Goal: Information Seeking & Learning: Stay updated

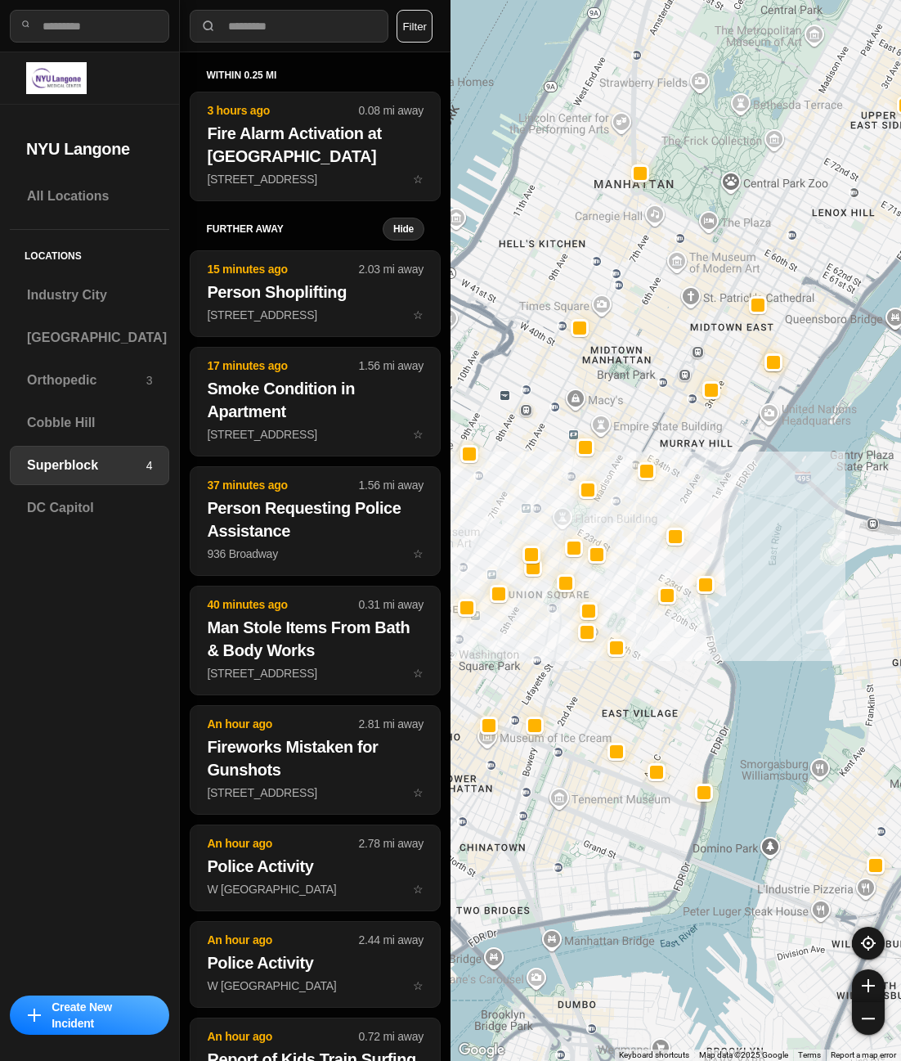
select select "*"
click at [96, 325] on div "[GEOGRAPHIC_DATA]" at bounding box center [89, 337] width 159 height 39
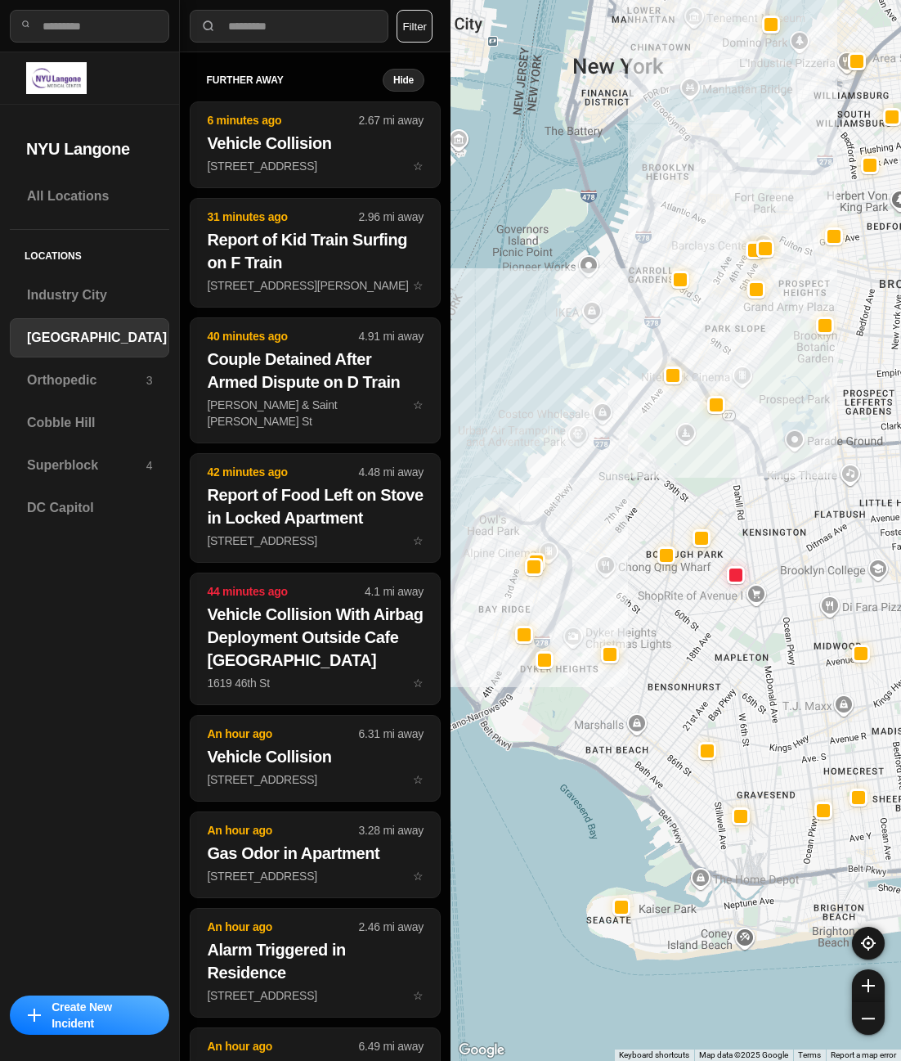
drag, startPoint x: 644, startPoint y: 496, endPoint x: 662, endPoint y: 510, distance: 22.6
click at [662, 510] on div at bounding box center [676, 530] width 451 height 1061
click at [118, 476] on div "Superblock 4" at bounding box center [89, 465] width 159 height 39
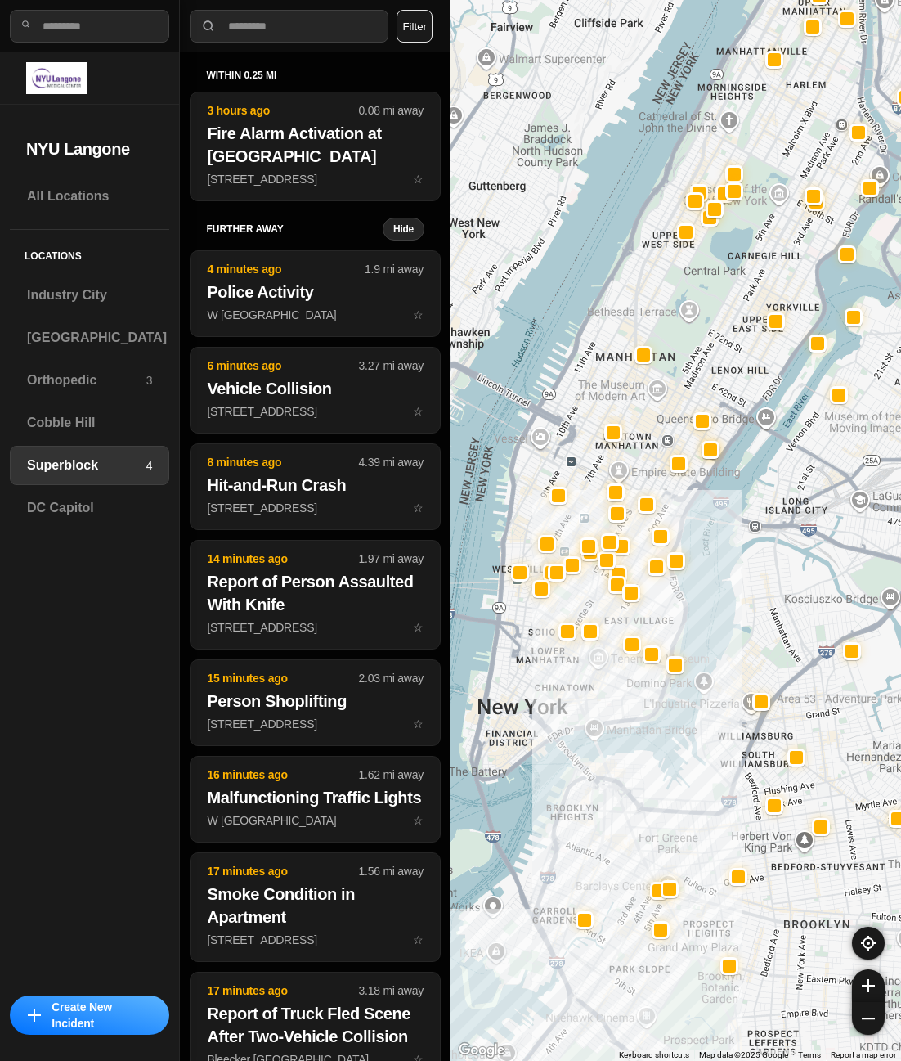
drag, startPoint x: 667, startPoint y: 716, endPoint x: 684, endPoint y: 694, distance: 27.5
click at [684, 694] on div at bounding box center [676, 530] width 451 height 1061
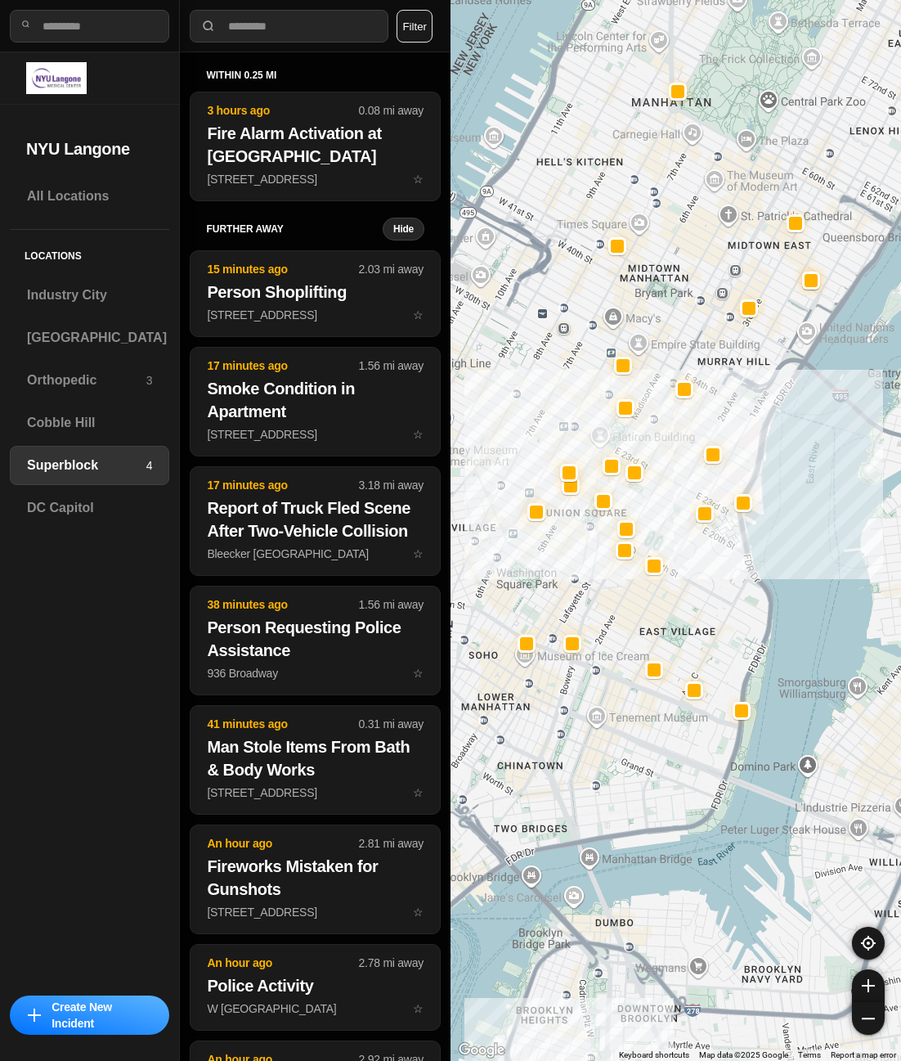
drag, startPoint x: 730, startPoint y: 596, endPoint x: 791, endPoint y: 588, distance: 61.1
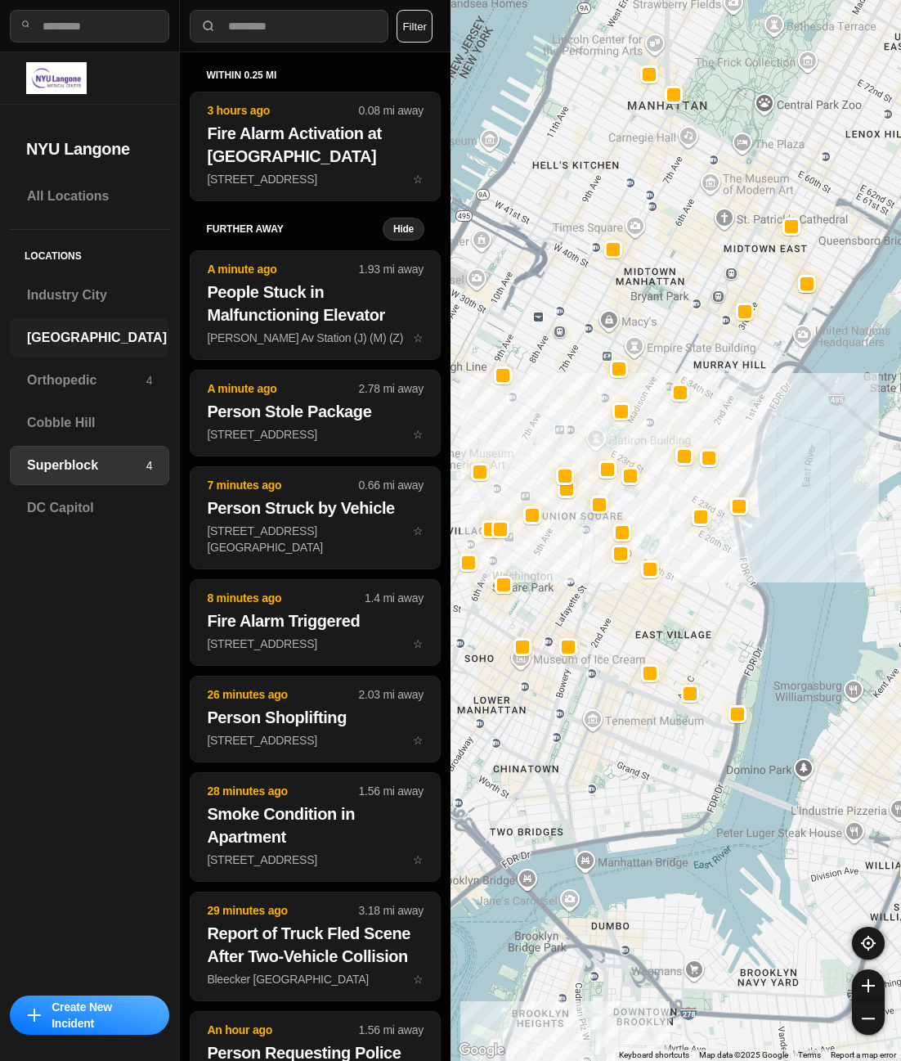
click at [44, 344] on h3 "[GEOGRAPHIC_DATA]" at bounding box center [97, 338] width 140 height 20
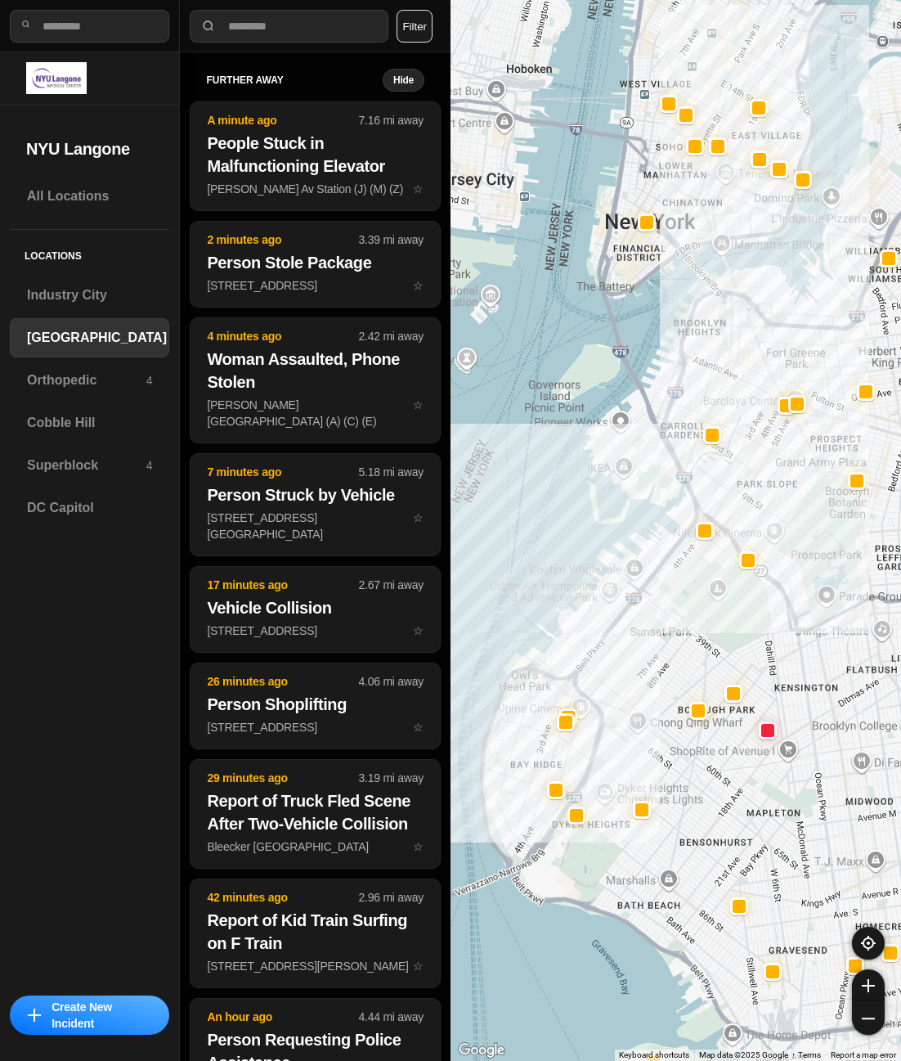
drag, startPoint x: 747, startPoint y: 555, endPoint x: 726, endPoint y: 646, distance: 93.2
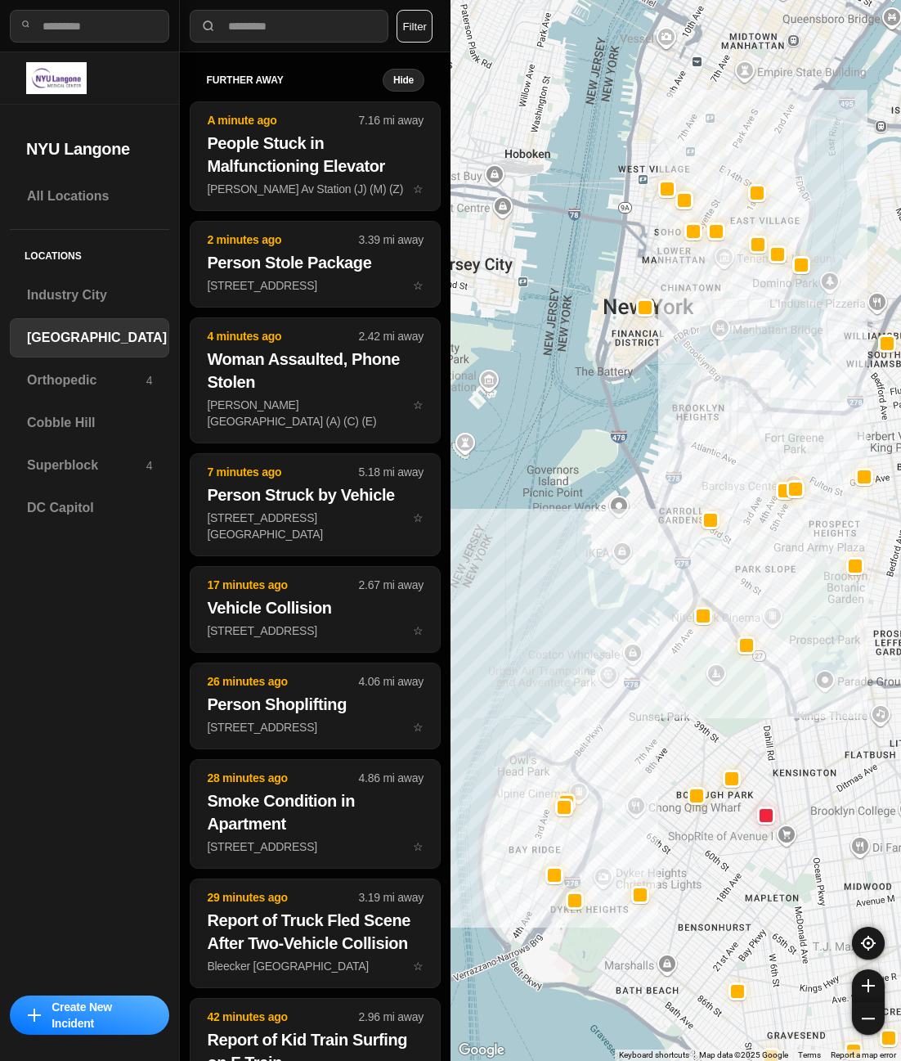
drag, startPoint x: 707, startPoint y: 494, endPoint x: 706, endPoint y: 572, distance: 78.5
click at [706, 572] on div at bounding box center [676, 530] width 451 height 1061
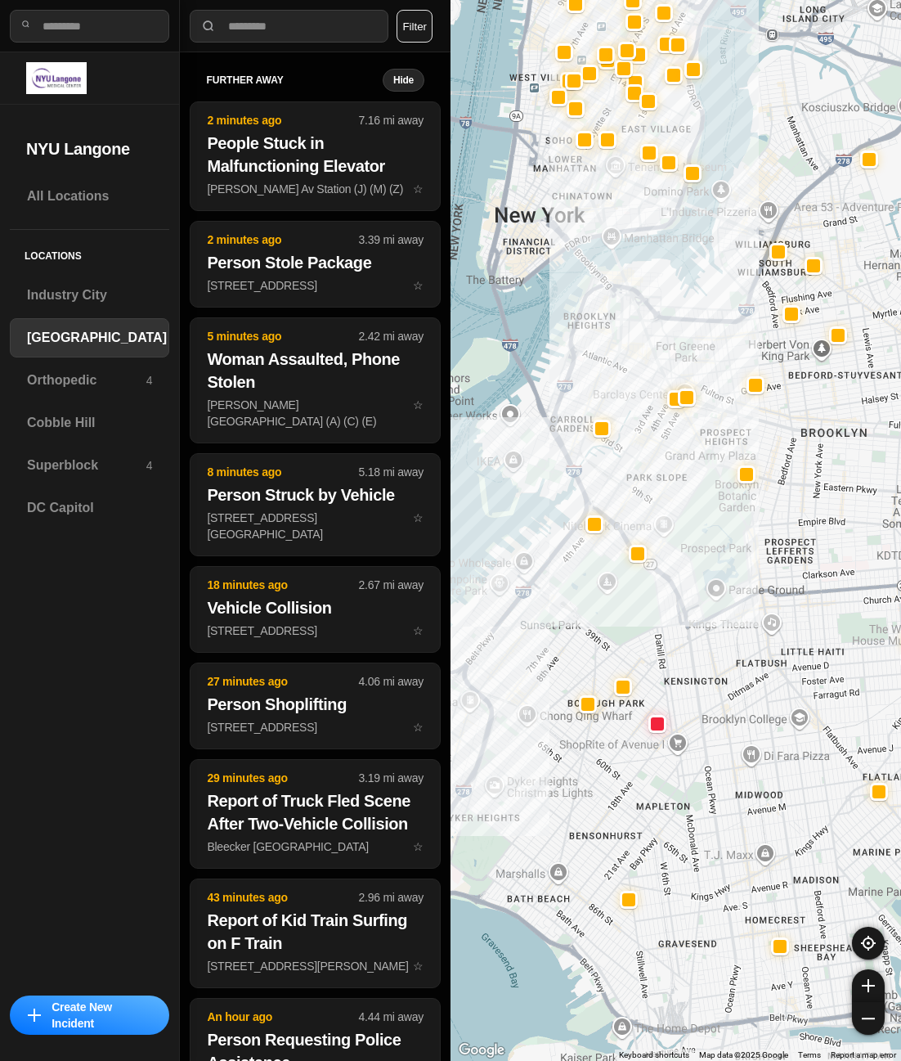
drag, startPoint x: 582, startPoint y: 629, endPoint x: 662, endPoint y: 519, distance: 135.8
click at [662, 519] on div at bounding box center [676, 530] width 451 height 1061
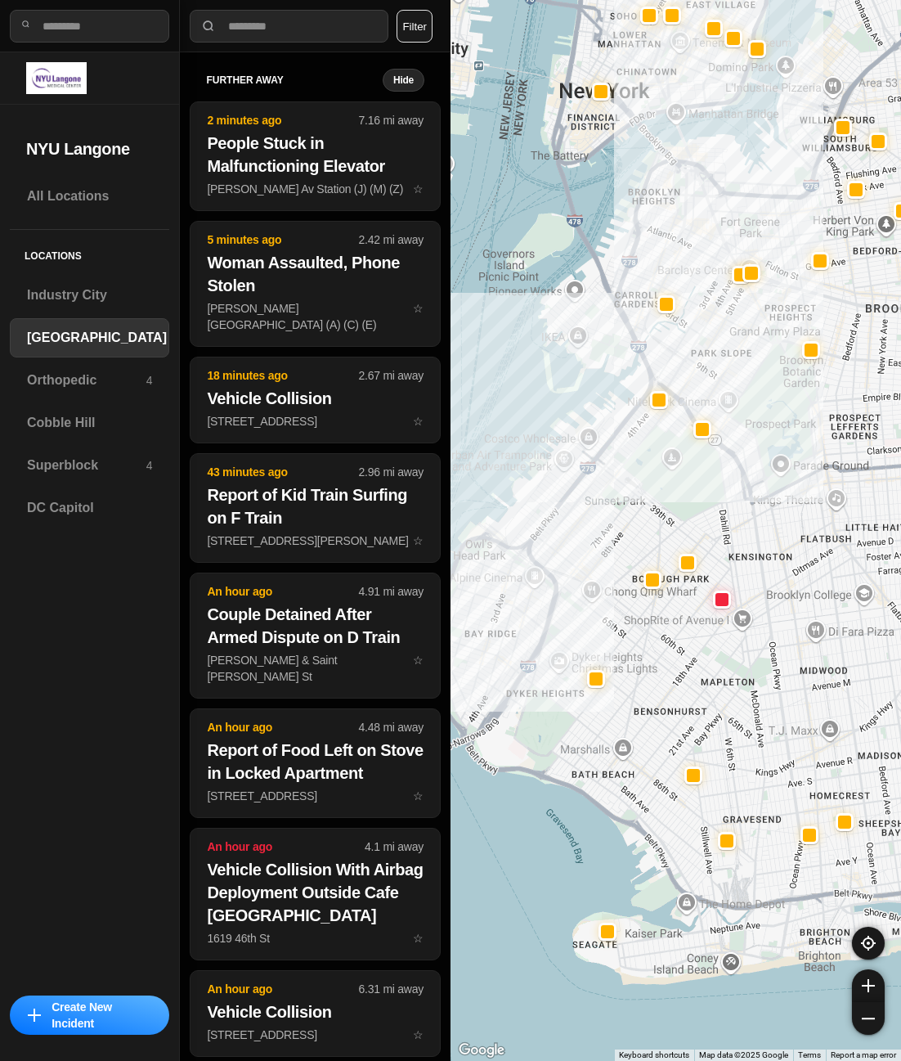
drag, startPoint x: 595, startPoint y: 684, endPoint x: 707, endPoint y: 653, distance: 115.3
click at [707, 653] on div at bounding box center [676, 530] width 451 height 1061
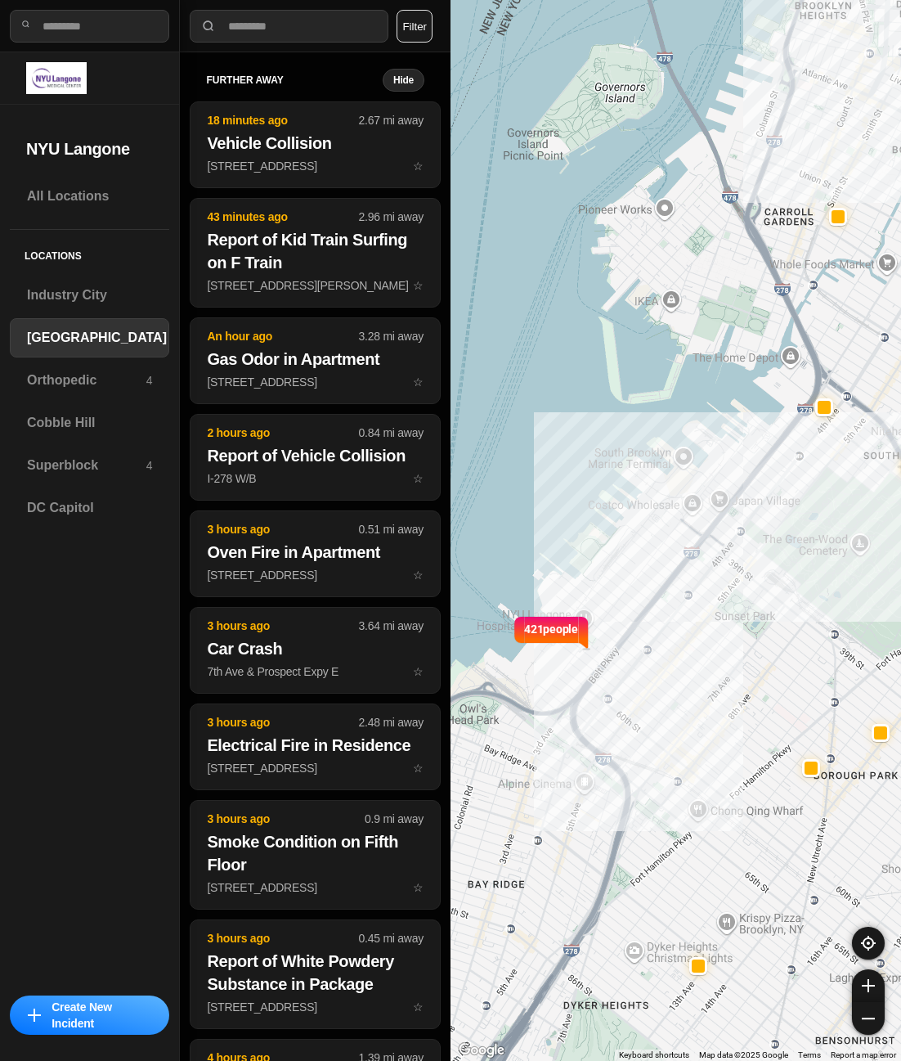
drag, startPoint x: 632, startPoint y: 661, endPoint x: 783, endPoint y: 612, distance: 158.3
click at [783, 612] on div "421 people" at bounding box center [676, 530] width 451 height 1061
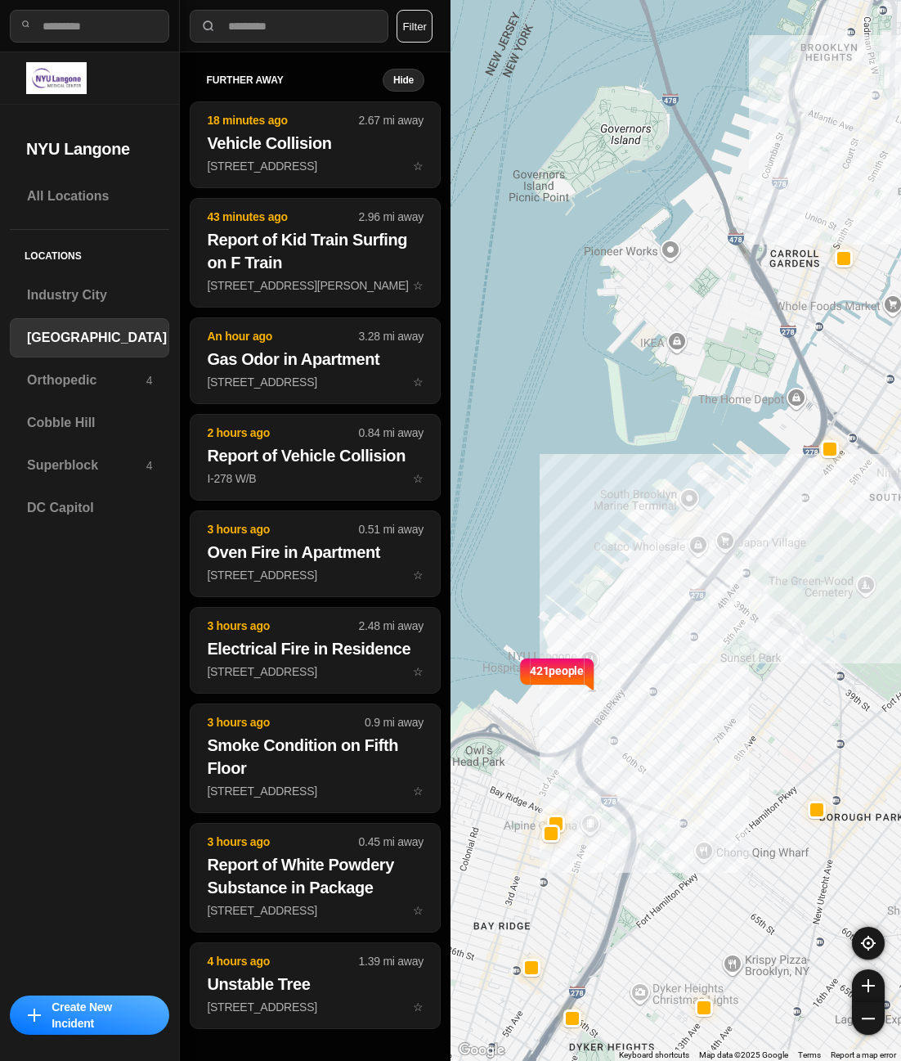
drag, startPoint x: 803, startPoint y: 539, endPoint x: 770, endPoint y: 631, distance: 98.0
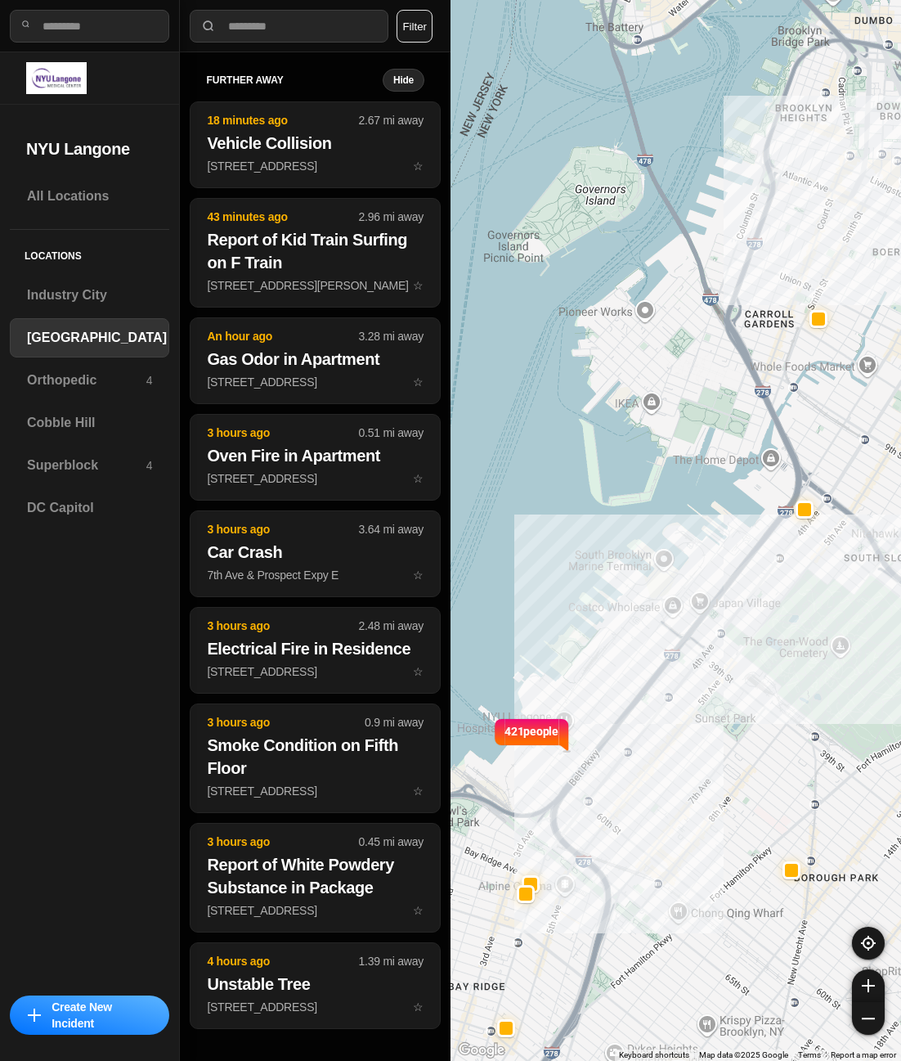
drag, startPoint x: 798, startPoint y: 581, endPoint x: 693, endPoint y: 730, distance: 181.8
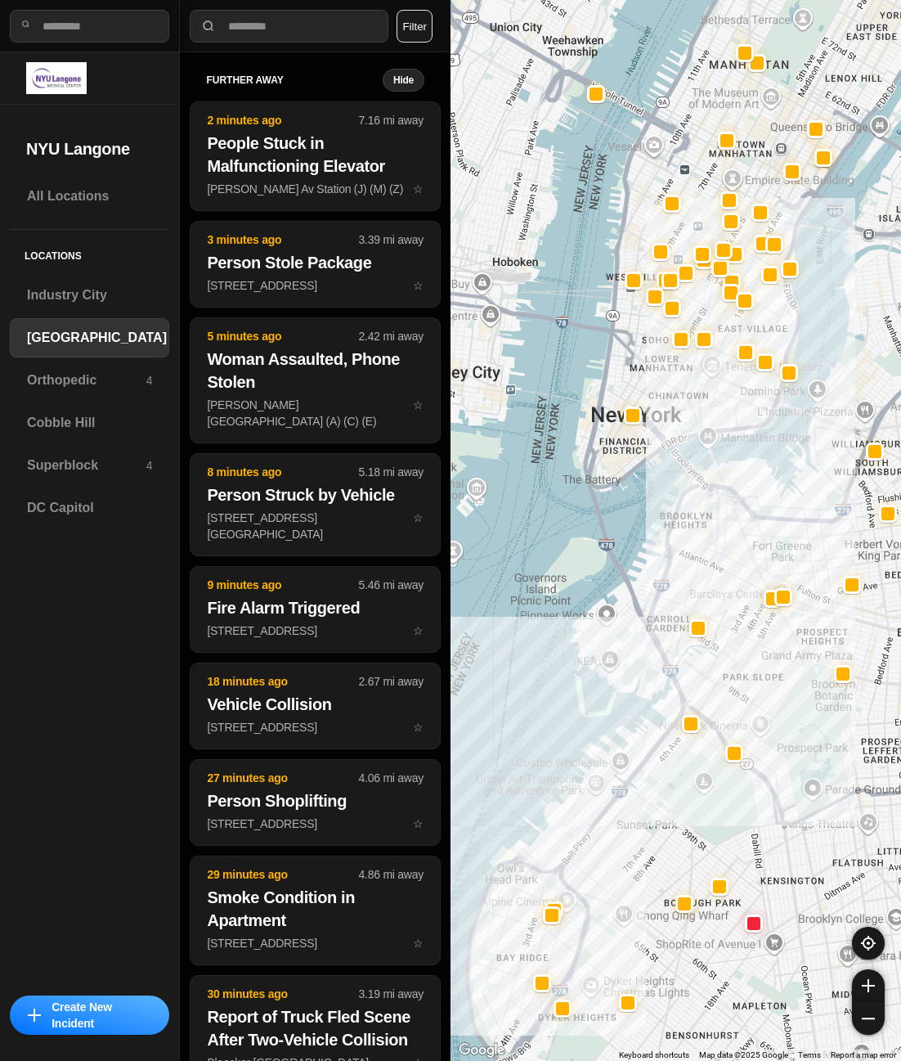
drag, startPoint x: 751, startPoint y: 524, endPoint x: 738, endPoint y: 563, distance: 41.1
click at [738, 564] on div at bounding box center [676, 530] width 451 height 1061
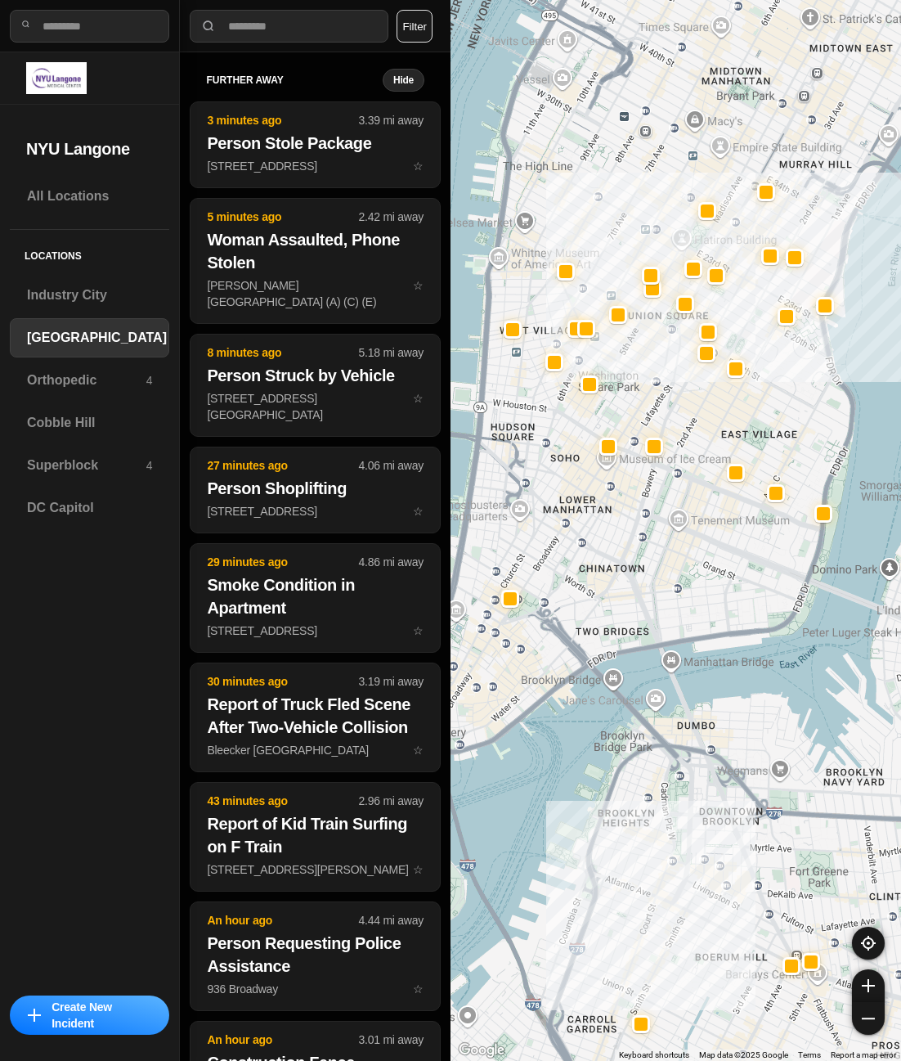
drag, startPoint x: 720, startPoint y: 554, endPoint x: 733, endPoint y: 658, distance: 104.7
click at [733, 658] on div "421 people" at bounding box center [676, 530] width 451 height 1061
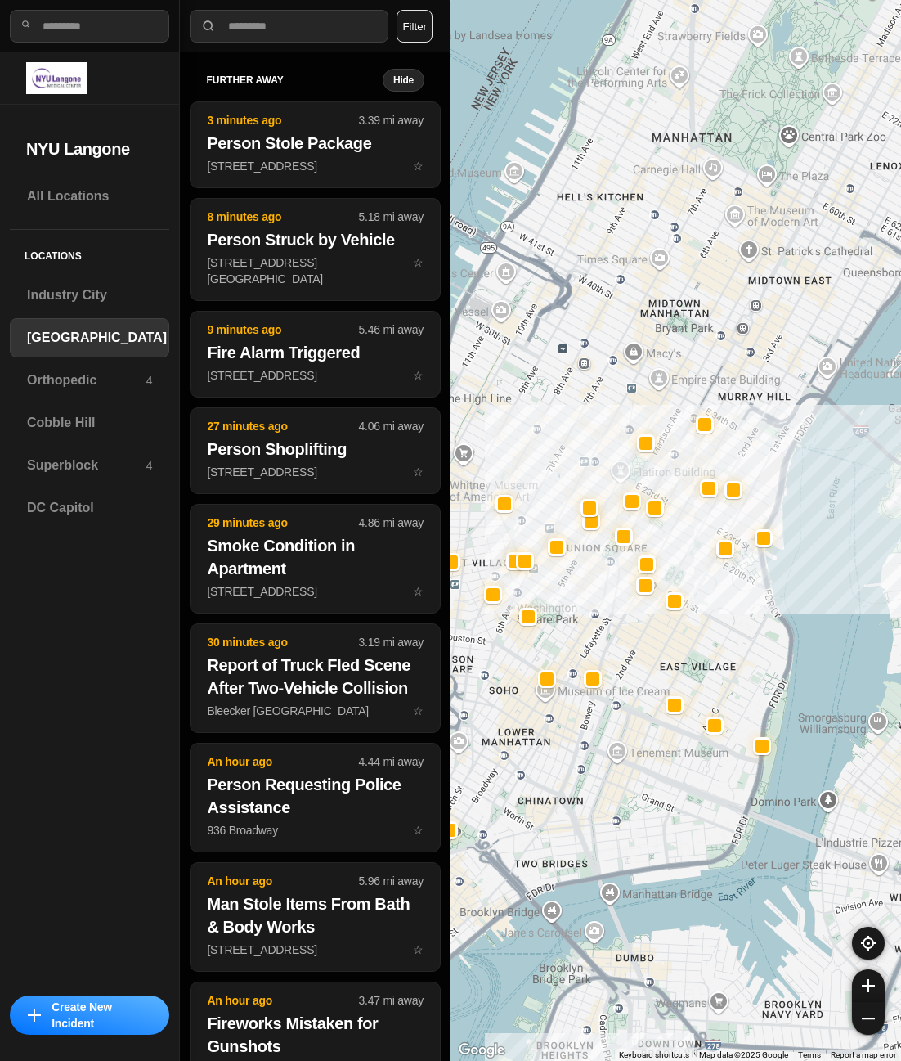
drag, startPoint x: 804, startPoint y: 440, endPoint x: 736, endPoint y: 616, distance: 188.5
click at [736, 616] on div "421 people" at bounding box center [676, 530] width 451 height 1061
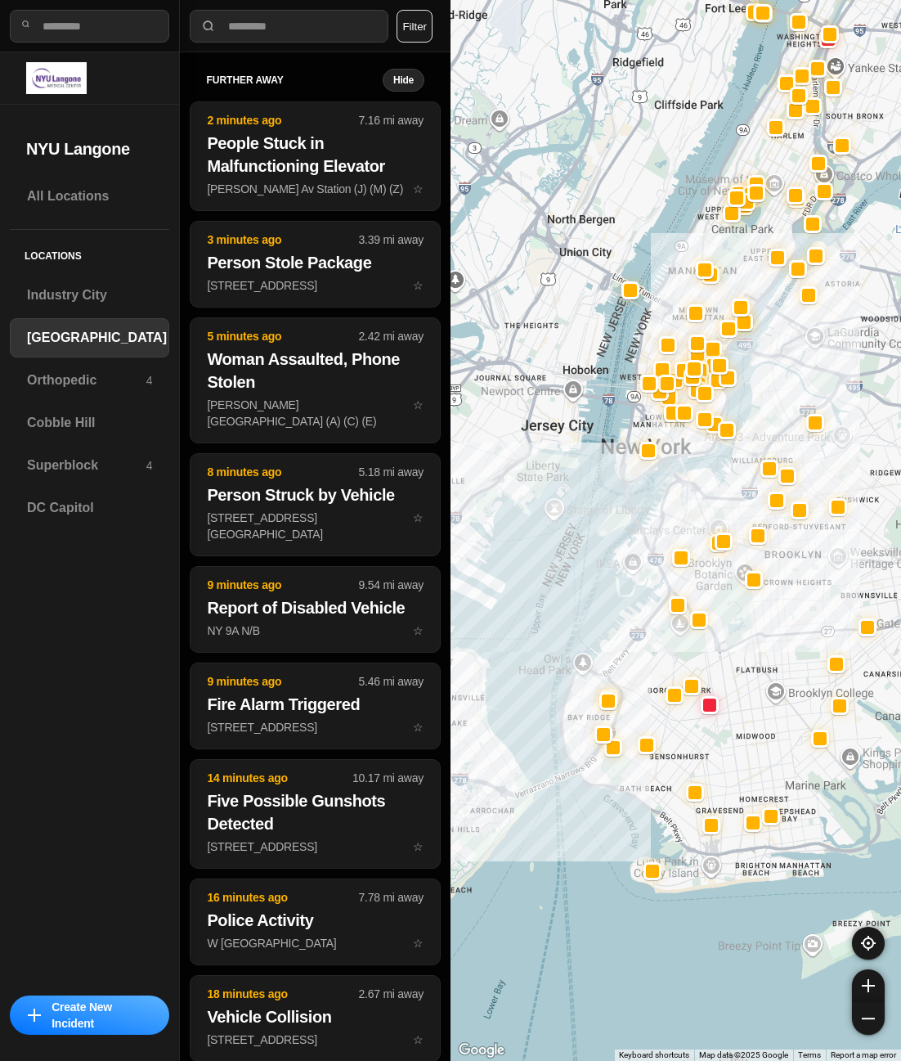
drag, startPoint x: 749, startPoint y: 941, endPoint x: 690, endPoint y: 698, distance: 250.7
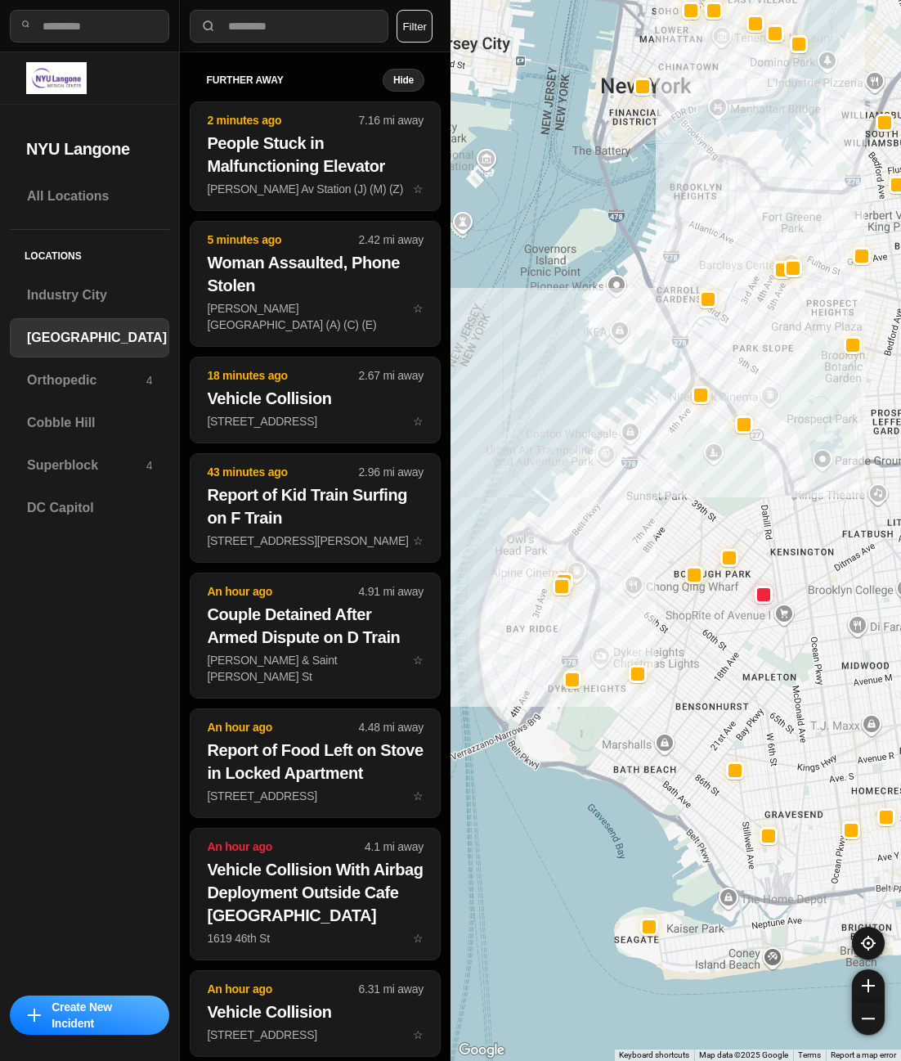
drag, startPoint x: 707, startPoint y: 668, endPoint x: 784, endPoint y: 649, distance: 79.9
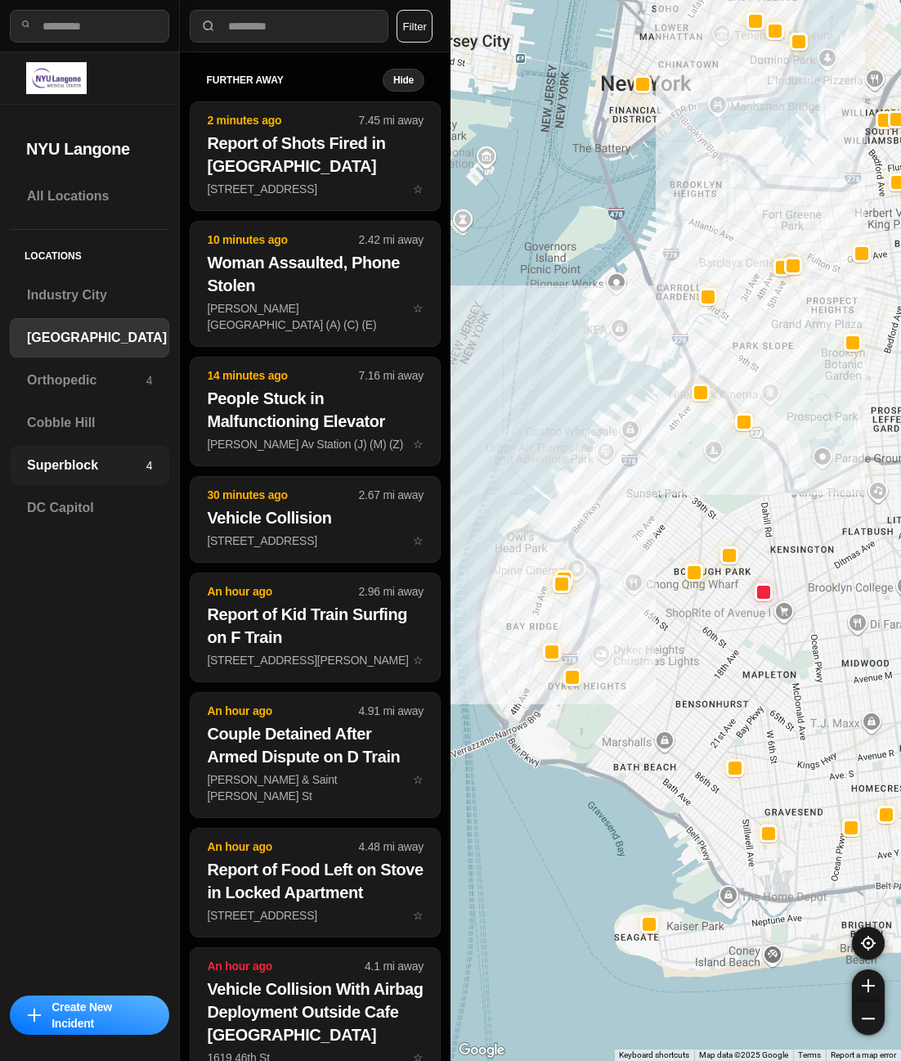
click at [83, 457] on h3 "Superblock" at bounding box center [86, 466] width 119 height 20
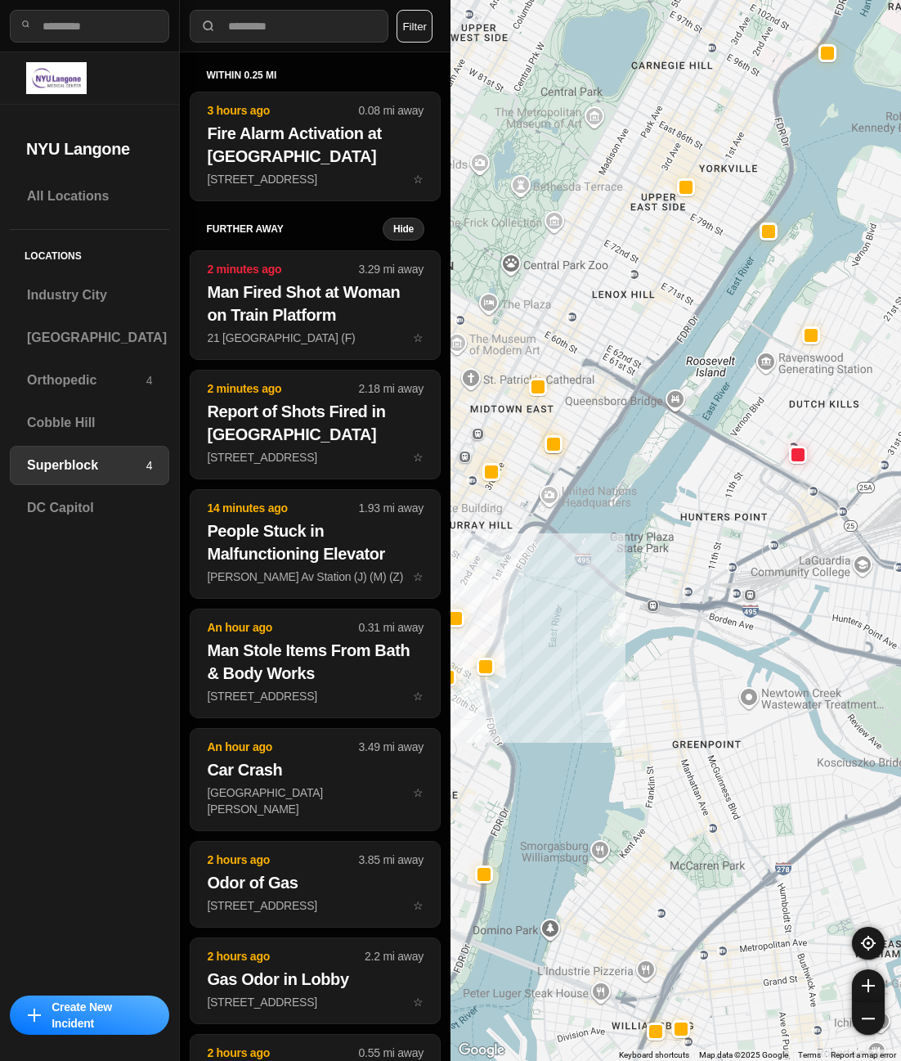
drag, startPoint x: 824, startPoint y: 507, endPoint x: 730, endPoint y: 559, distance: 106.5
click at [730, 559] on div at bounding box center [676, 530] width 451 height 1061
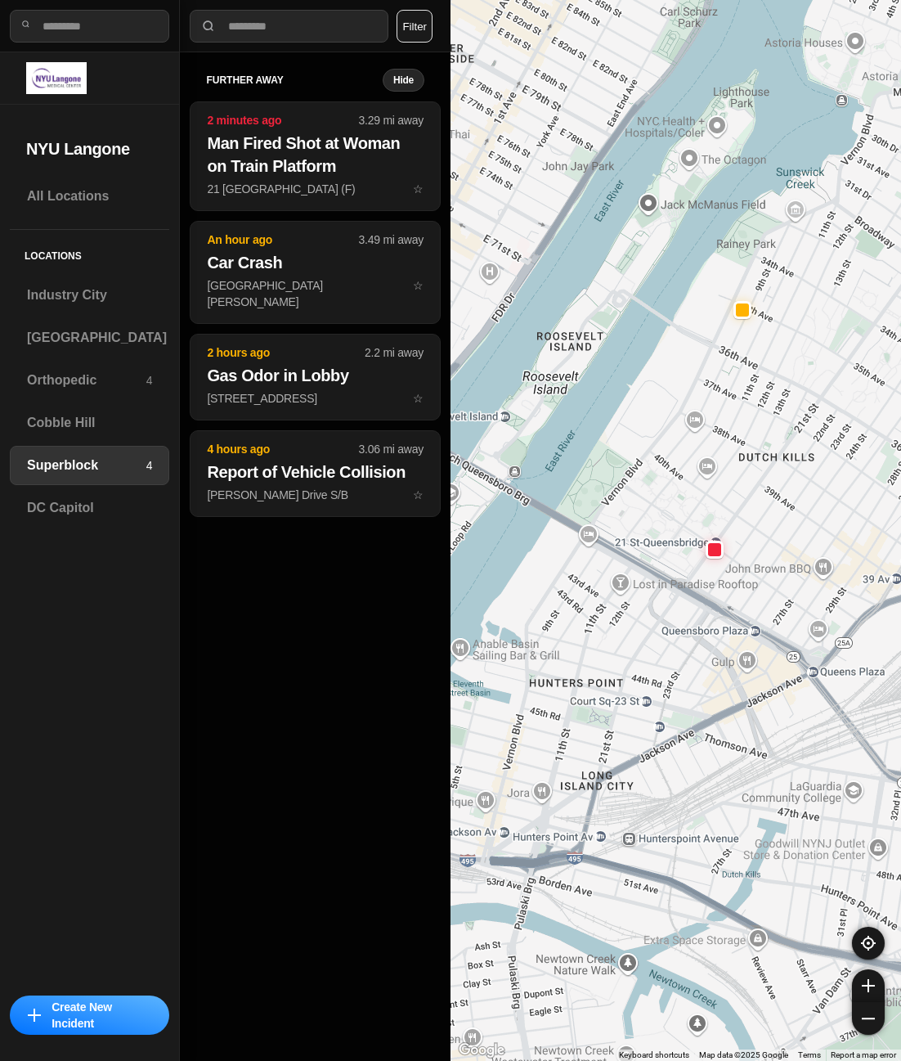
drag, startPoint x: 737, startPoint y: 433, endPoint x: 752, endPoint y: 559, distance: 127.6
click at [752, 559] on div "1453 people" at bounding box center [676, 530] width 451 height 1061
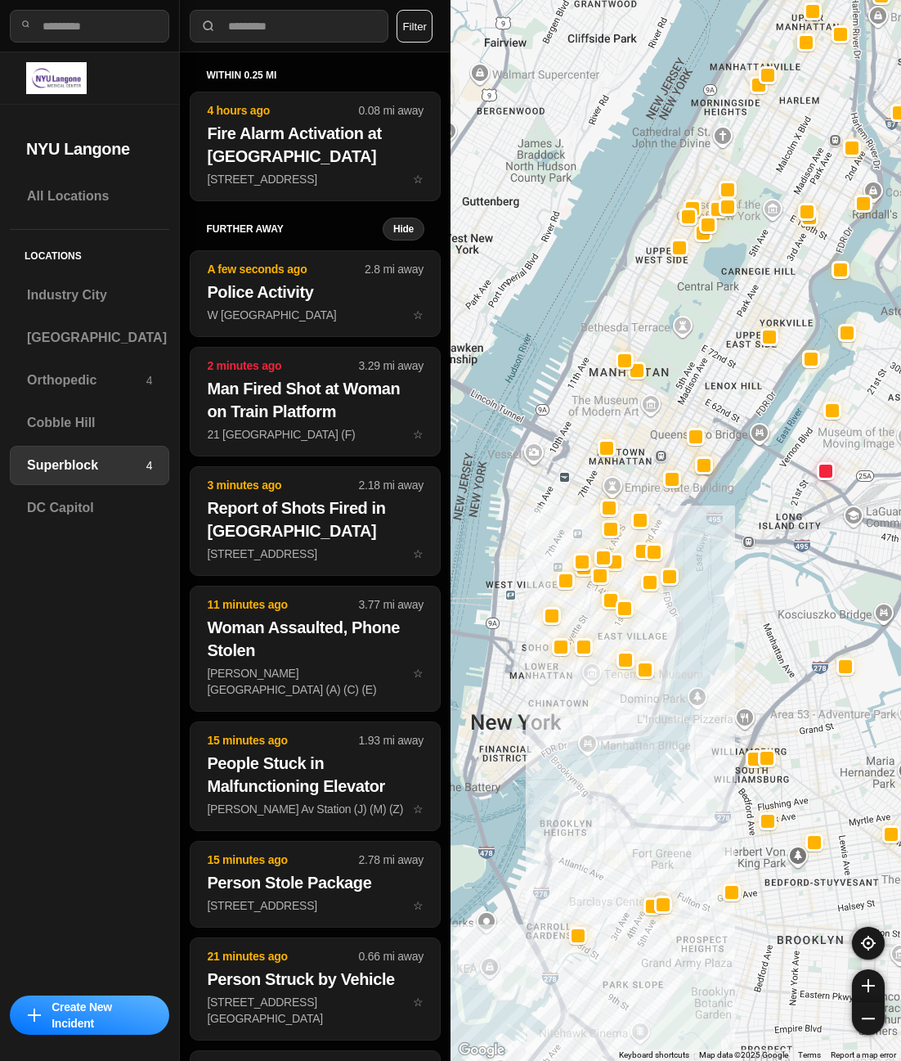
drag, startPoint x: 656, startPoint y: 721, endPoint x: 748, endPoint y: 590, distance: 160.9
click at [748, 590] on div at bounding box center [676, 530] width 451 height 1061
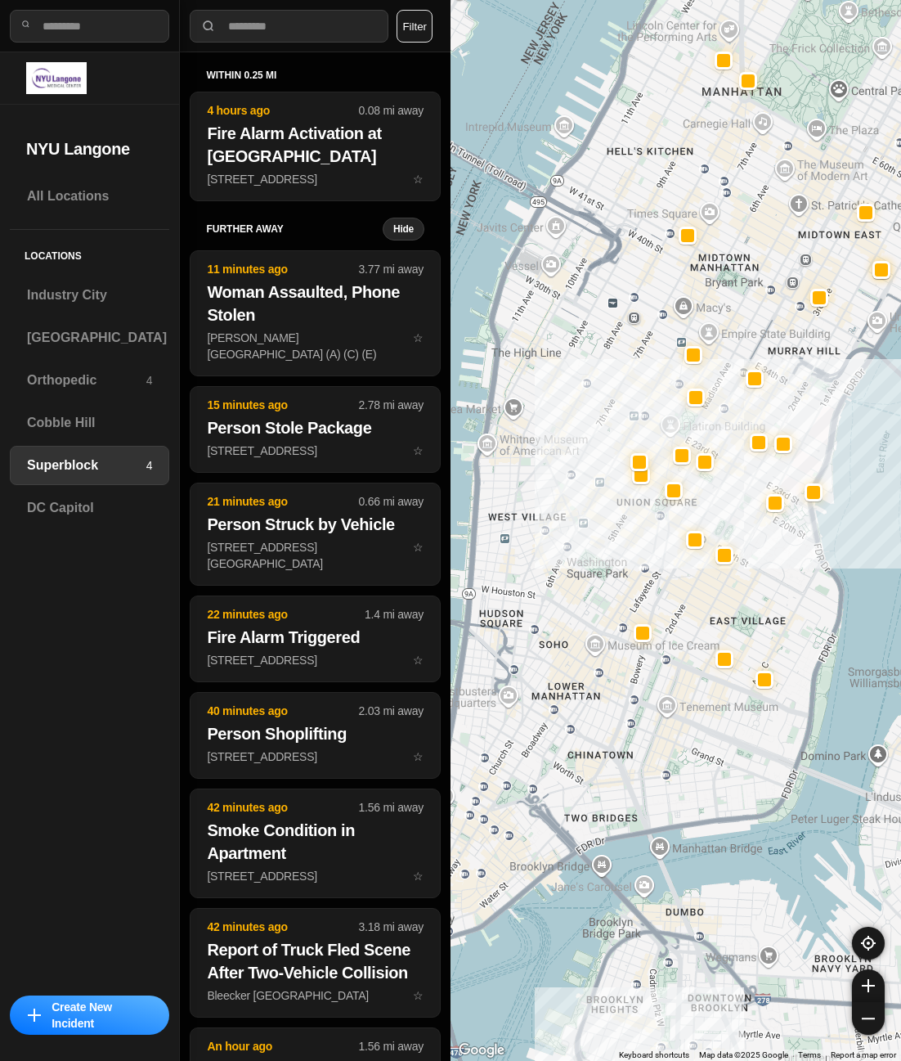
click at [782, 645] on div at bounding box center [676, 530] width 451 height 1061
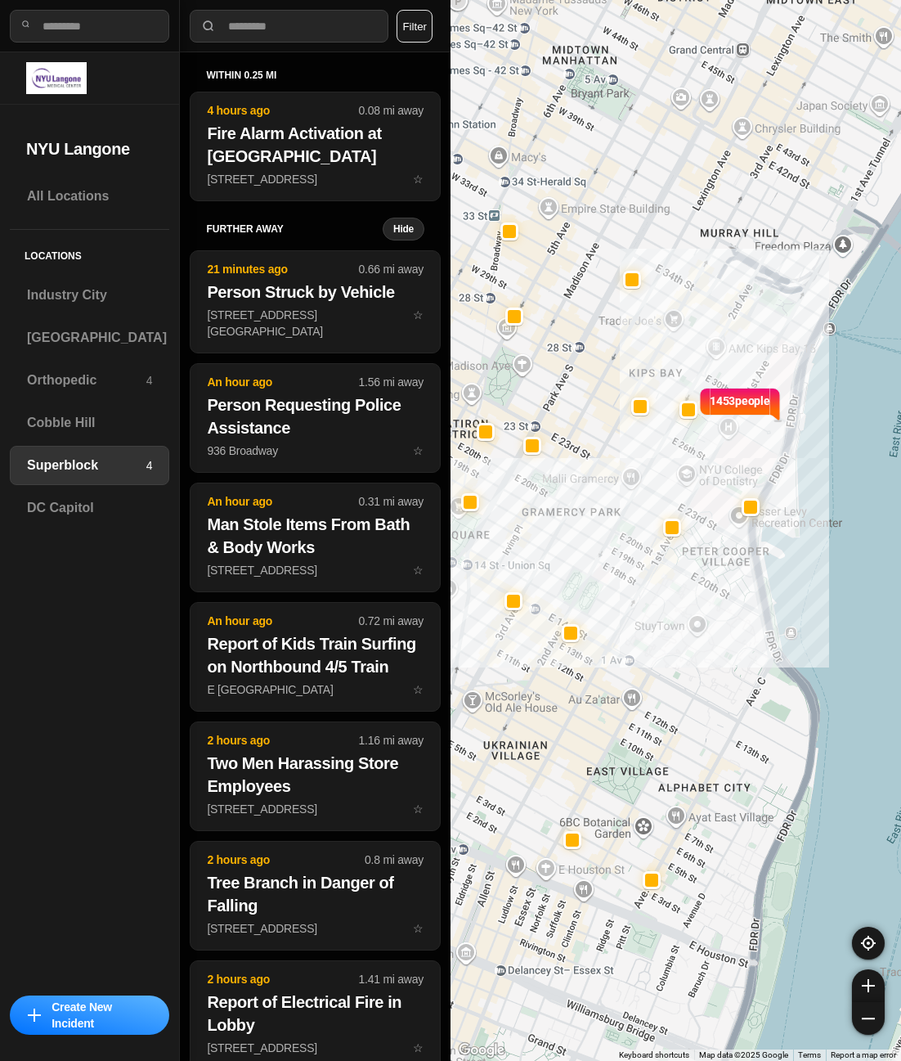
drag, startPoint x: 825, startPoint y: 616, endPoint x: 725, endPoint y: 817, distance: 224.6
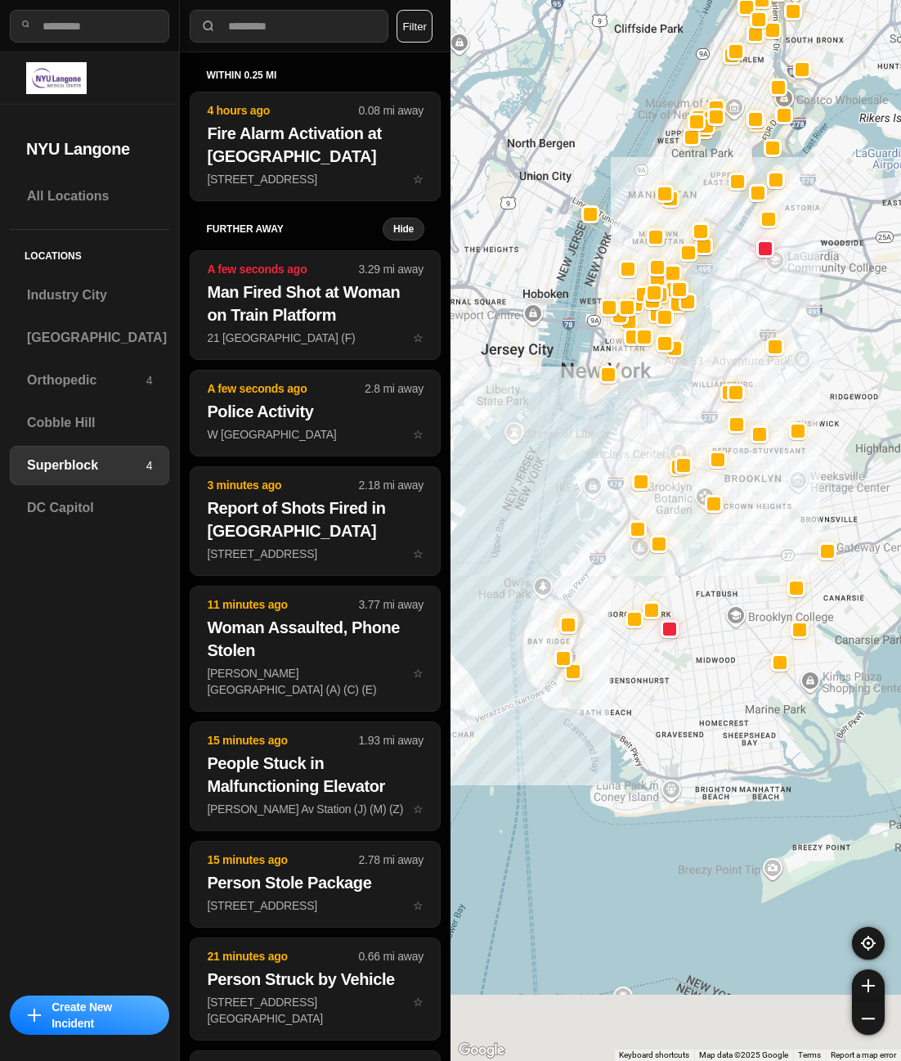
drag, startPoint x: 835, startPoint y: 927, endPoint x: 739, endPoint y: 492, distance: 445.5
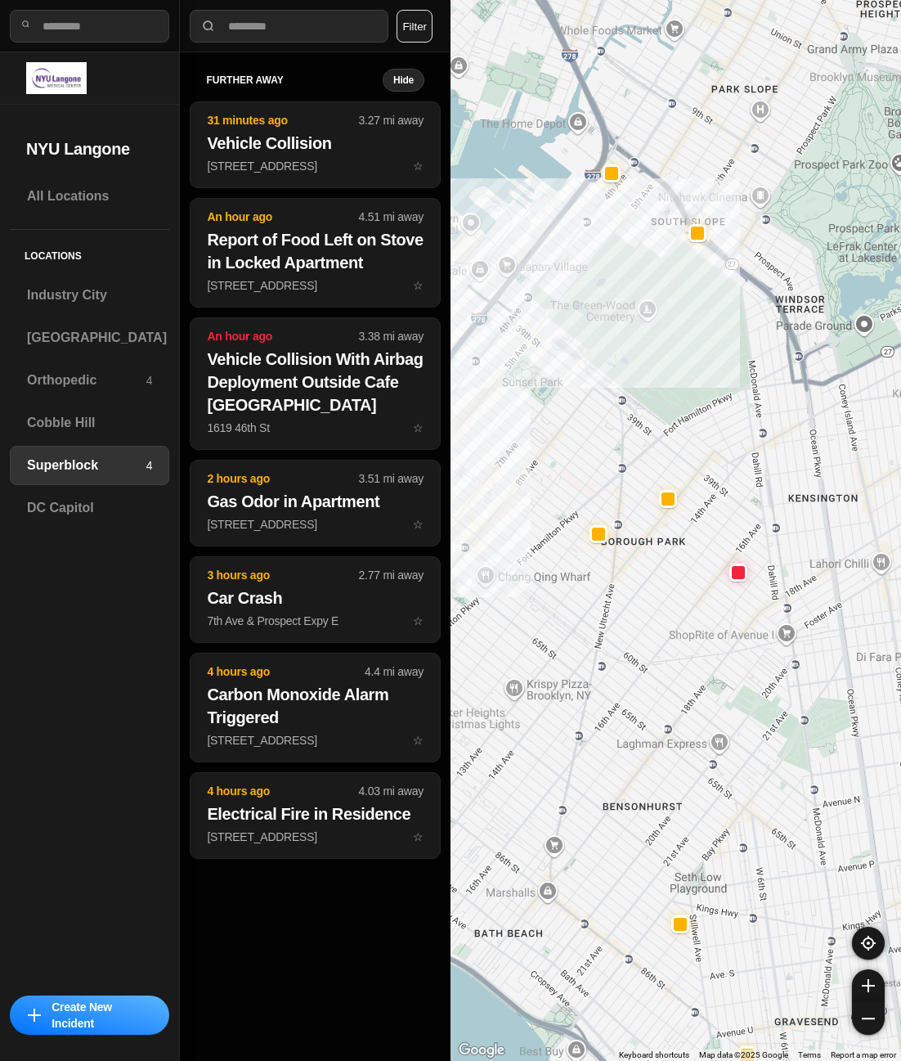
drag, startPoint x: 601, startPoint y: 504, endPoint x: 707, endPoint y: 494, distance: 106.0
click at [707, 494] on div at bounding box center [676, 530] width 451 height 1061
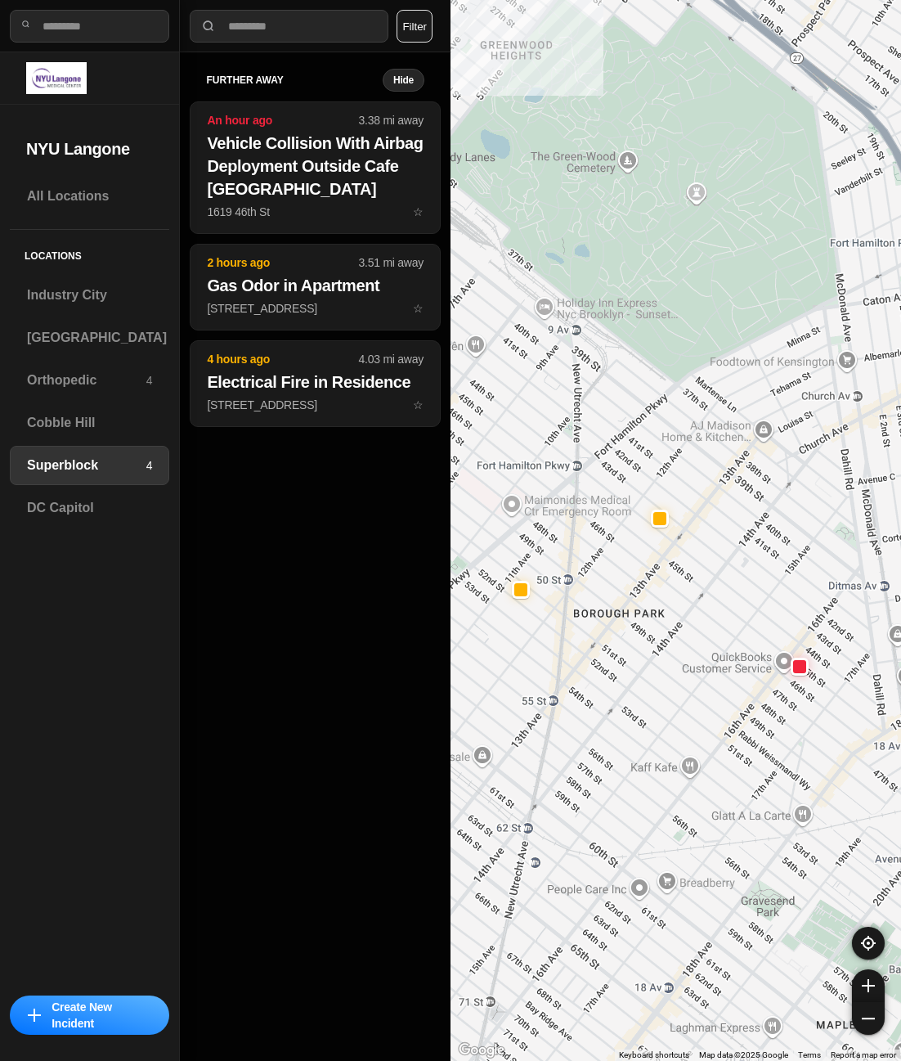
drag, startPoint x: 595, startPoint y: 408, endPoint x: 675, endPoint y: 480, distance: 107.7
click at [675, 480] on div "1453 people" at bounding box center [676, 530] width 451 height 1061
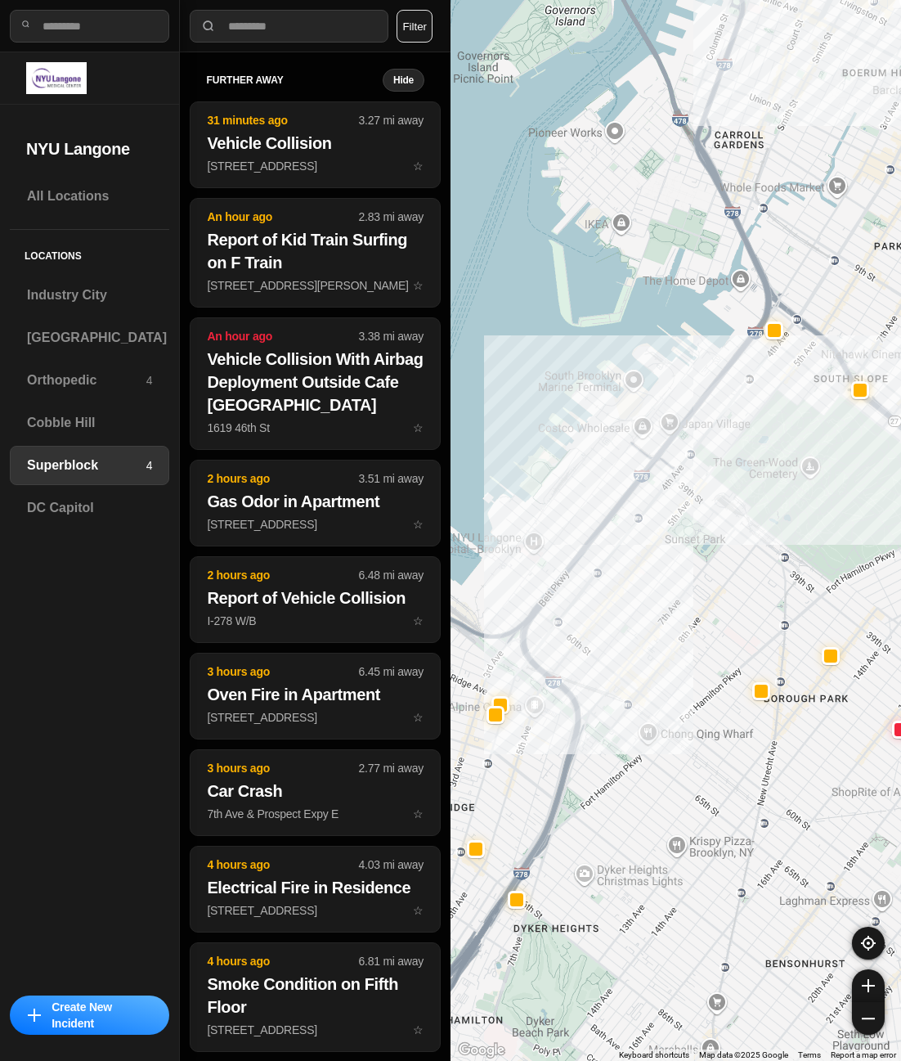
drag, startPoint x: 681, startPoint y: 430, endPoint x: 675, endPoint y: 614, distance: 184.1
click at [675, 614] on div at bounding box center [676, 530] width 451 height 1061
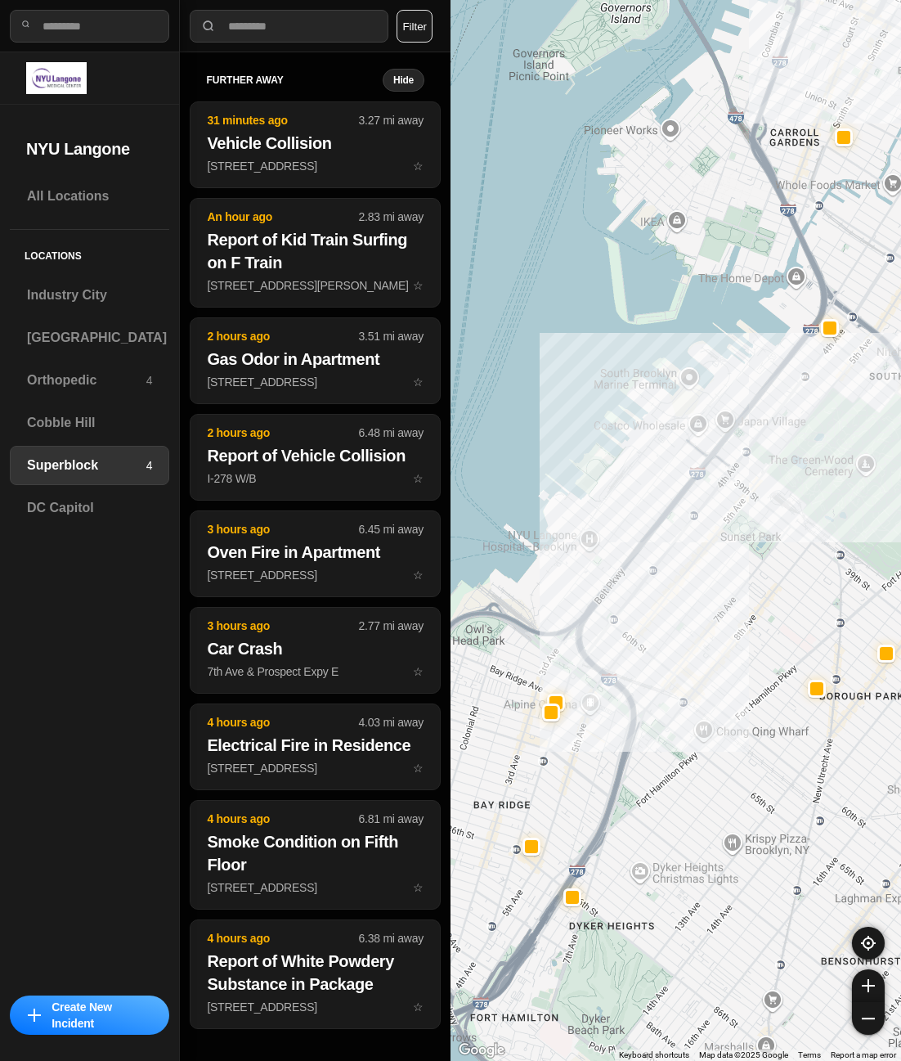
drag, startPoint x: 605, startPoint y: 682, endPoint x: 688, endPoint y: 532, distance: 171.7
click at [700, 546] on div at bounding box center [676, 530] width 451 height 1061
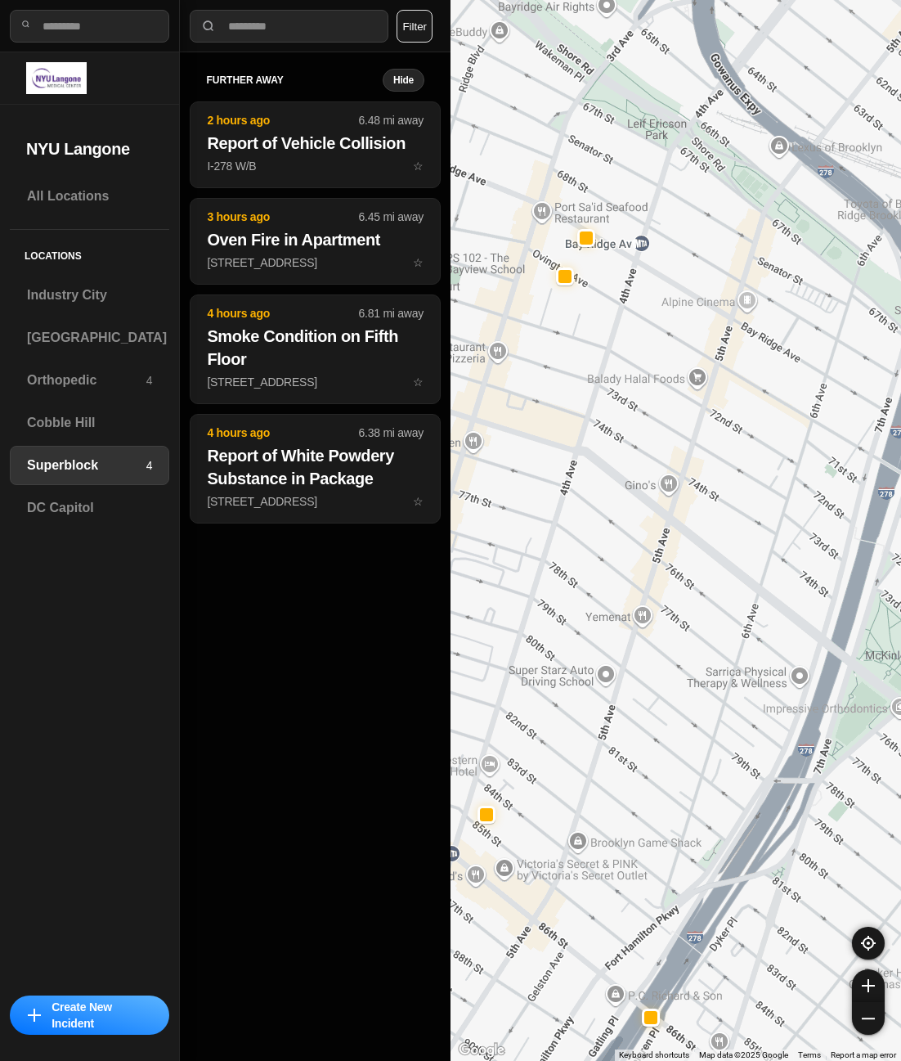
drag, startPoint x: 680, startPoint y: 468, endPoint x: 670, endPoint y: 644, distance: 176.9
click at [670, 644] on div "1453 people" at bounding box center [676, 530] width 451 height 1061
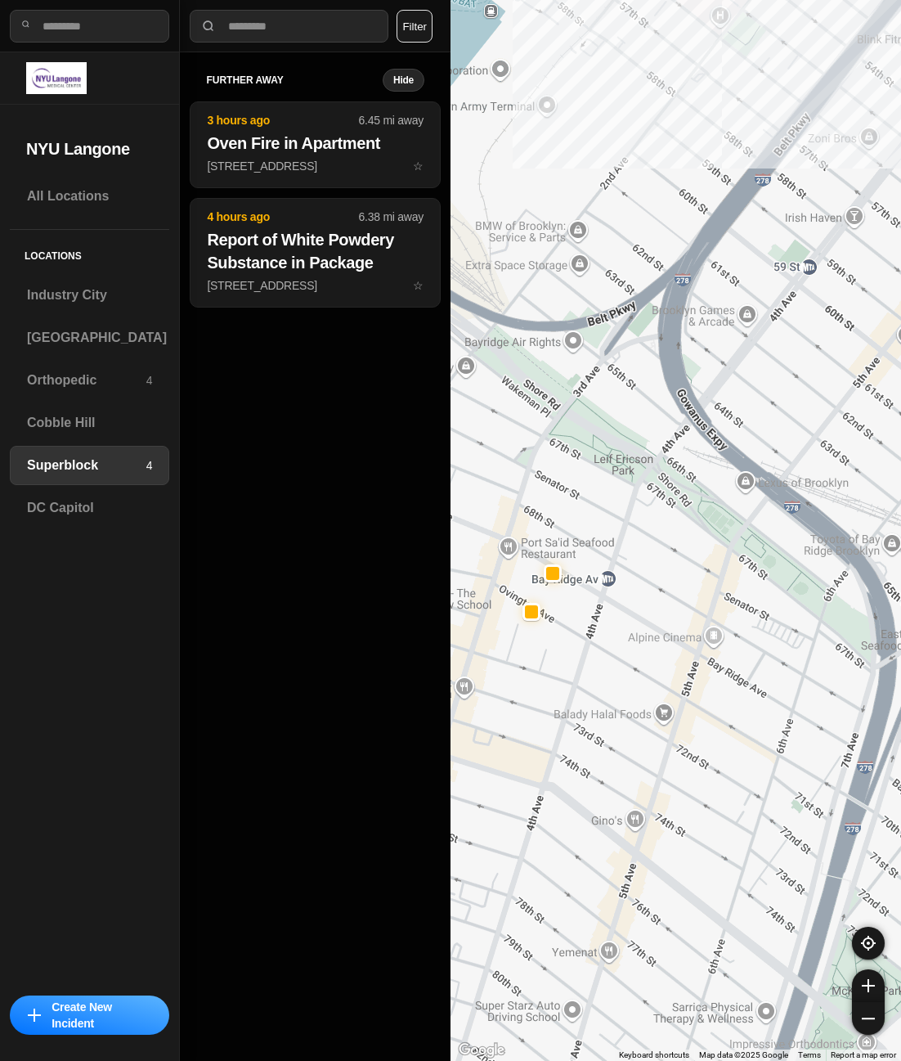
drag, startPoint x: 736, startPoint y: 595, endPoint x: 712, endPoint y: 655, distance: 64.2
click at [712, 655] on div "1453 people" at bounding box center [676, 530] width 451 height 1061
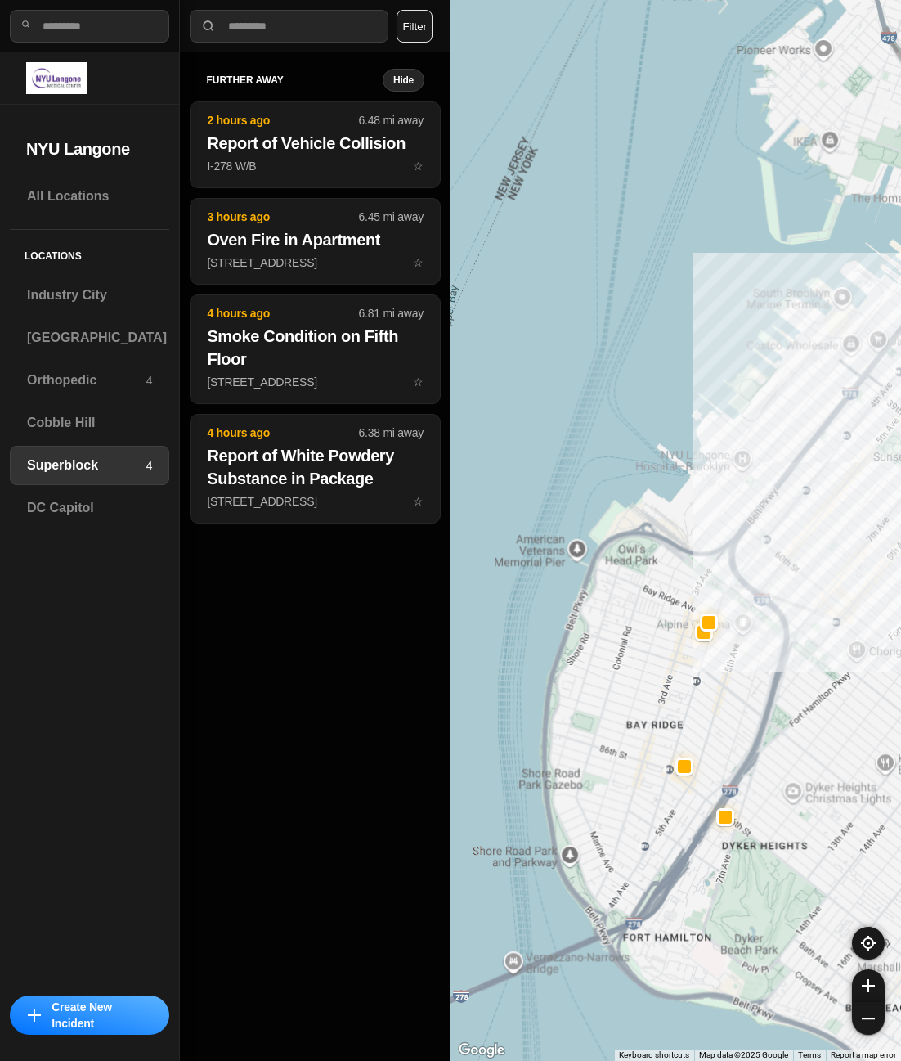
drag, startPoint x: 781, startPoint y: 436, endPoint x: 519, endPoint y: 509, distance: 272.4
click at [522, 516] on div at bounding box center [676, 530] width 451 height 1061
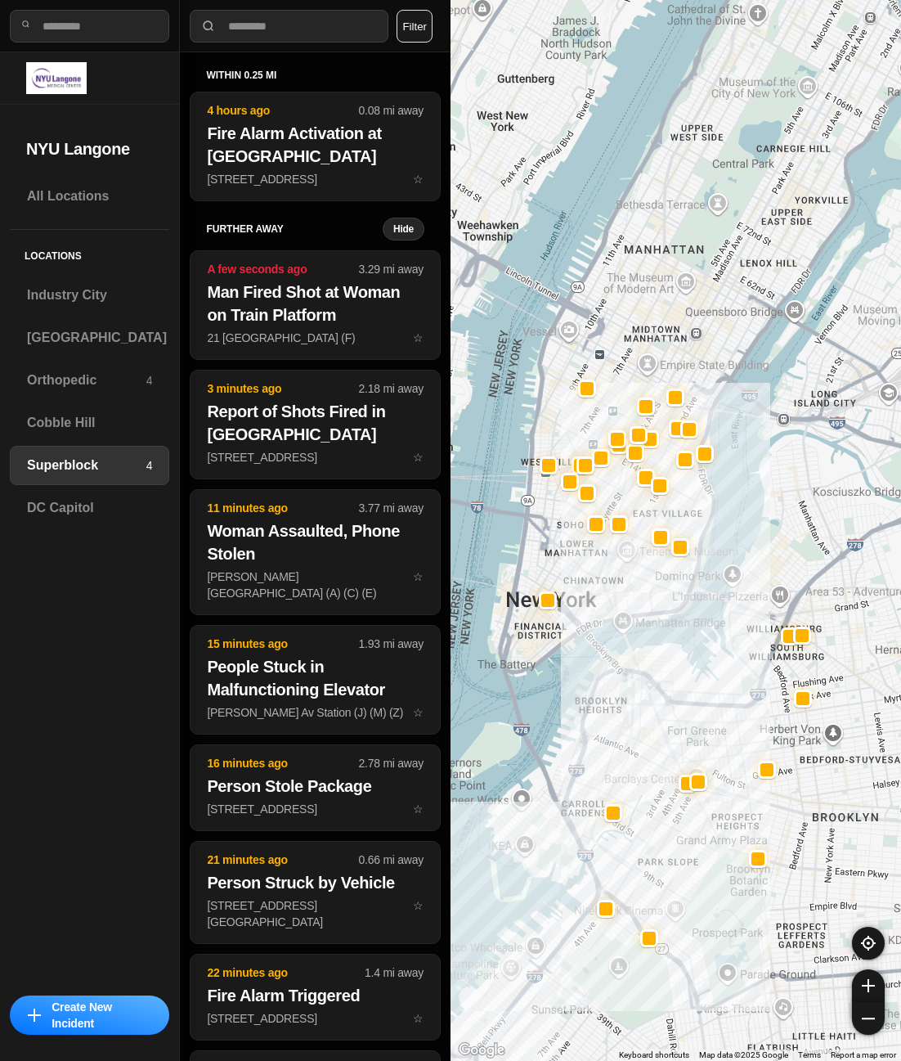
drag, startPoint x: 727, startPoint y: 272, endPoint x: 613, endPoint y: 634, distance: 379.7
click at [614, 635] on div at bounding box center [676, 530] width 451 height 1061
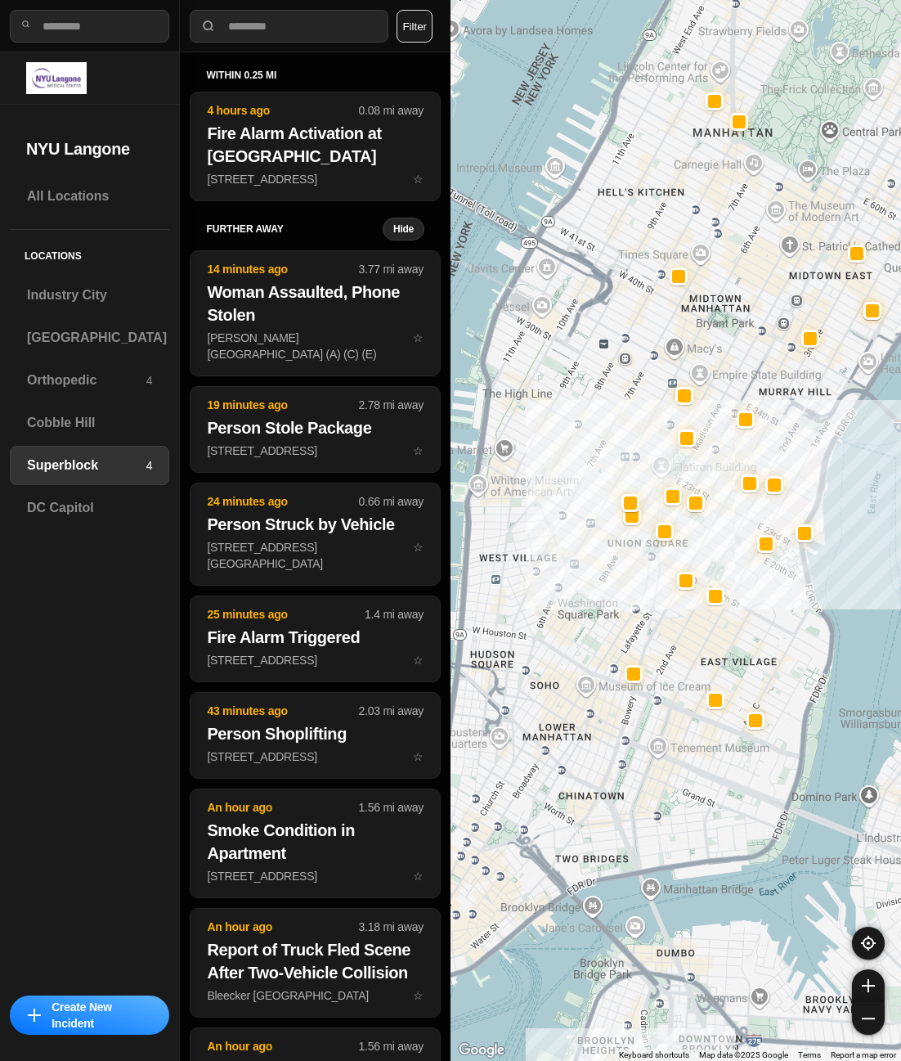
drag, startPoint x: 697, startPoint y: 554, endPoint x: 833, endPoint y: 597, distance: 142.5
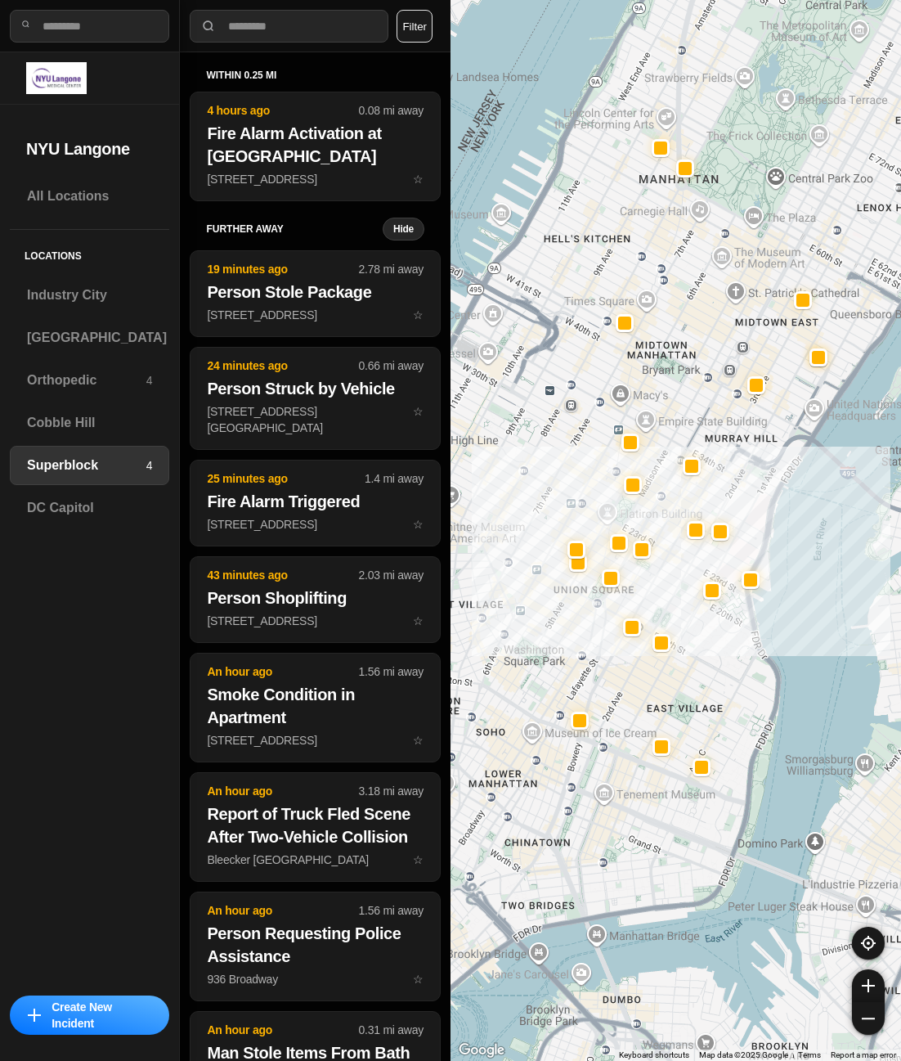
drag, startPoint x: 833, startPoint y: 592, endPoint x: 781, endPoint y: 642, distance: 71.7
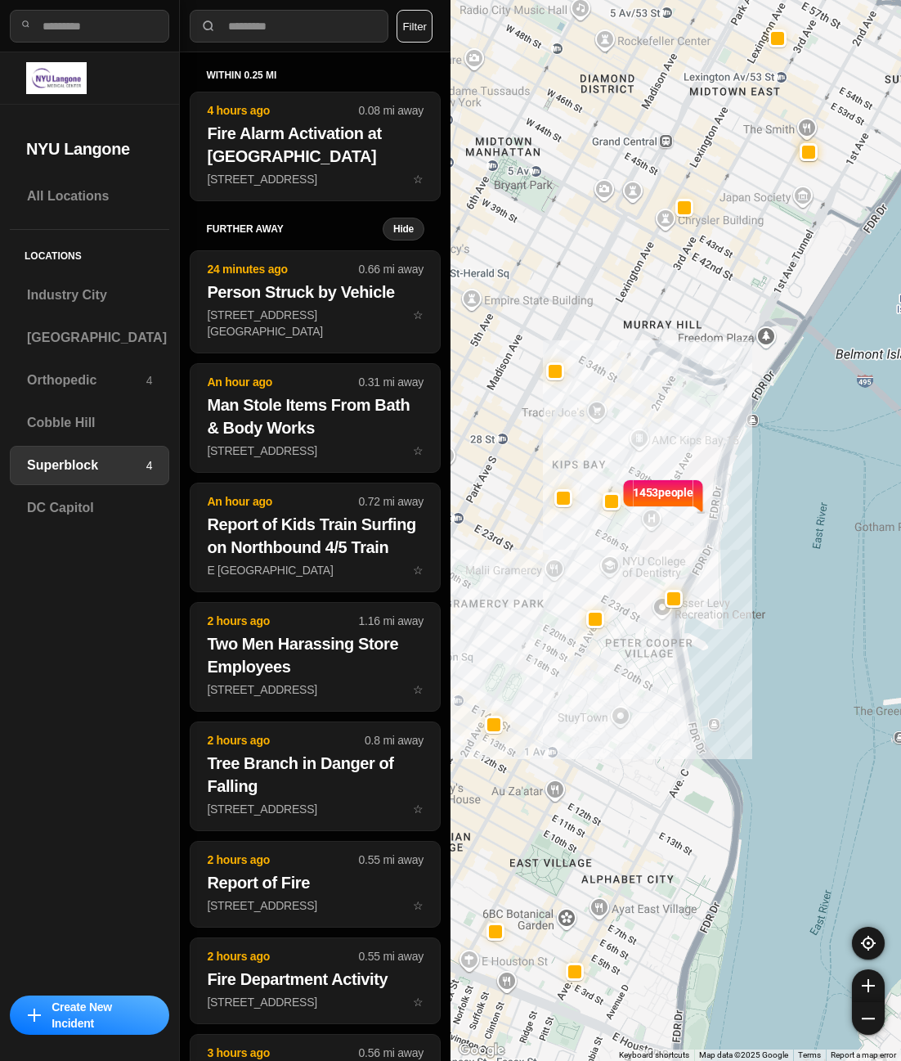
click at [773, 496] on div "1453 people" at bounding box center [676, 530] width 451 height 1061
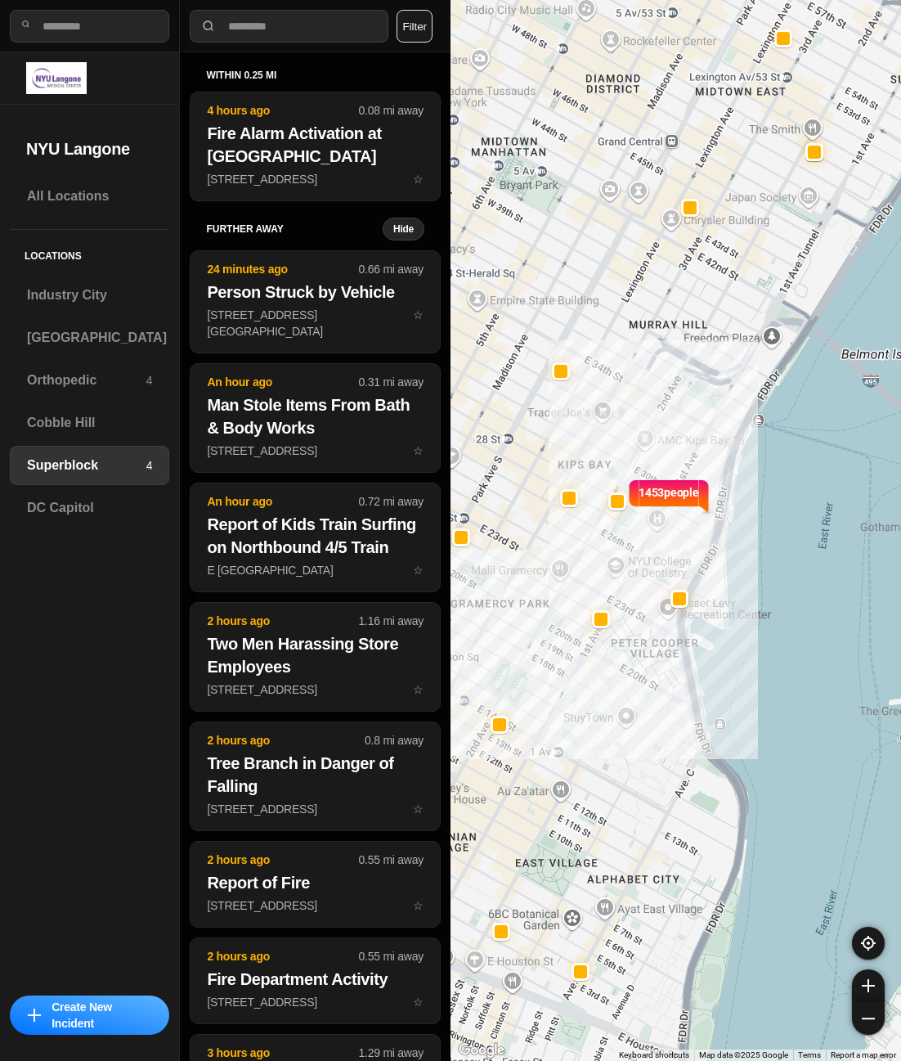
click at [656, 404] on div "1453 people" at bounding box center [676, 530] width 451 height 1061
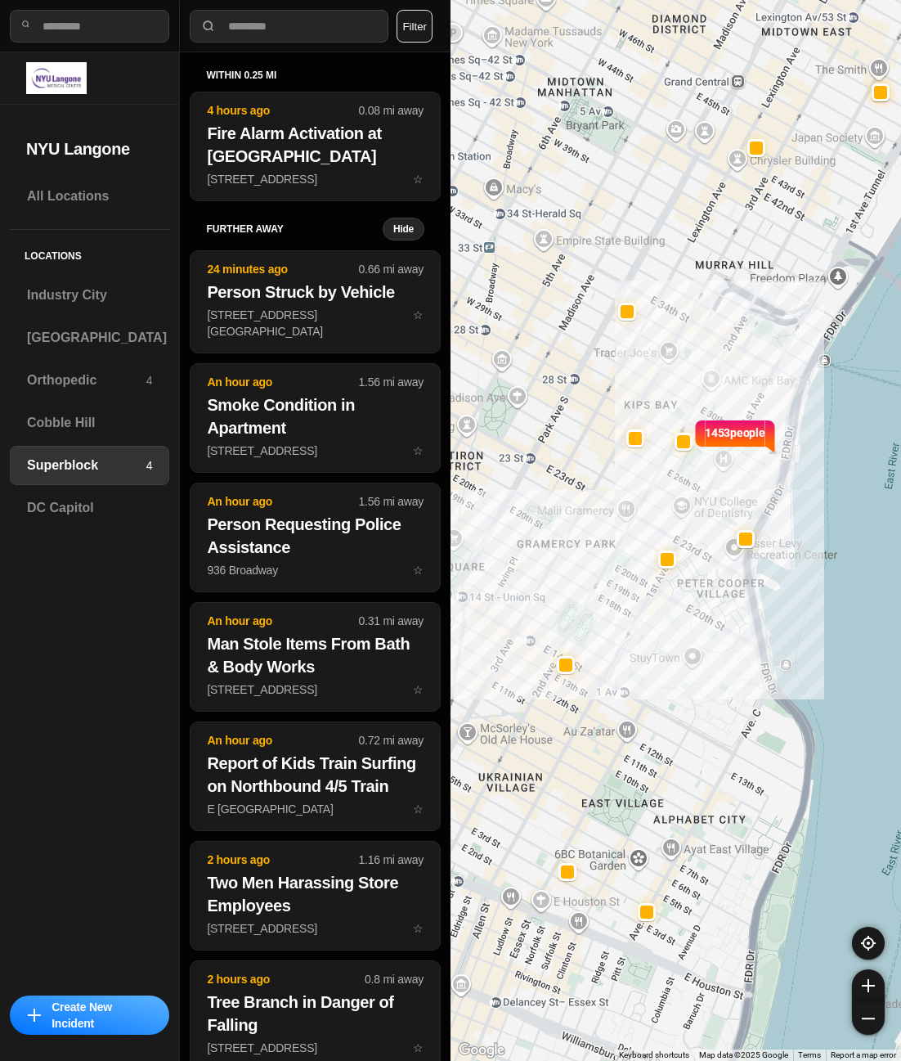
drag, startPoint x: 644, startPoint y: 379, endPoint x: 727, endPoint y: 355, distance: 86.7
click at [727, 355] on div "1453 people" at bounding box center [676, 530] width 451 height 1061
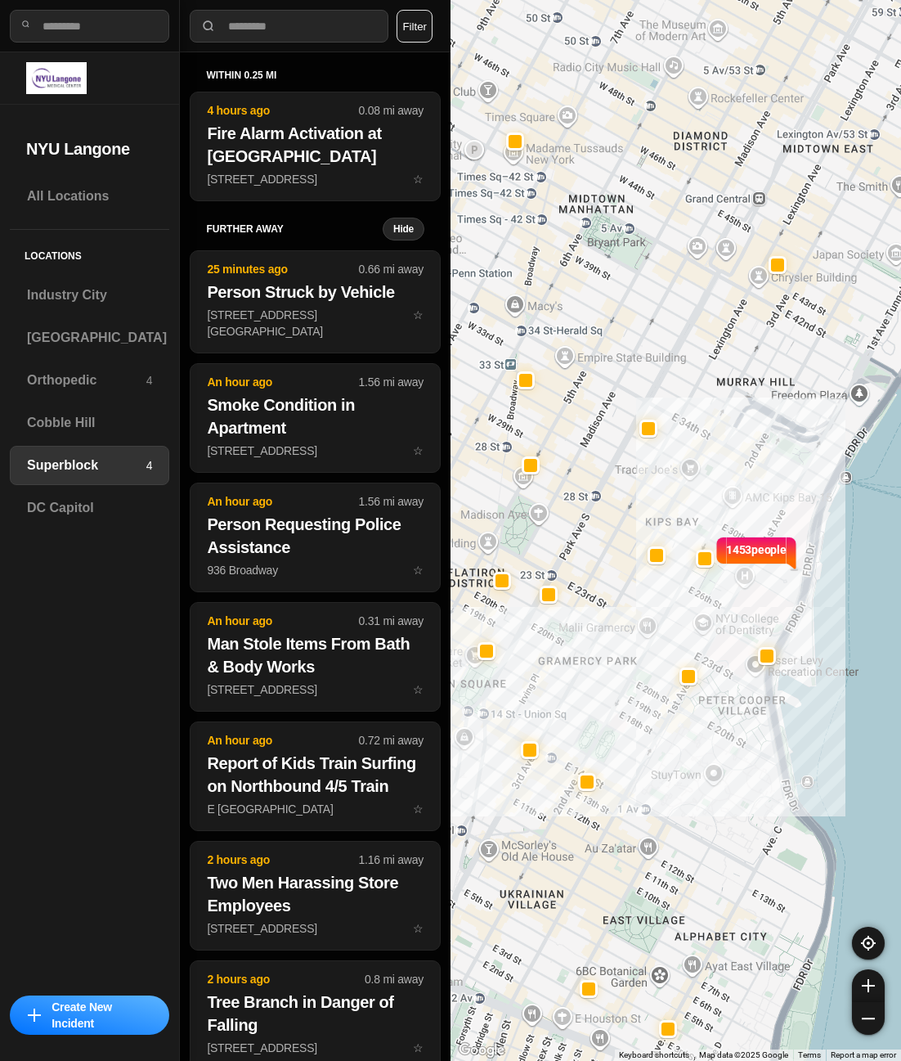
drag, startPoint x: 754, startPoint y: 631, endPoint x: 667, endPoint y: 717, distance: 122.6
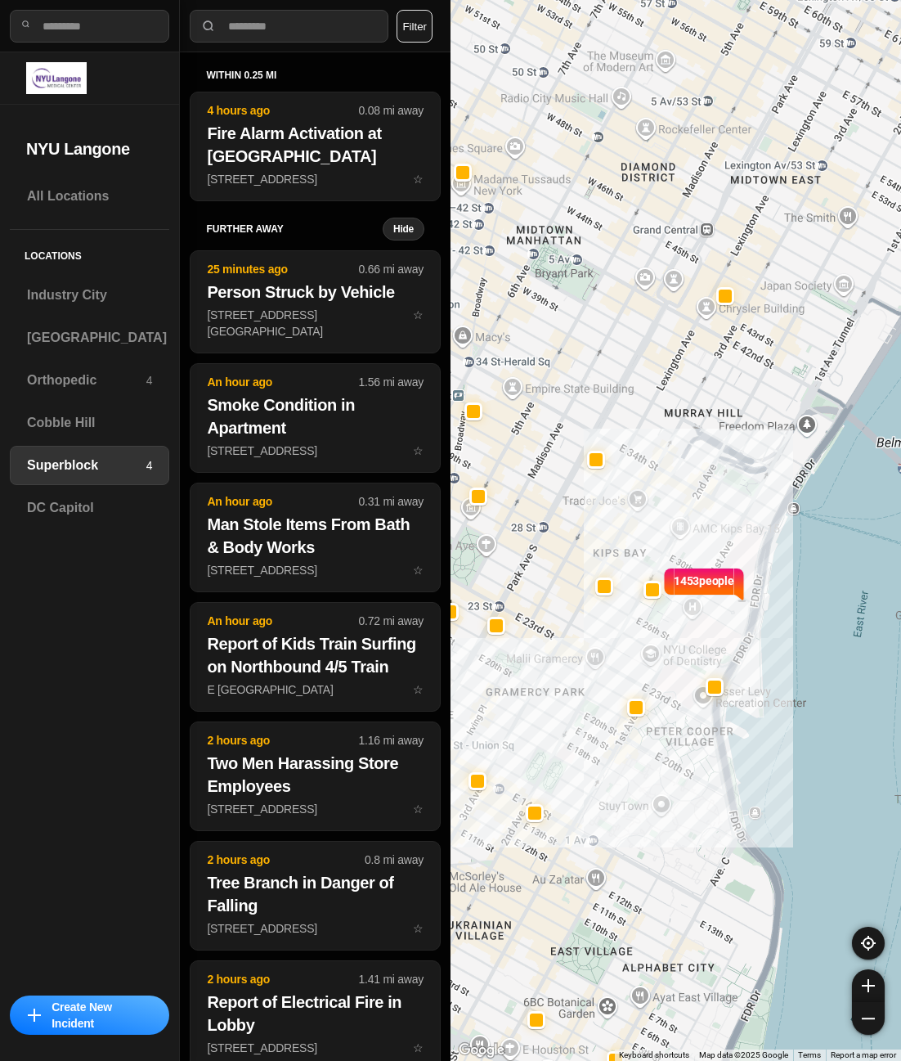
drag, startPoint x: 797, startPoint y: 619, endPoint x: 789, endPoint y: 624, distance: 8.8
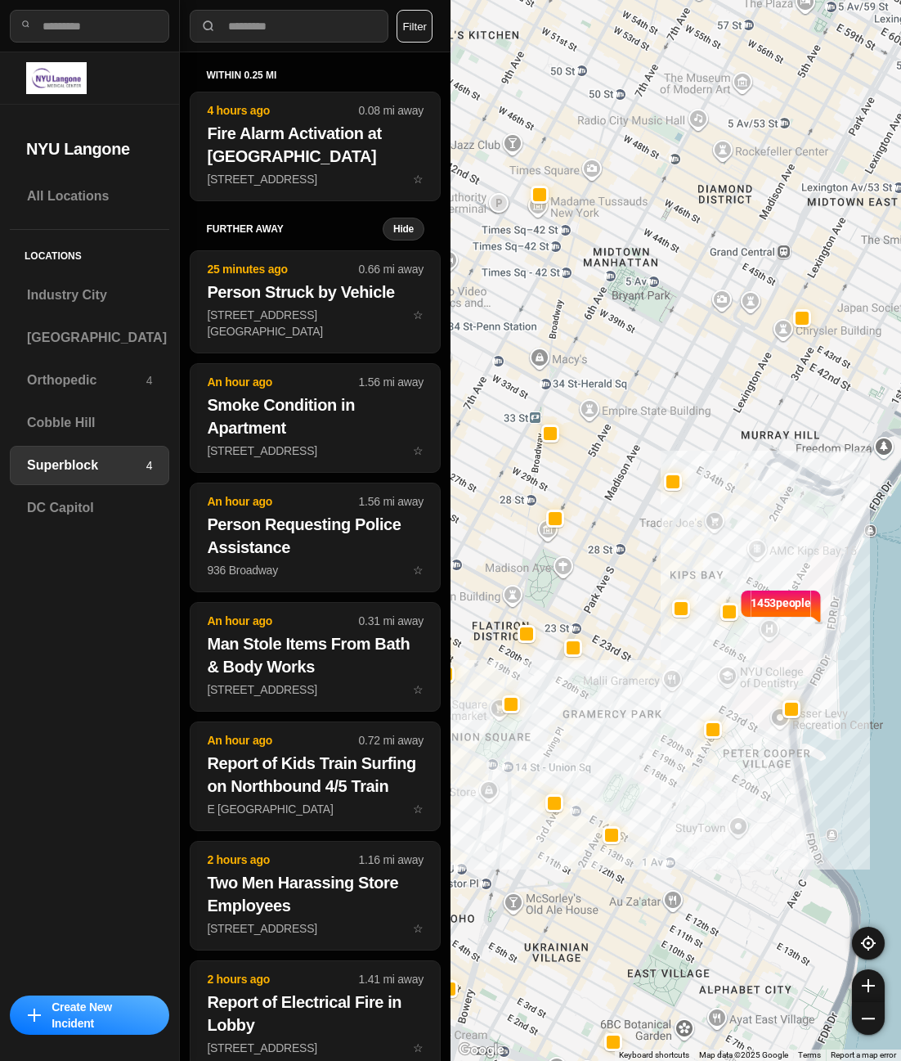
drag, startPoint x: 840, startPoint y: 614, endPoint x: 800, endPoint y: 664, distance: 64.0
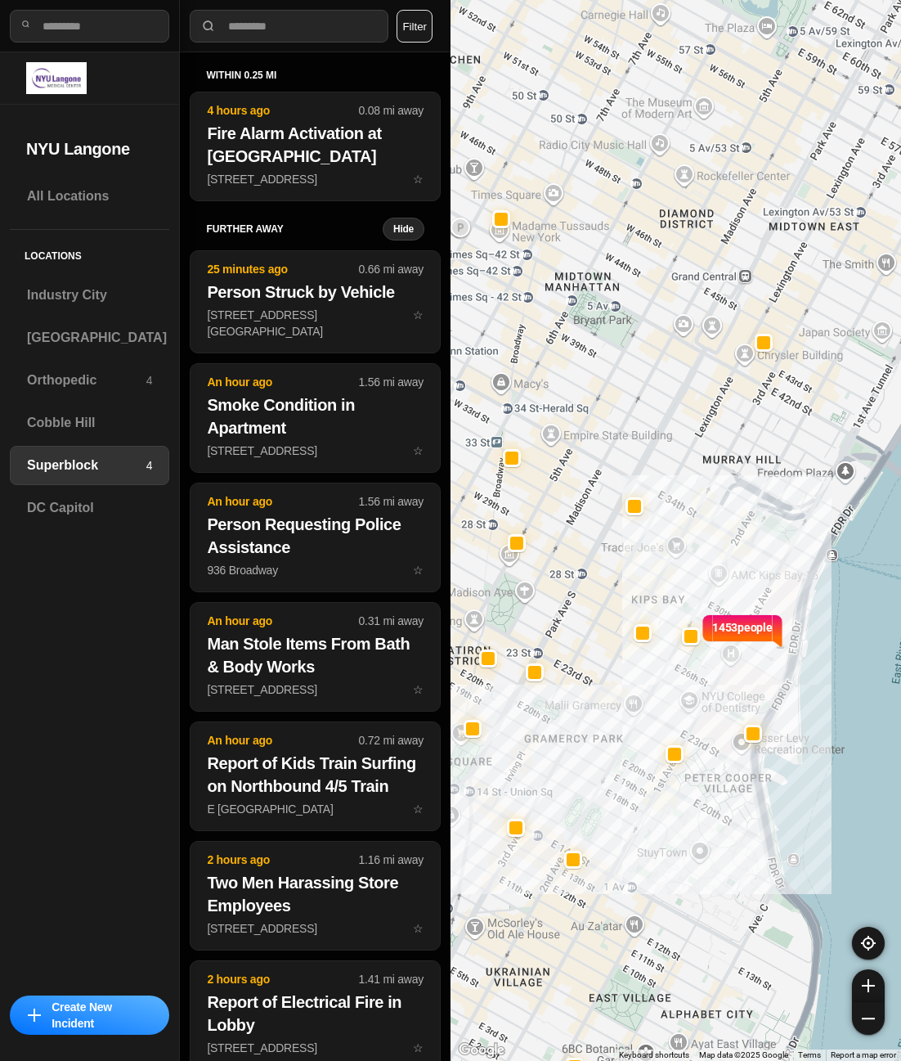
drag, startPoint x: 749, startPoint y: 535, endPoint x: 717, endPoint y: 549, distance: 34.8
click at [88, 336] on h3 "[GEOGRAPHIC_DATA]" at bounding box center [97, 338] width 140 height 20
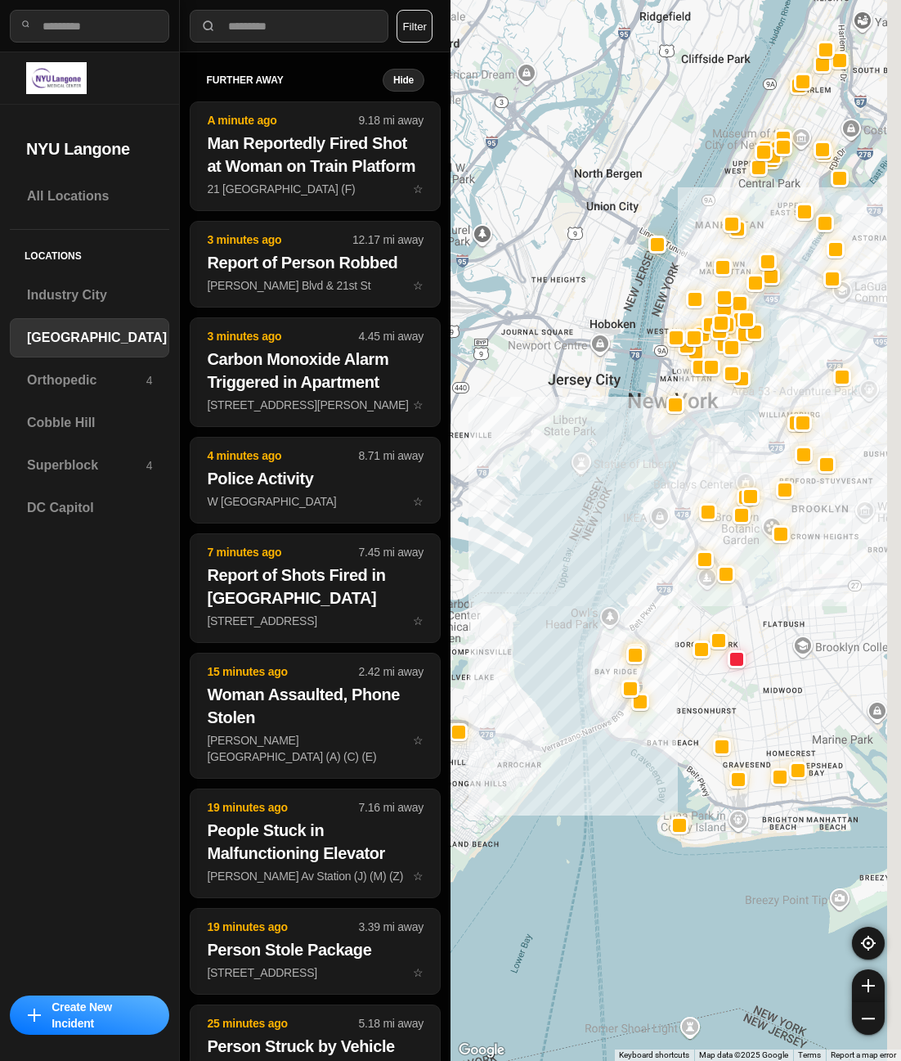
drag, startPoint x: 842, startPoint y: 563, endPoint x: 752, endPoint y: 608, distance: 100.6
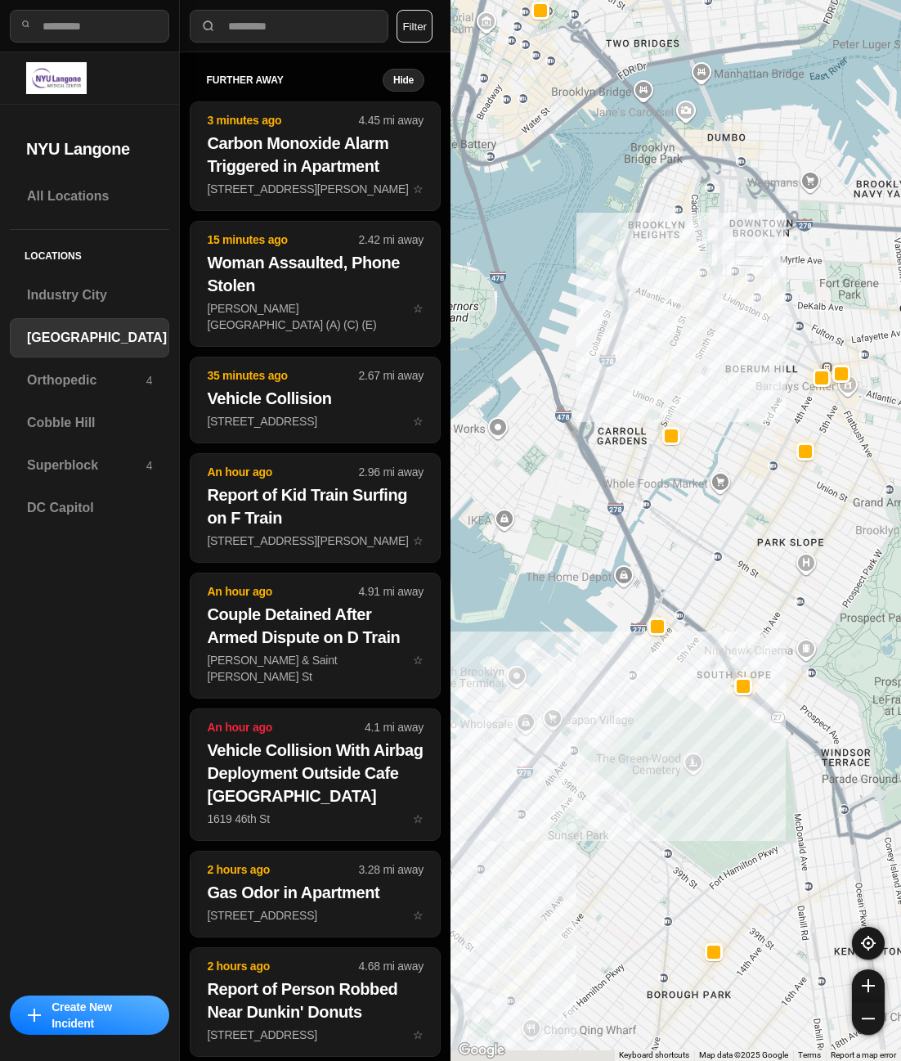
drag, startPoint x: 692, startPoint y: 719, endPoint x: 788, endPoint y: 501, distance: 238.4
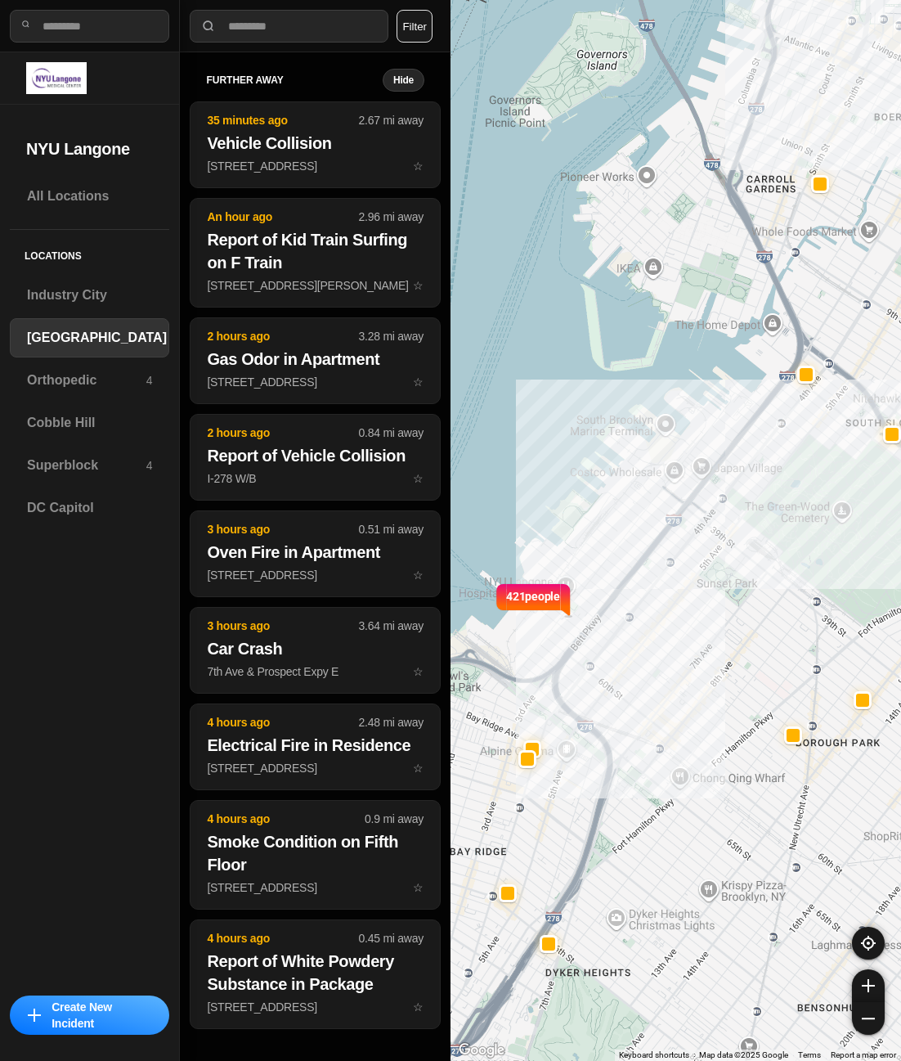
drag, startPoint x: 651, startPoint y: 659, endPoint x: 739, endPoint y: 598, distance: 107.5
click at [737, 599] on div "421 people" at bounding box center [676, 530] width 451 height 1061
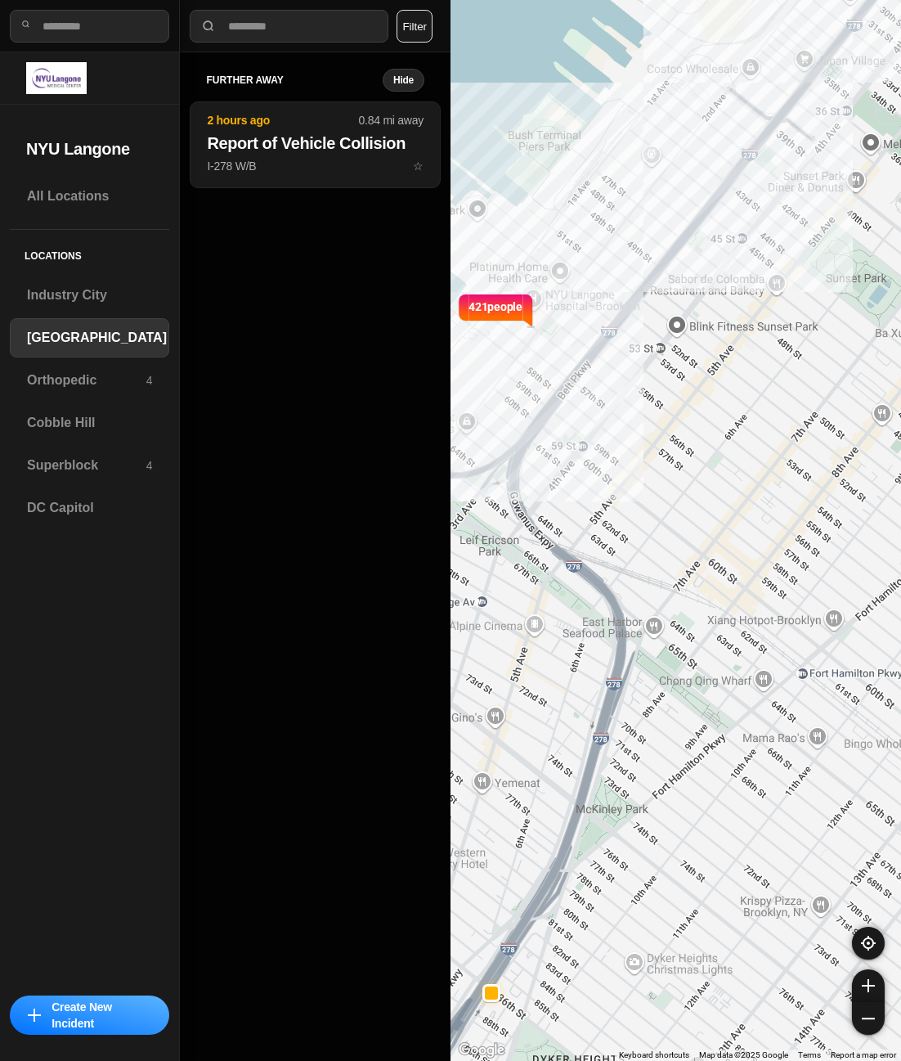
drag, startPoint x: 736, startPoint y: 654, endPoint x: 737, endPoint y: 701, distance: 46.6
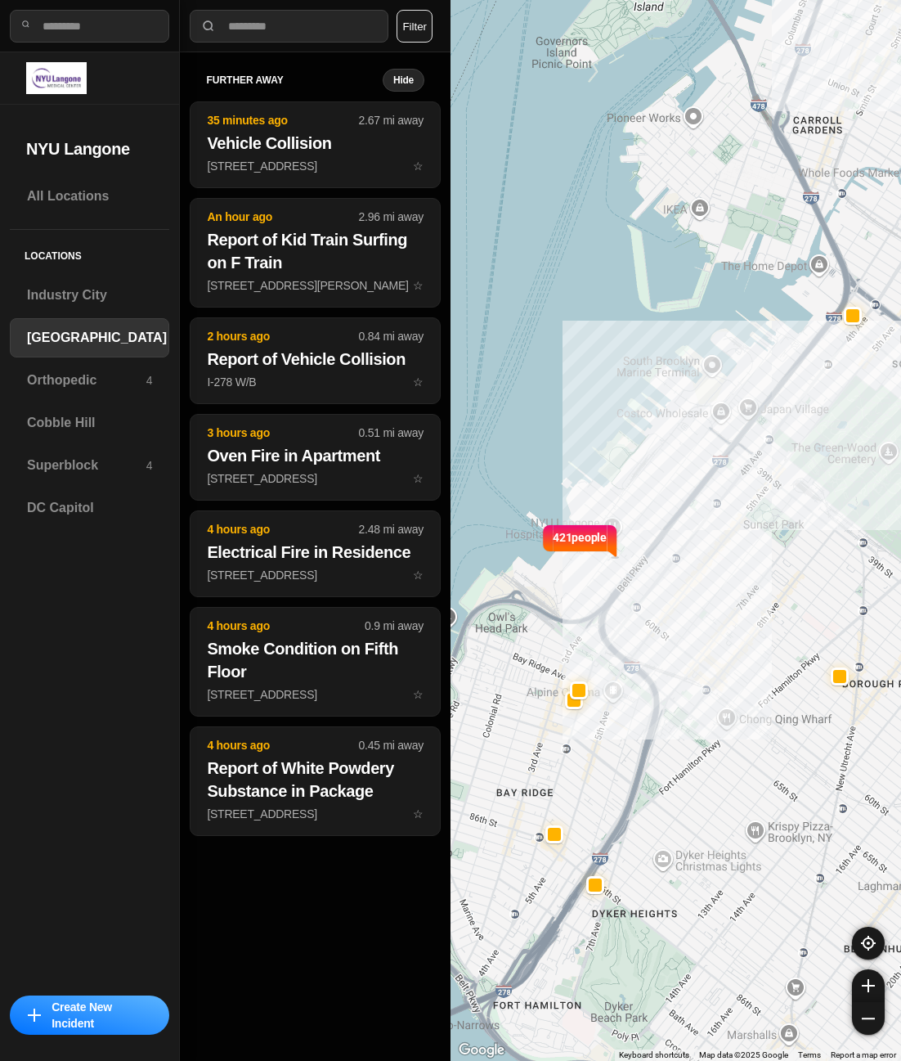
drag, startPoint x: 867, startPoint y: 511, endPoint x: 728, endPoint y: 649, distance: 196.0
click at [728, 651] on div "421 people" at bounding box center [676, 530] width 451 height 1061
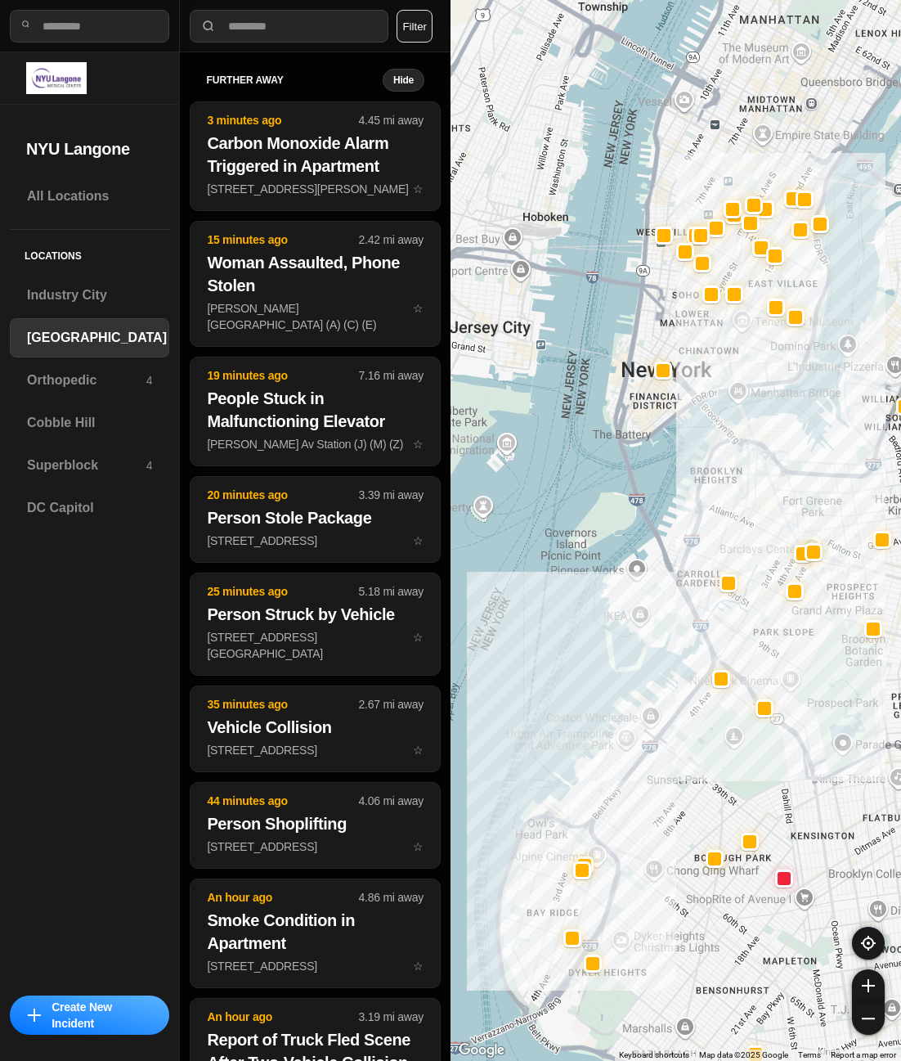
drag, startPoint x: 773, startPoint y: 586, endPoint x: 770, endPoint y: 667, distance: 81.0
click at [770, 667] on div at bounding box center [676, 530] width 451 height 1061
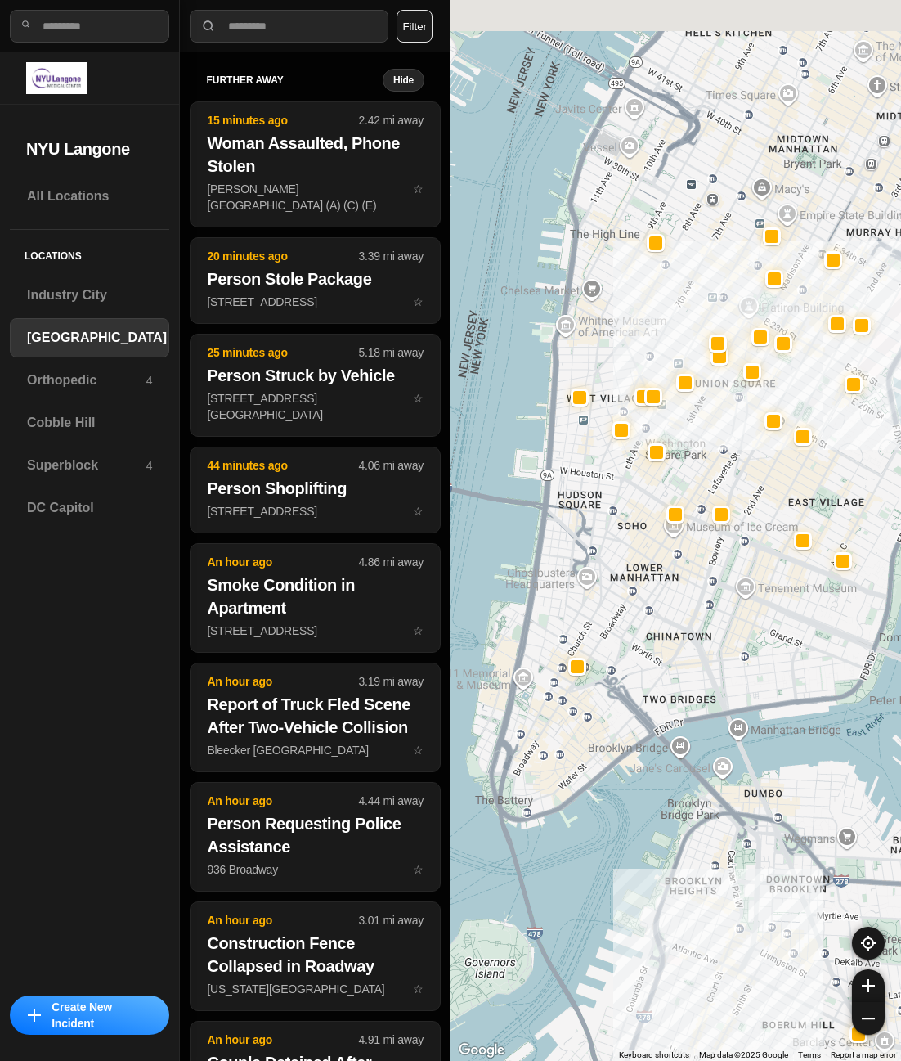
drag, startPoint x: 749, startPoint y: 412, endPoint x: 663, endPoint y: 628, distance: 232.4
click at [663, 628] on div "421 people" at bounding box center [676, 530] width 451 height 1061
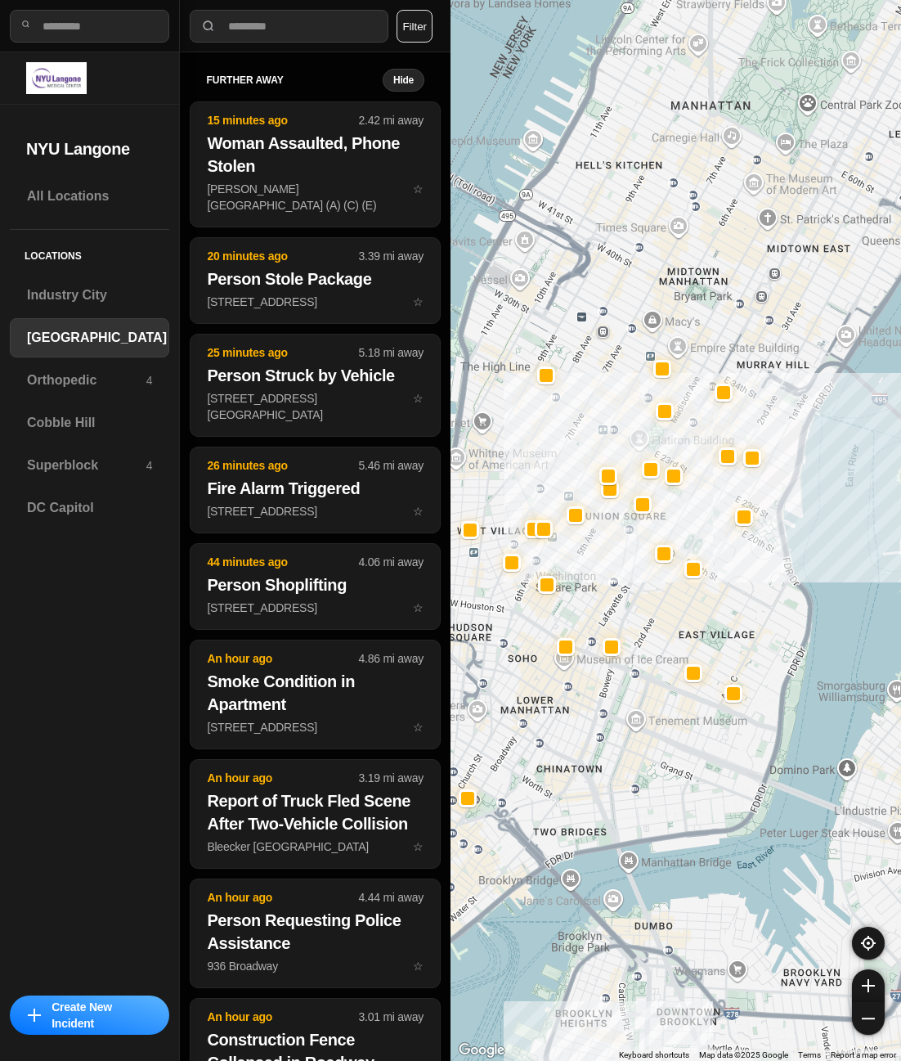
drag, startPoint x: 781, startPoint y: 512, endPoint x: 740, endPoint y: 595, distance: 92.9
click at [729, 614] on div "421 people" at bounding box center [676, 530] width 451 height 1061
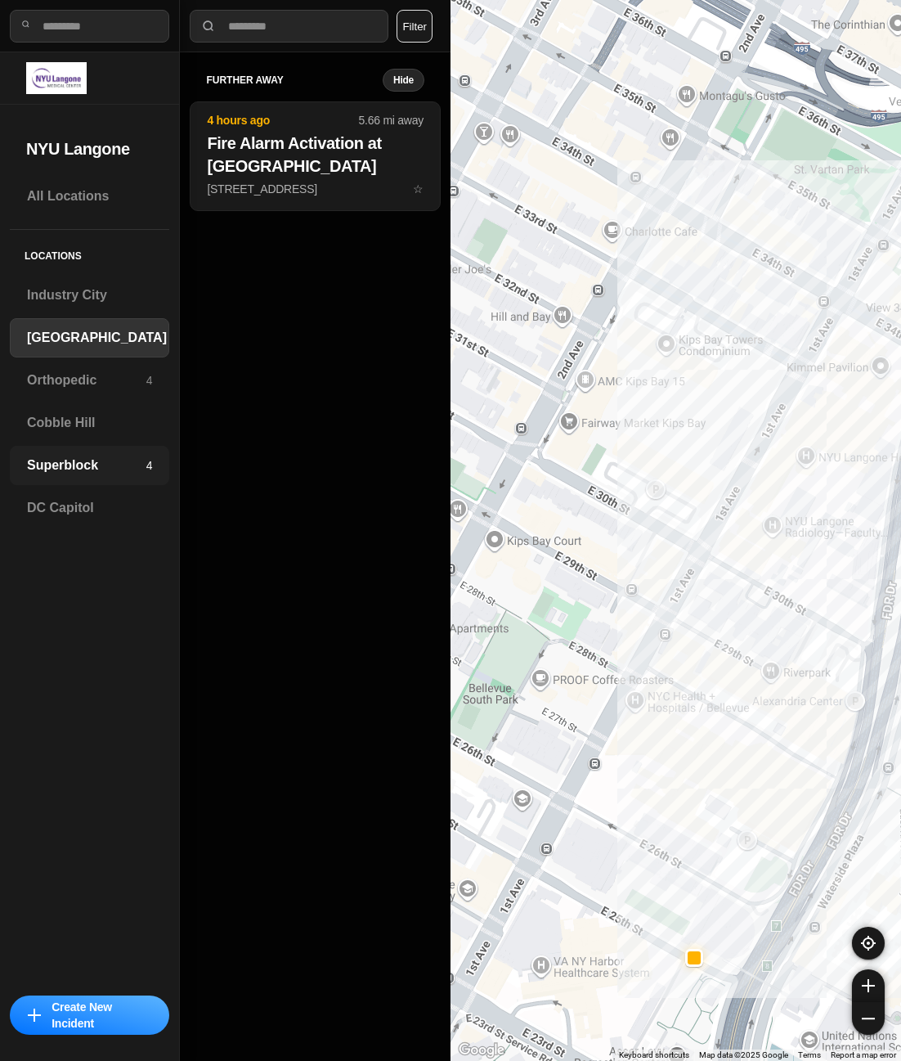
click at [75, 459] on h3 "Superblock" at bounding box center [86, 466] width 119 height 20
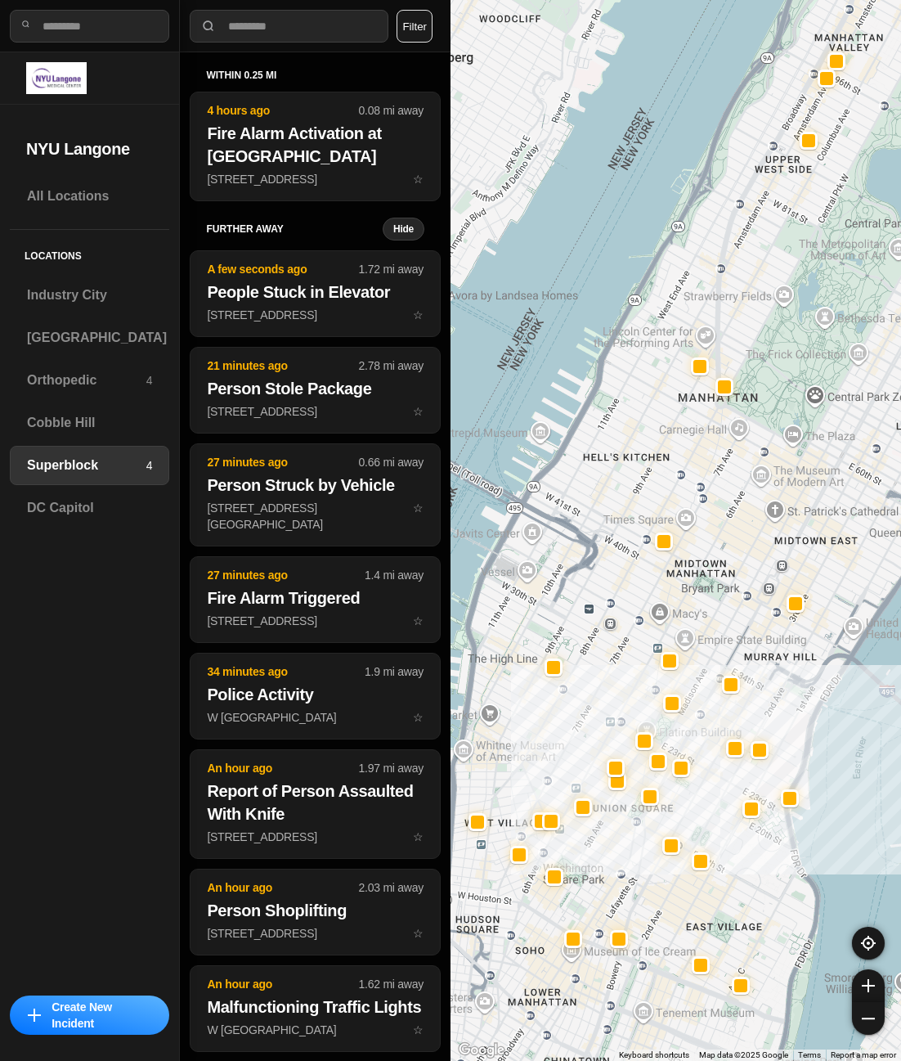
drag, startPoint x: 778, startPoint y: 680, endPoint x: 748, endPoint y: 680, distance: 29.4
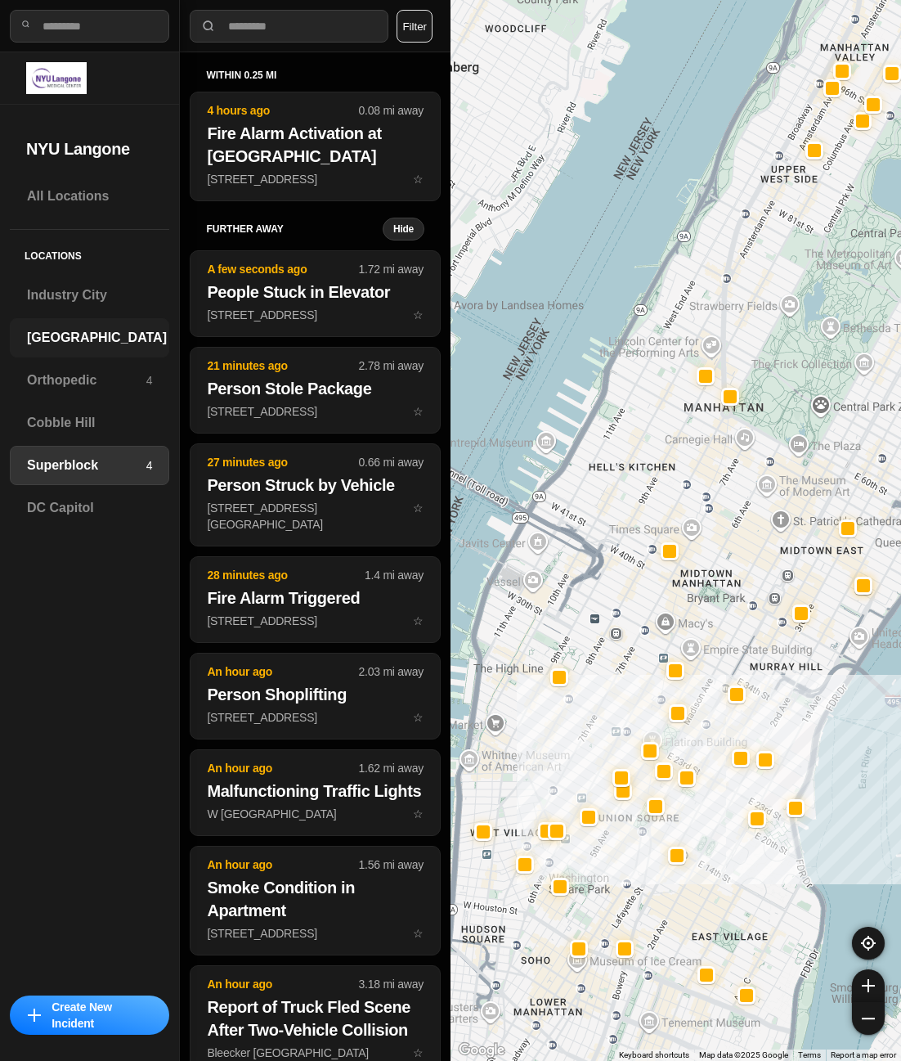
click at [74, 339] on h3 "[GEOGRAPHIC_DATA]" at bounding box center [97, 338] width 140 height 20
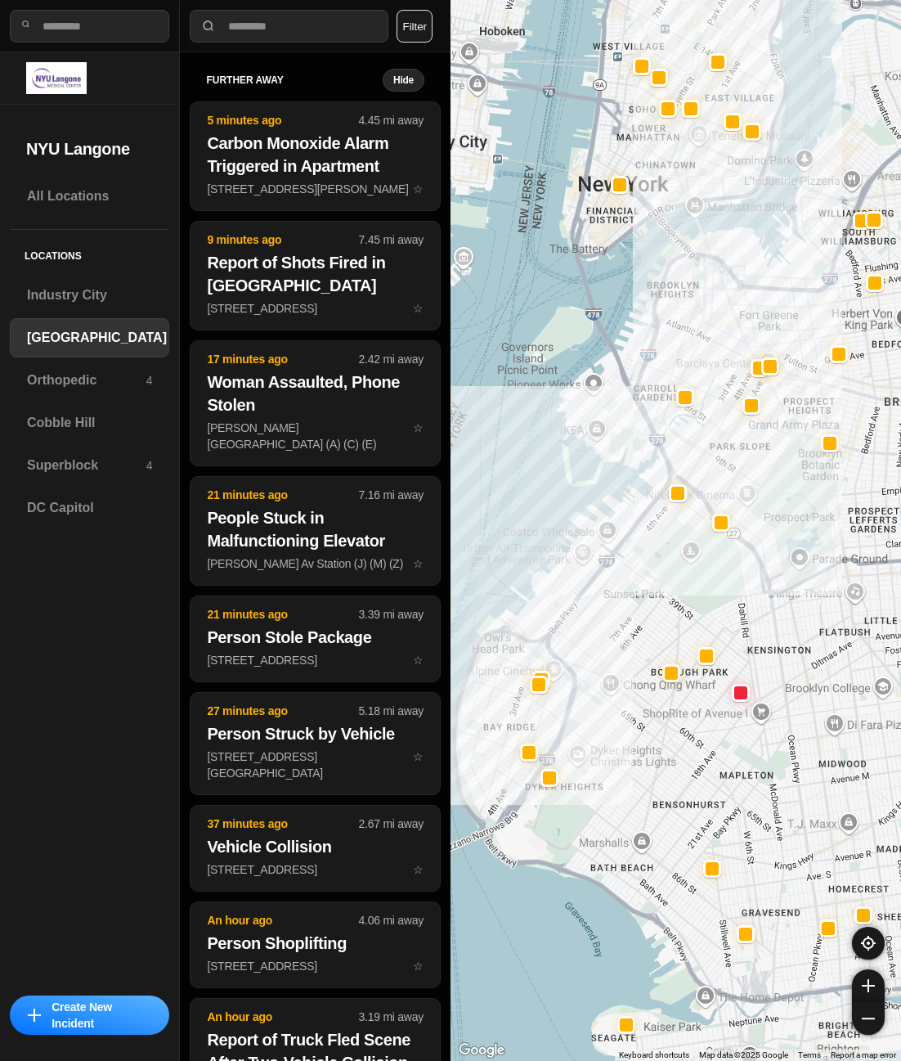
click at [762, 559] on div at bounding box center [676, 530] width 451 height 1061
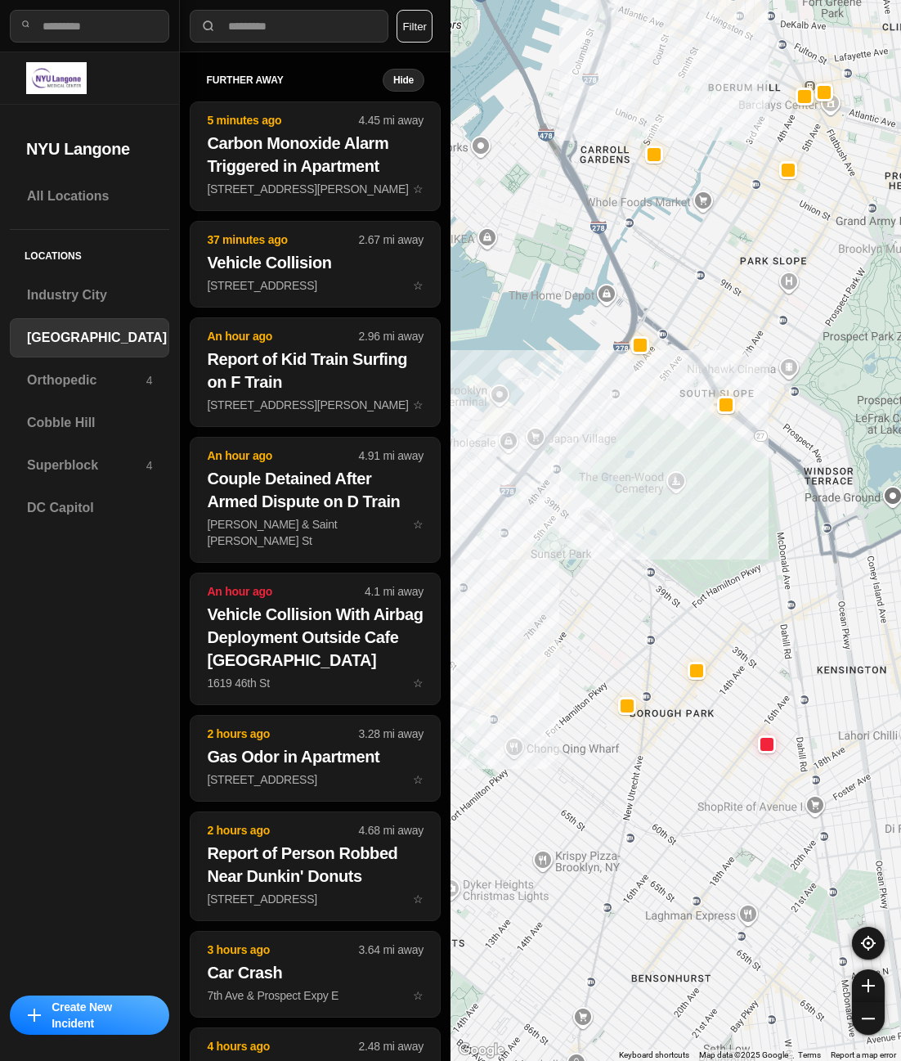
drag, startPoint x: 661, startPoint y: 500, endPoint x: 776, endPoint y: 521, distance: 117.3
click at [776, 521] on div "421 people" at bounding box center [676, 530] width 451 height 1061
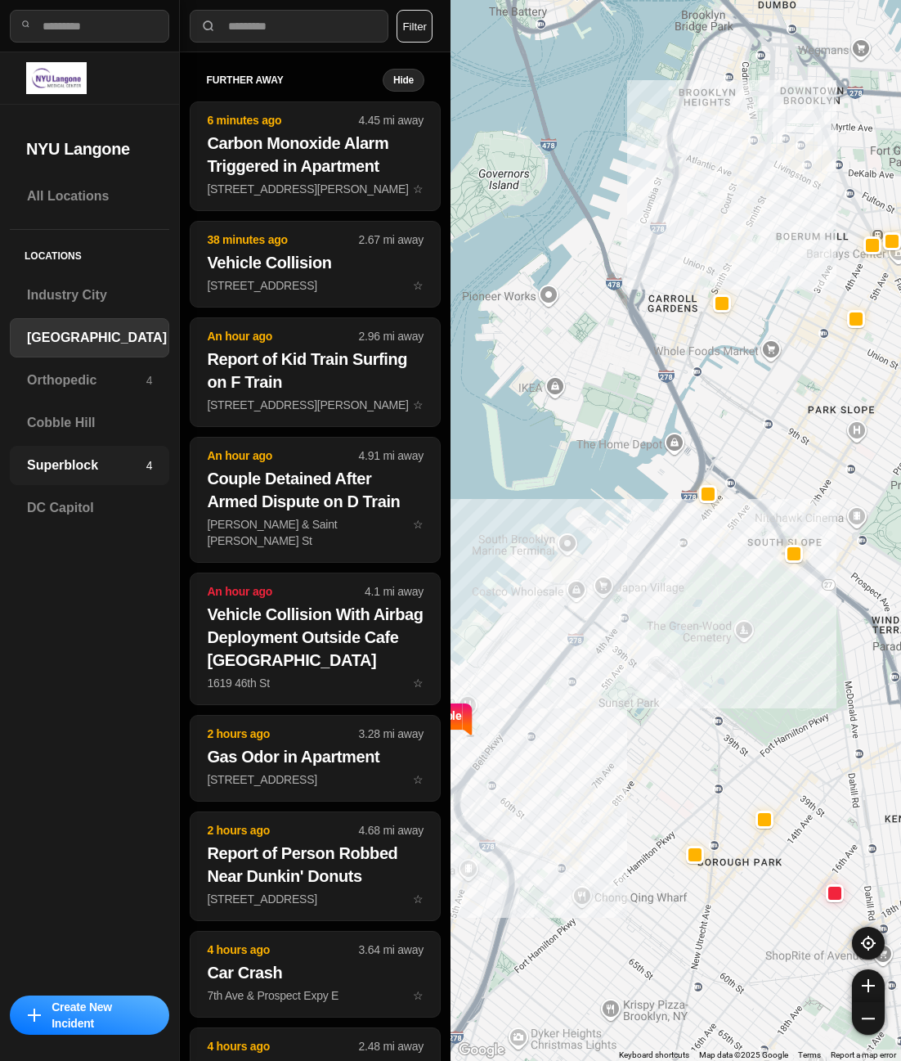
click at [105, 477] on div "Superblock 4" at bounding box center [89, 465] width 159 height 39
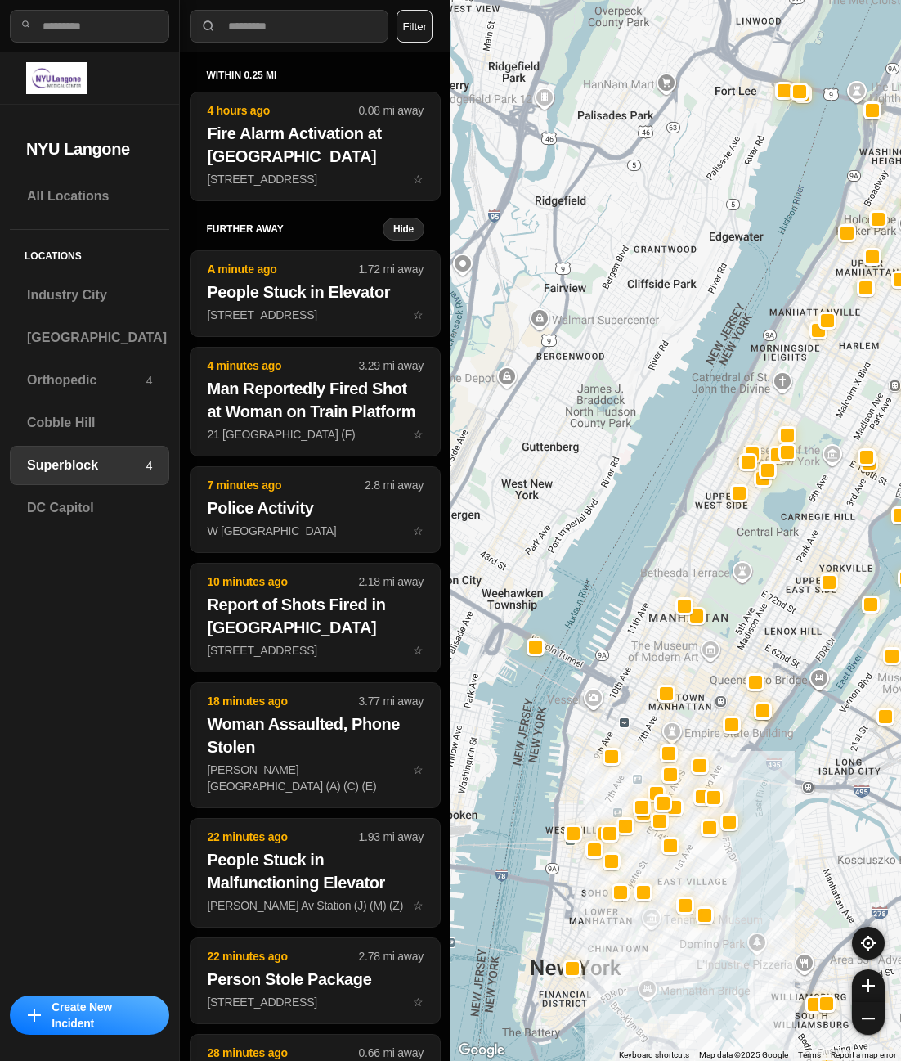
drag, startPoint x: 499, startPoint y: 676, endPoint x: 548, endPoint y: 659, distance: 52.0
click at [550, 688] on div at bounding box center [676, 530] width 451 height 1061
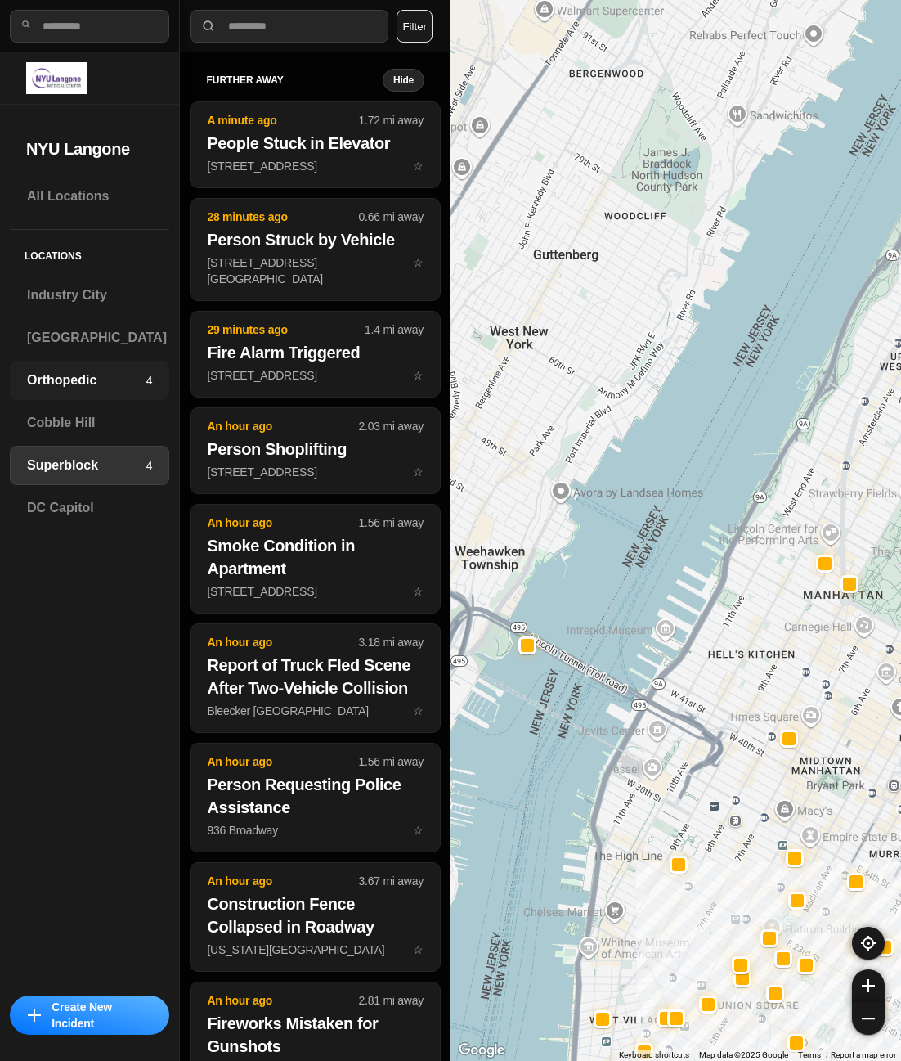
click at [72, 371] on h3 "Orthopedic" at bounding box center [86, 380] width 119 height 20
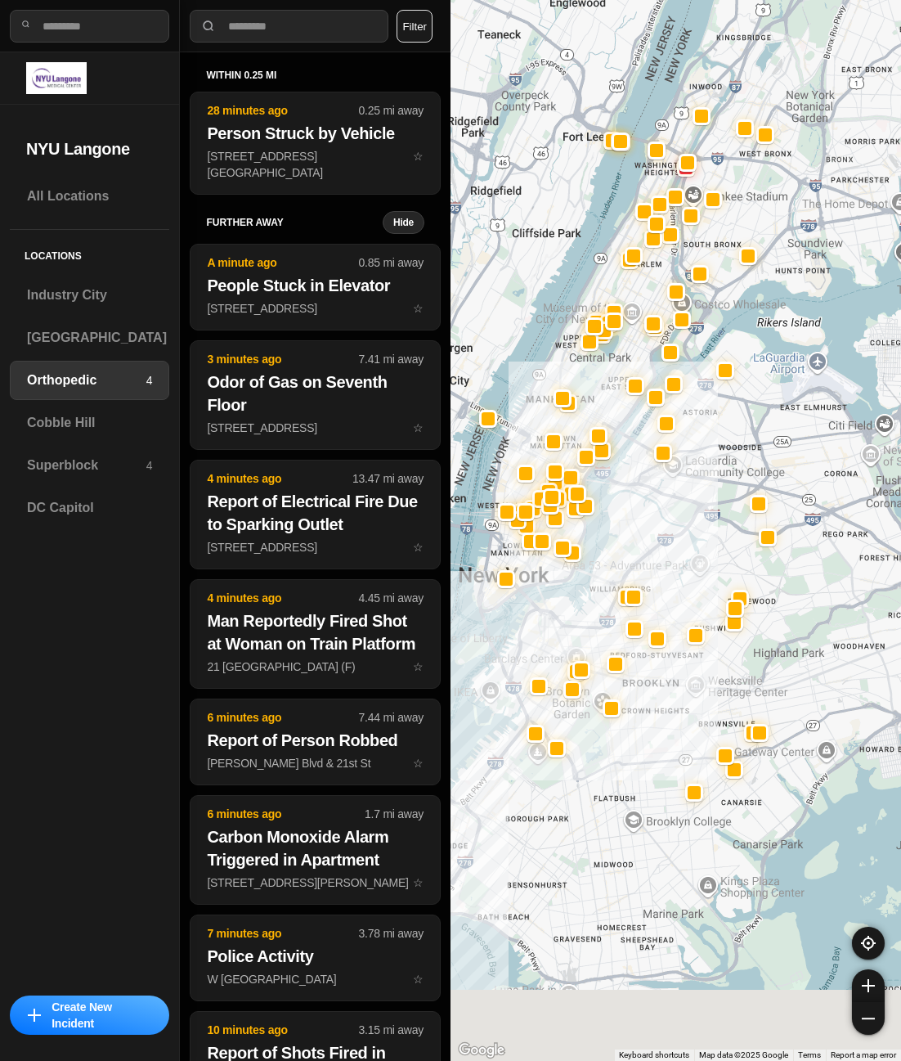
drag, startPoint x: 754, startPoint y: 885, endPoint x: 588, endPoint y: 616, distance: 316.2
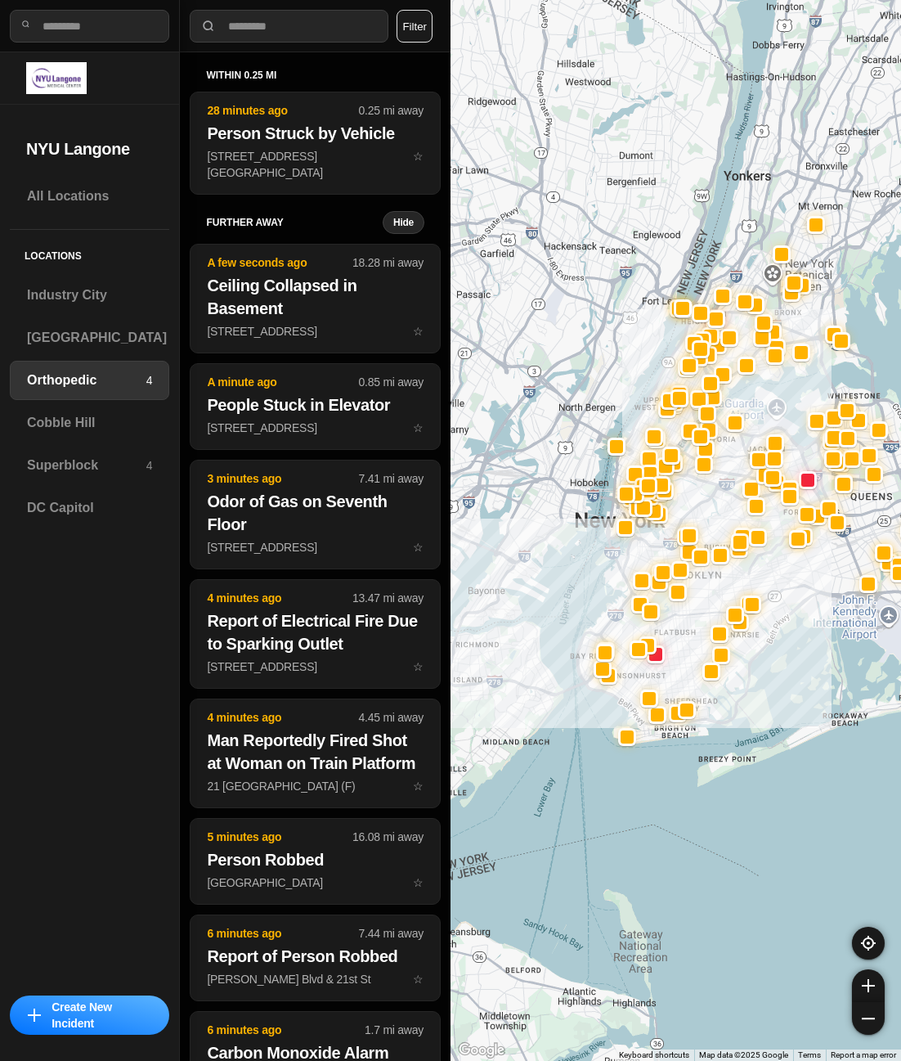
drag, startPoint x: 577, startPoint y: 709, endPoint x: 697, endPoint y: 674, distance: 124.5
click at [697, 674] on div at bounding box center [676, 530] width 451 height 1061
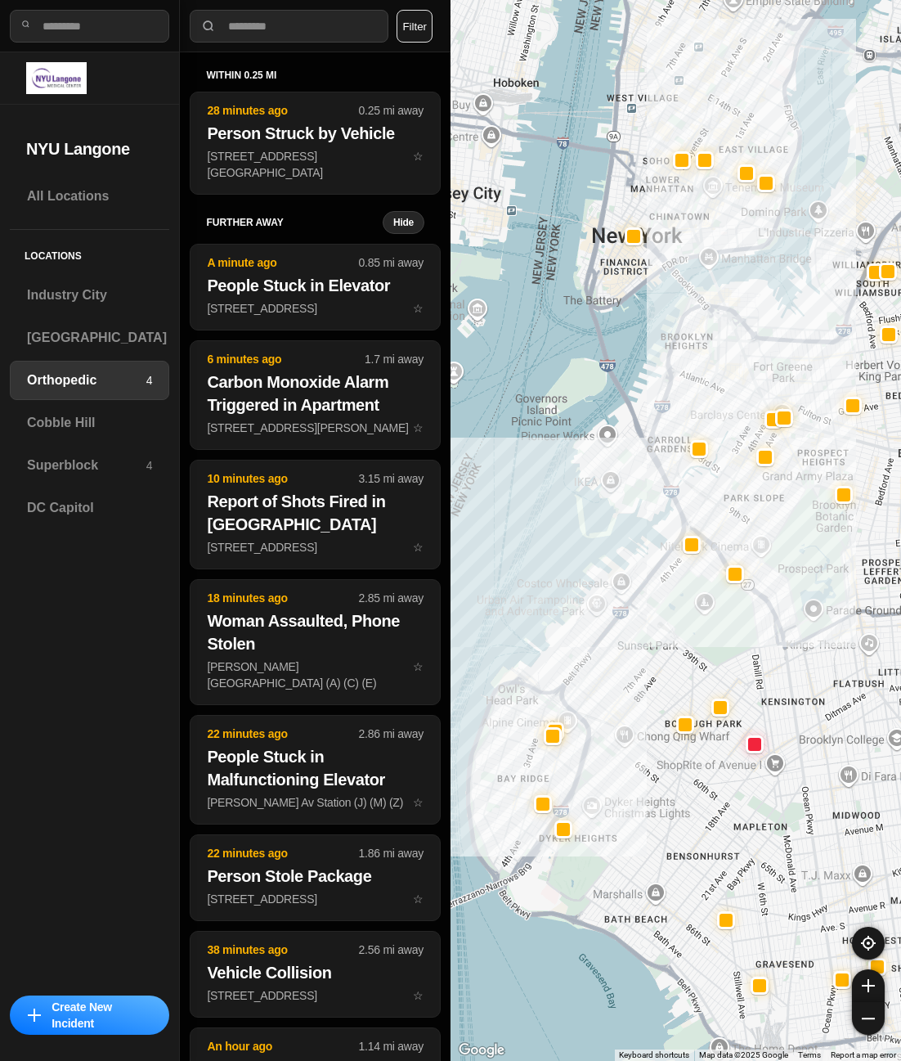
drag, startPoint x: 752, startPoint y: 644, endPoint x: 819, endPoint y: 780, distance: 151.4
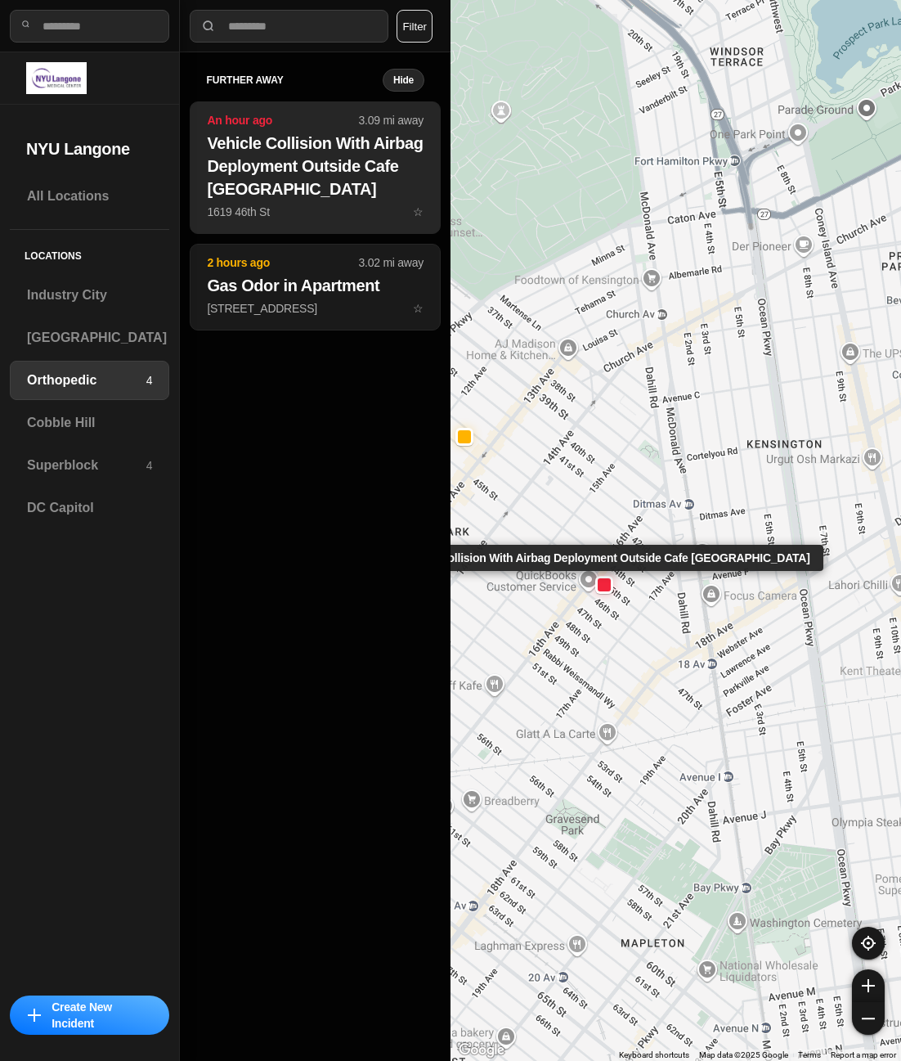
click at [306, 173] on h2 "Vehicle Collision With Airbag Deployment Outside Cafe [GEOGRAPHIC_DATA]" at bounding box center [315, 166] width 217 height 69
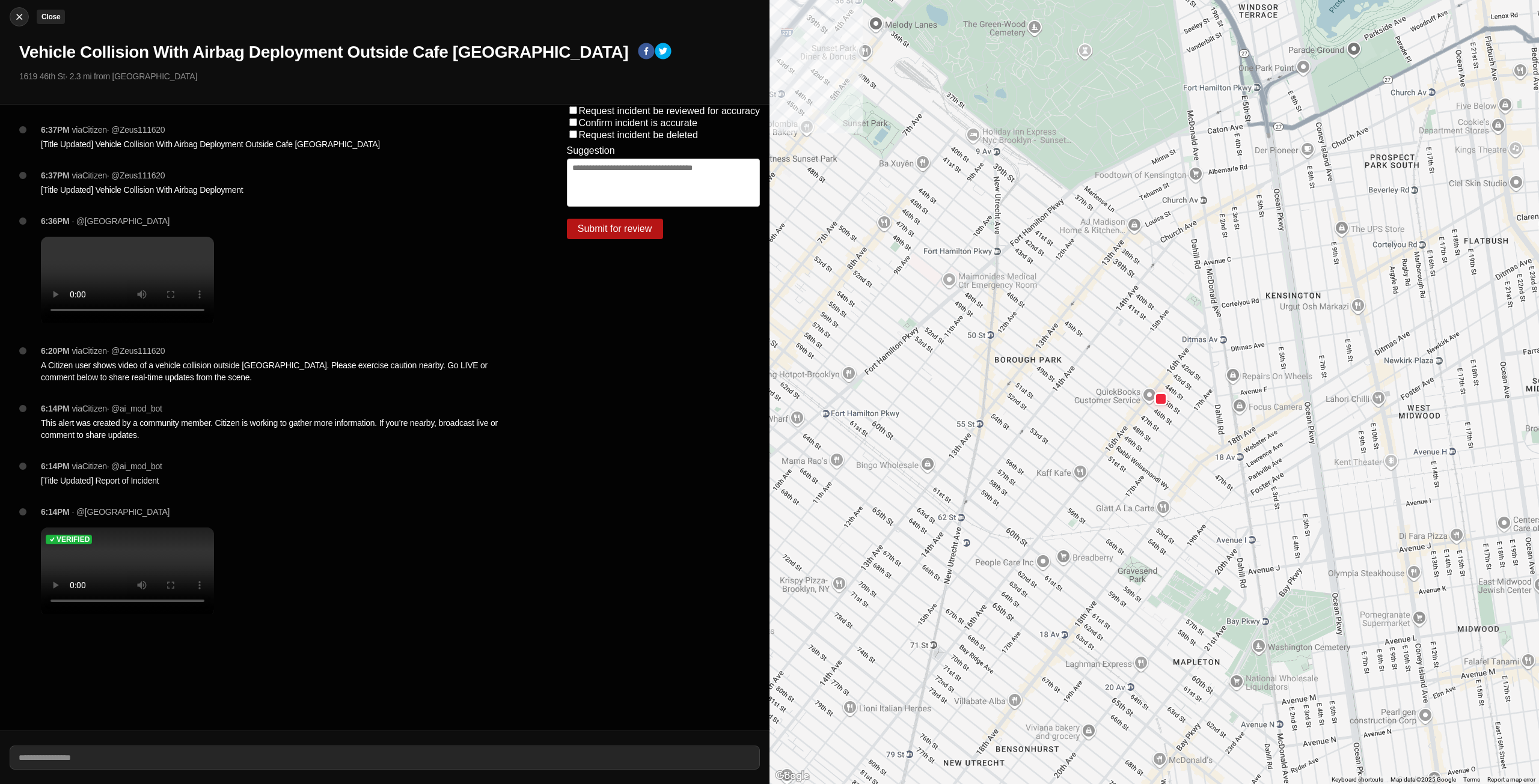
click at [15, 18] on img at bounding box center [19, 17] width 12 height 12
select select "*"
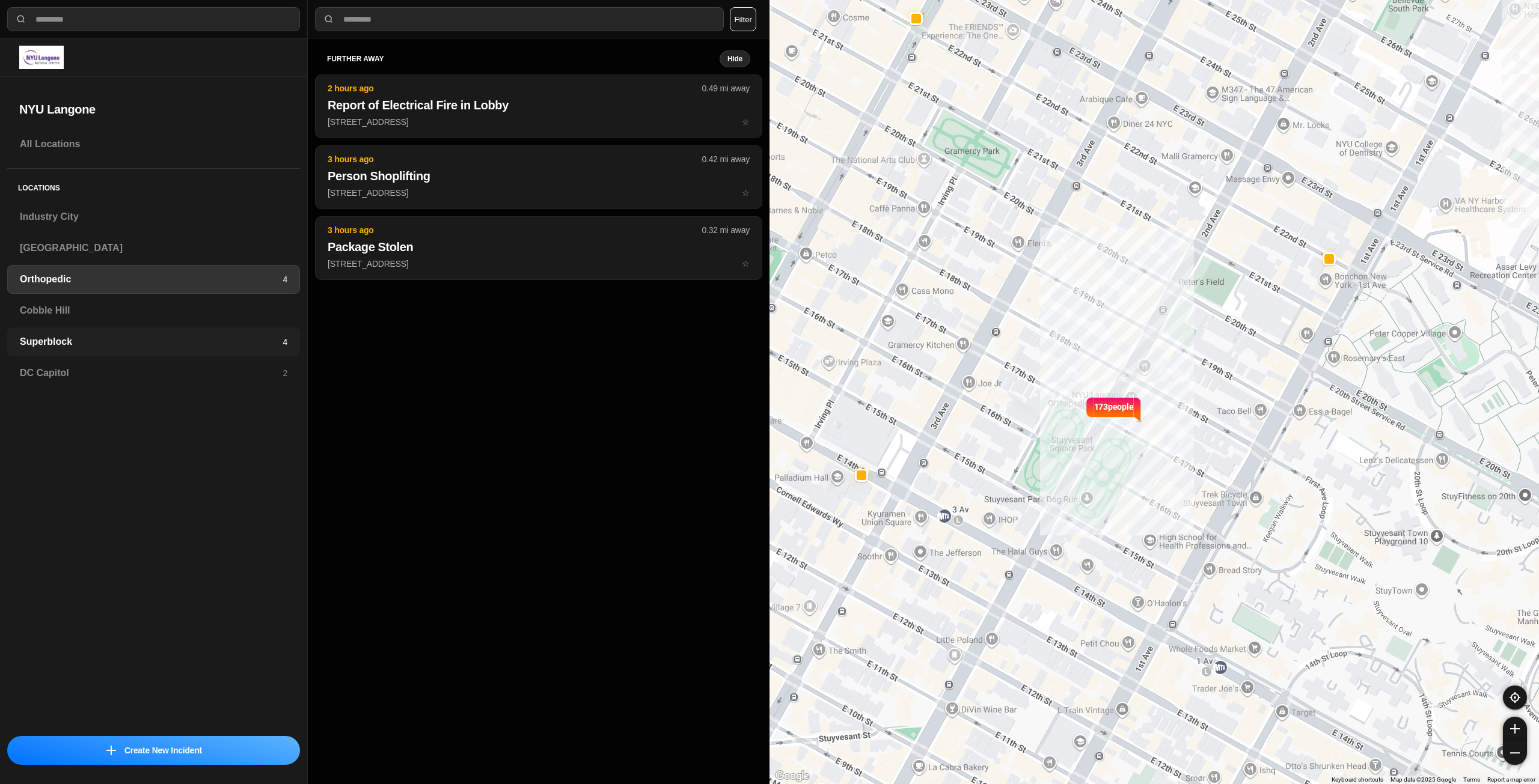
click at [84, 337] on h3 "Superblock" at bounding box center [151, 342] width 262 height 15
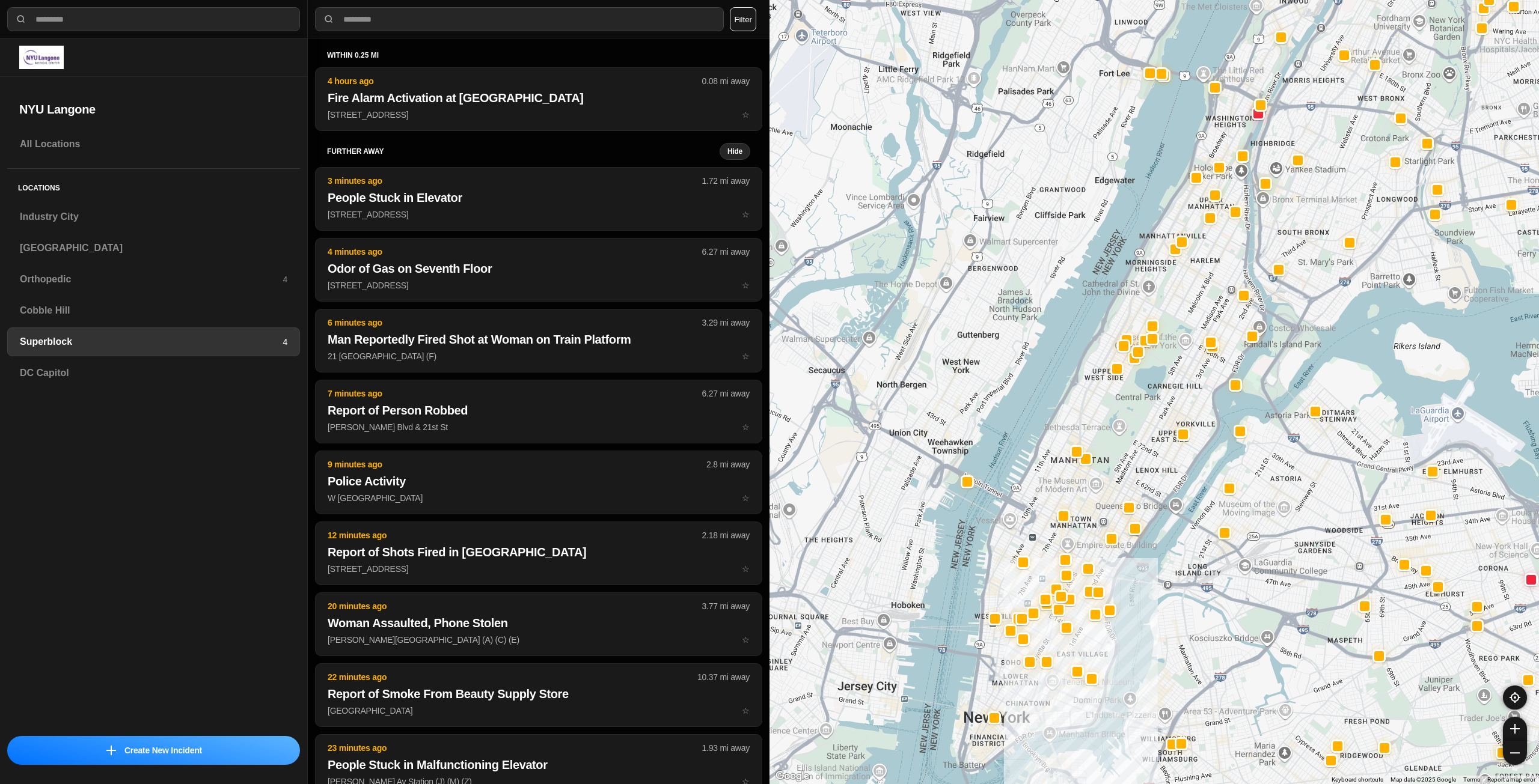
drag, startPoint x: 1137, startPoint y: 636, endPoint x: 1138, endPoint y: 566, distance: 70.0
click at [661, 566] on div at bounding box center [1154, 392] width 770 height 784
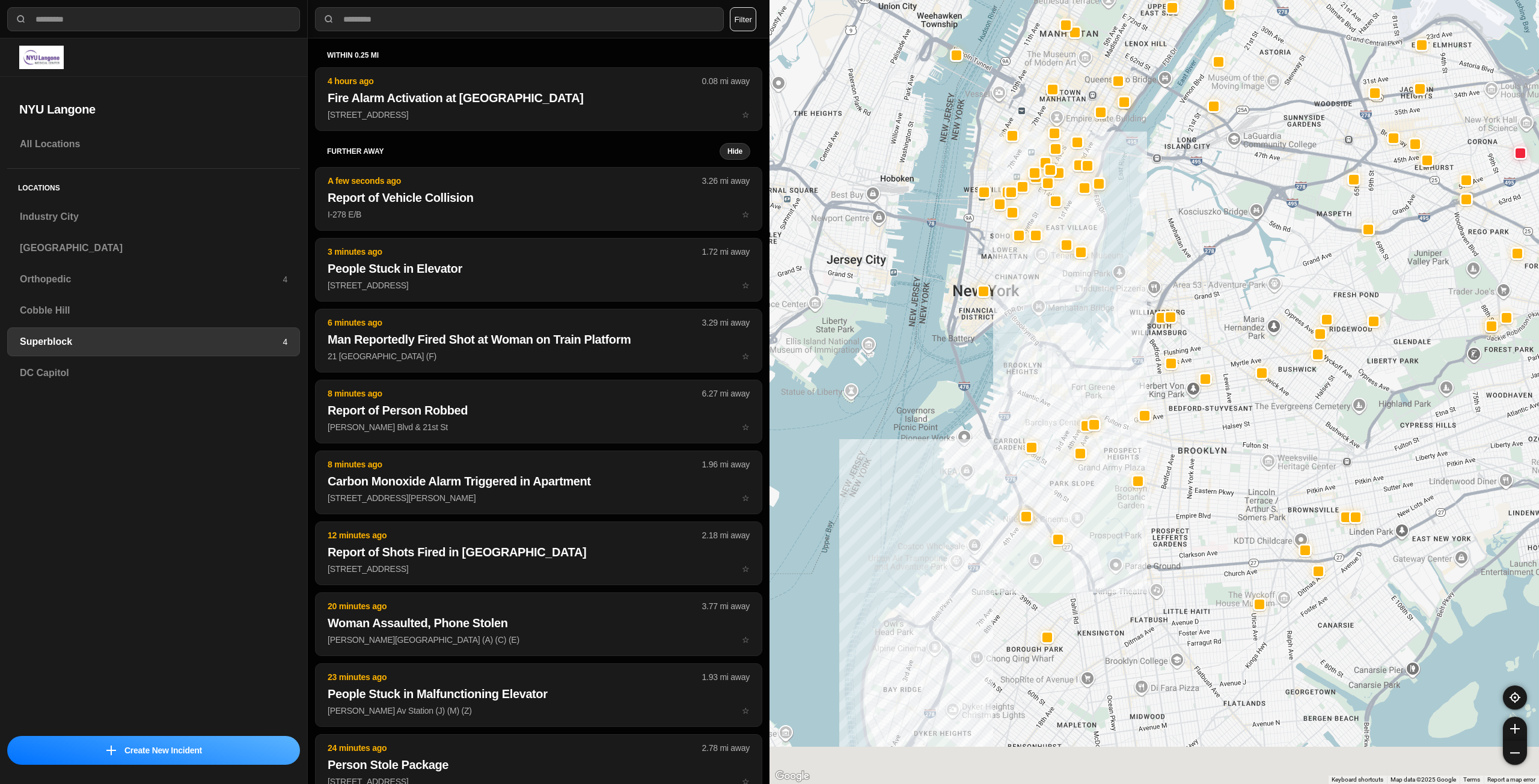
drag, startPoint x: 1188, startPoint y: 666, endPoint x: 1219, endPoint y: 542, distance: 127.8
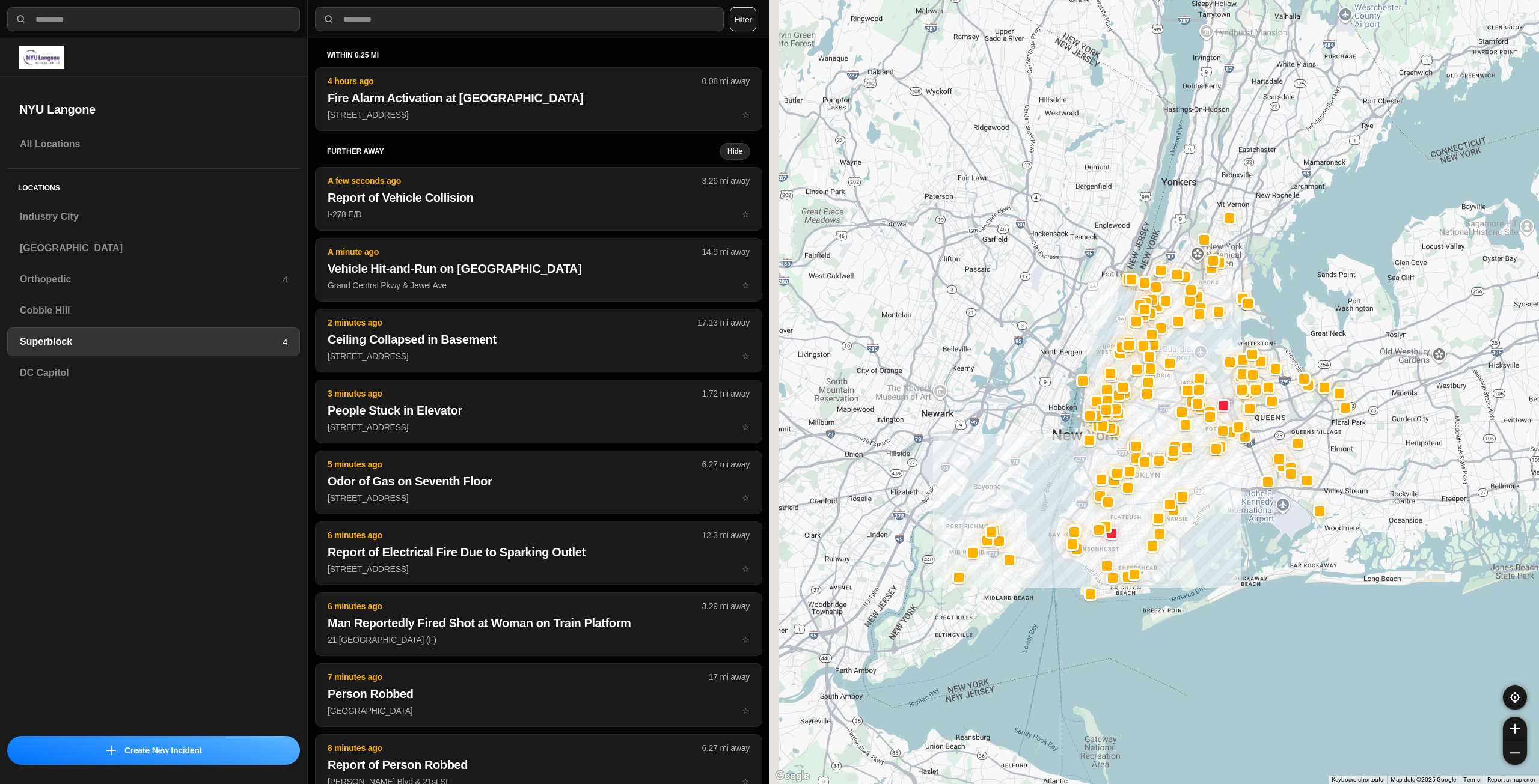
drag, startPoint x: 989, startPoint y: 586, endPoint x: 1013, endPoint y: 586, distance: 24.0
click at [661, 586] on div at bounding box center [1154, 392] width 770 height 784
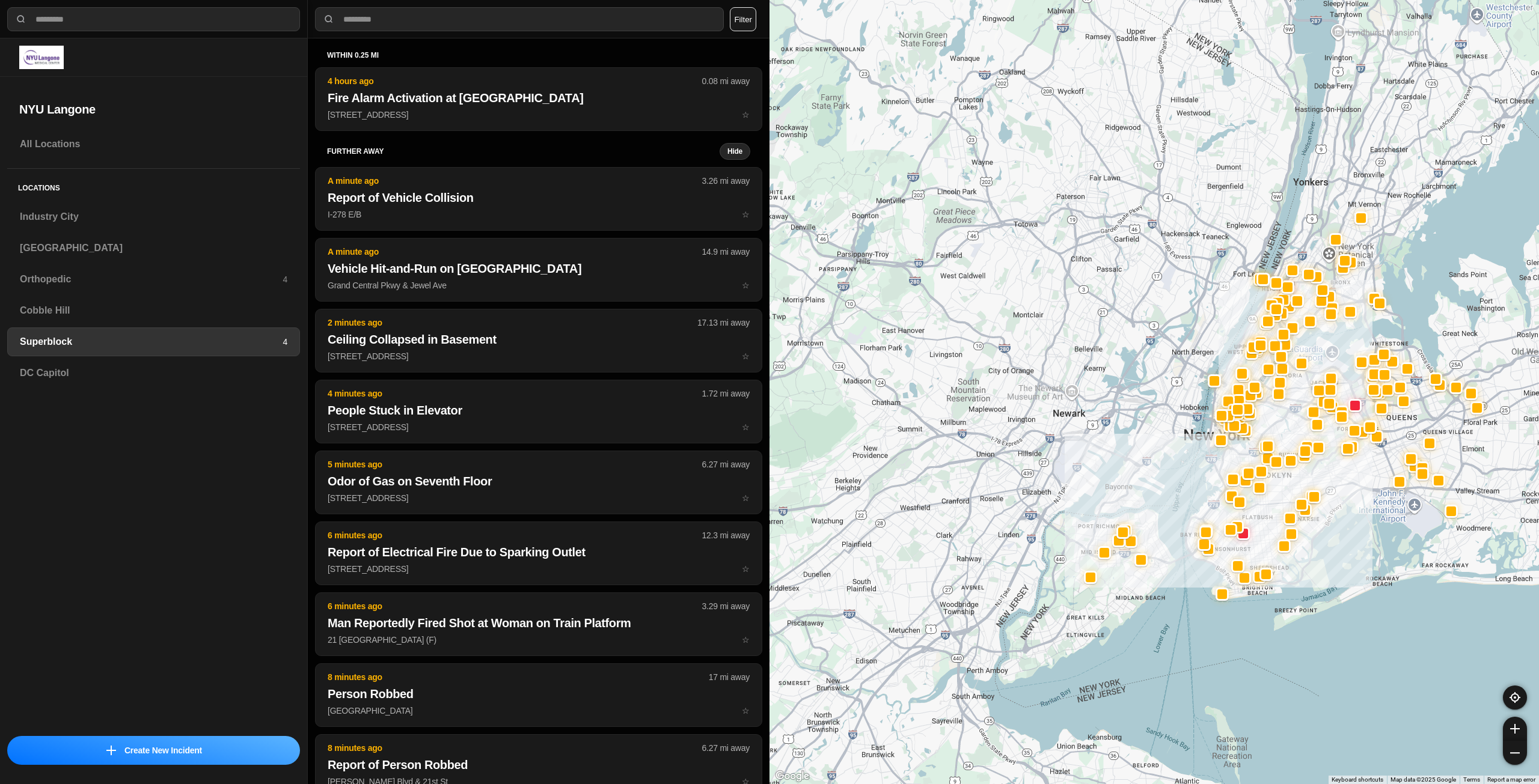
select select "*"
click at [71, 256] on div "[GEOGRAPHIC_DATA]" at bounding box center [154, 248] width 293 height 29
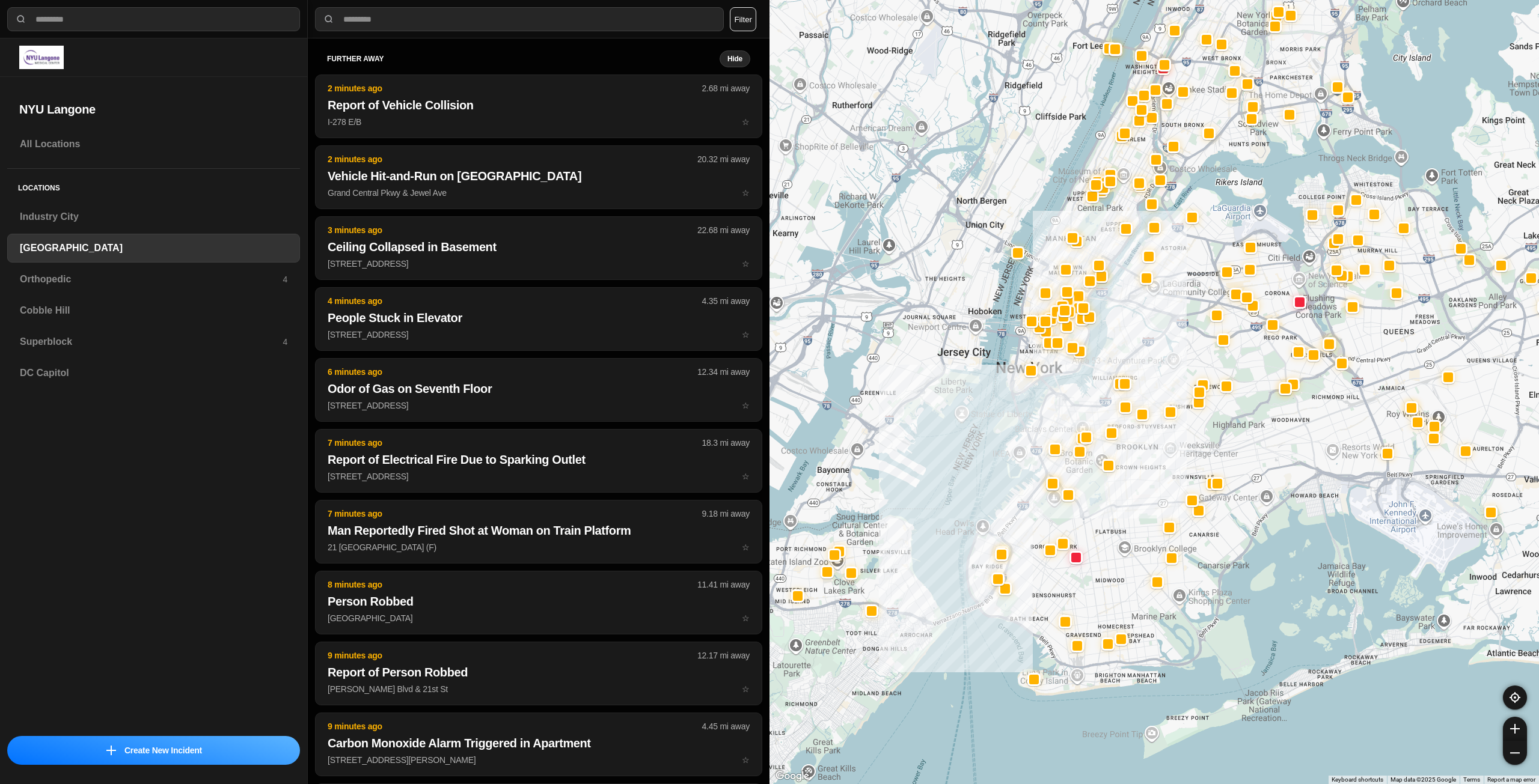
drag, startPoint x: 1047, startPoint y: 546, endPoint x: 1041, endPoint y: 514, distance: 32.6
click at [1049, 506] on div at bounding box center [1154, 392] width 770 height 784
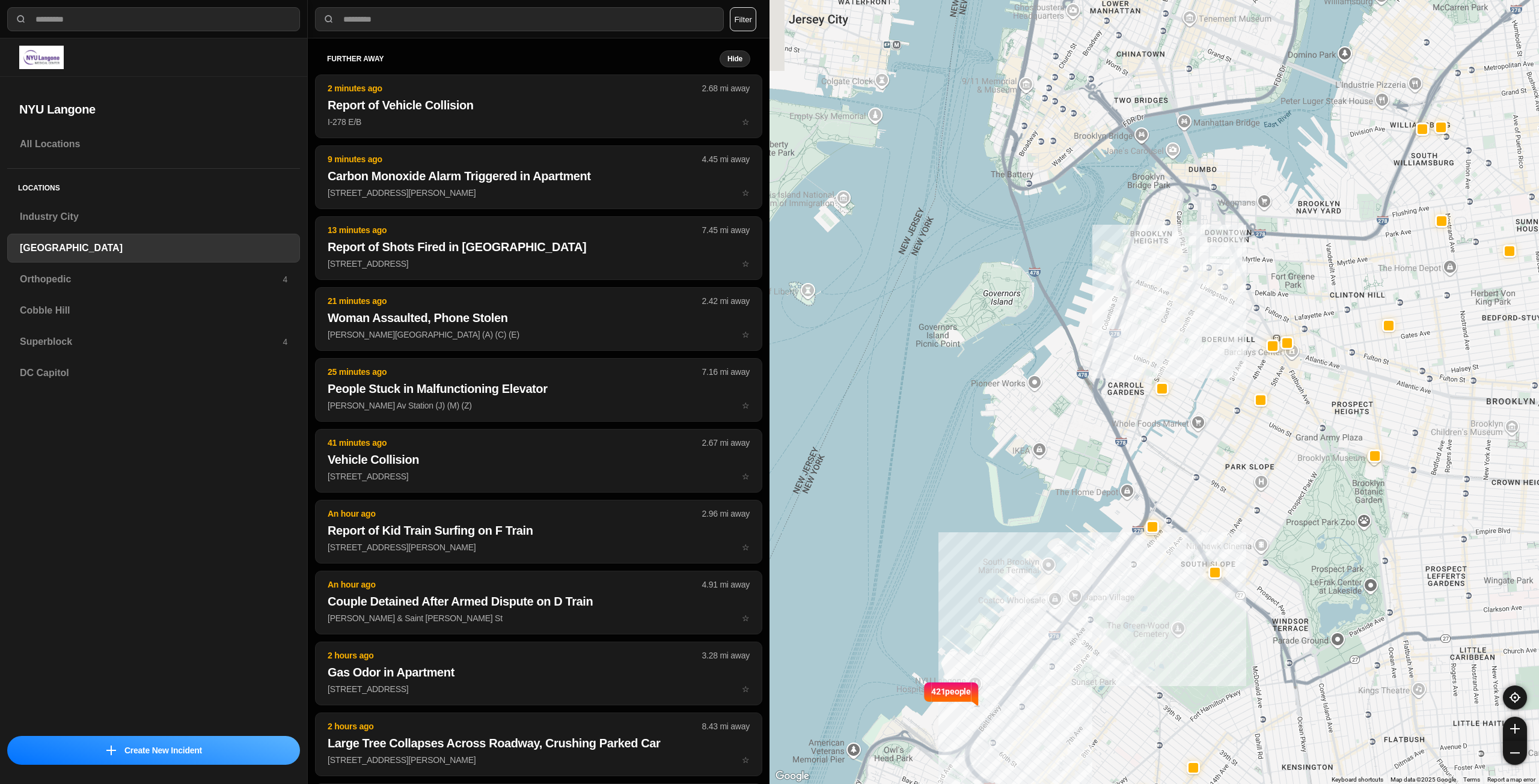
drag, startPoint x: 1224, startPoint y: 481, endPoint x: 1221, endPoint y: 576, distance: 95.0
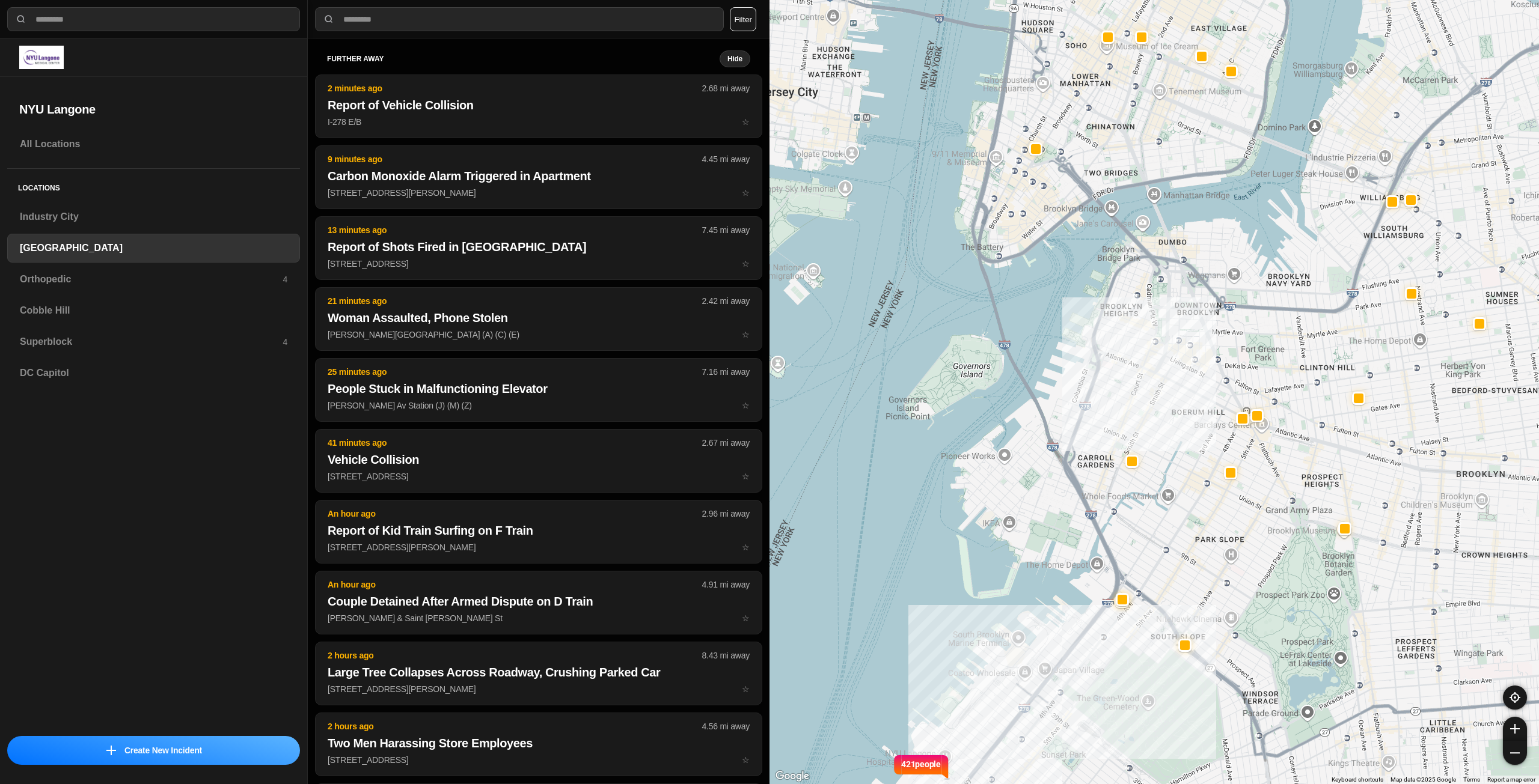
drag, startPoint x: 1235, startPoint y: 519, endPoint x: 1220, endPoint y: 537, distance: 23.4
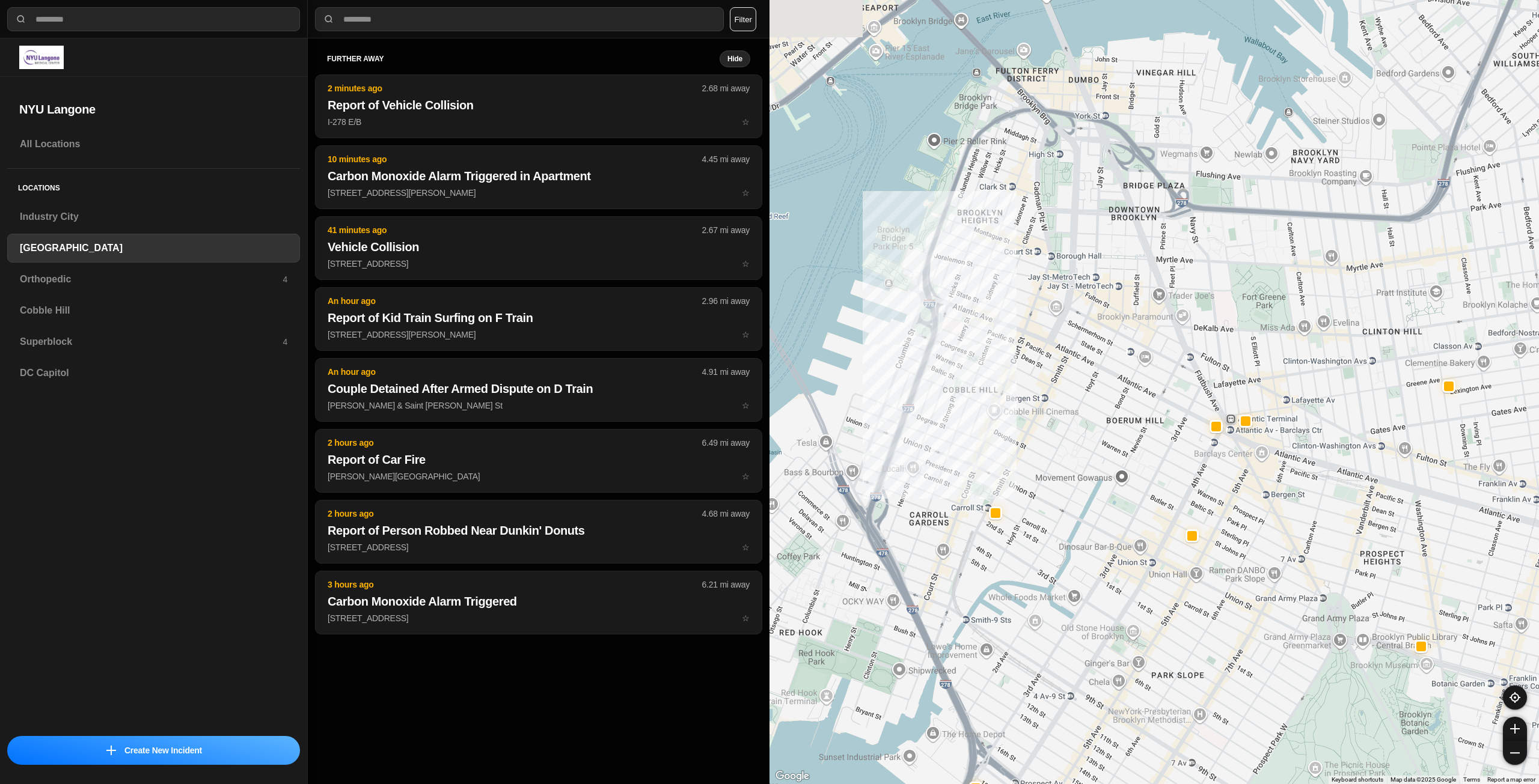
drag, startPoint x: 1047, startPoint y: 371, endPoint x: 1027, endPoint y: 407, distance: 41.2
click at [1027, 407] on div "421 people" at bounding box center [1154, 392] width 770 height 784
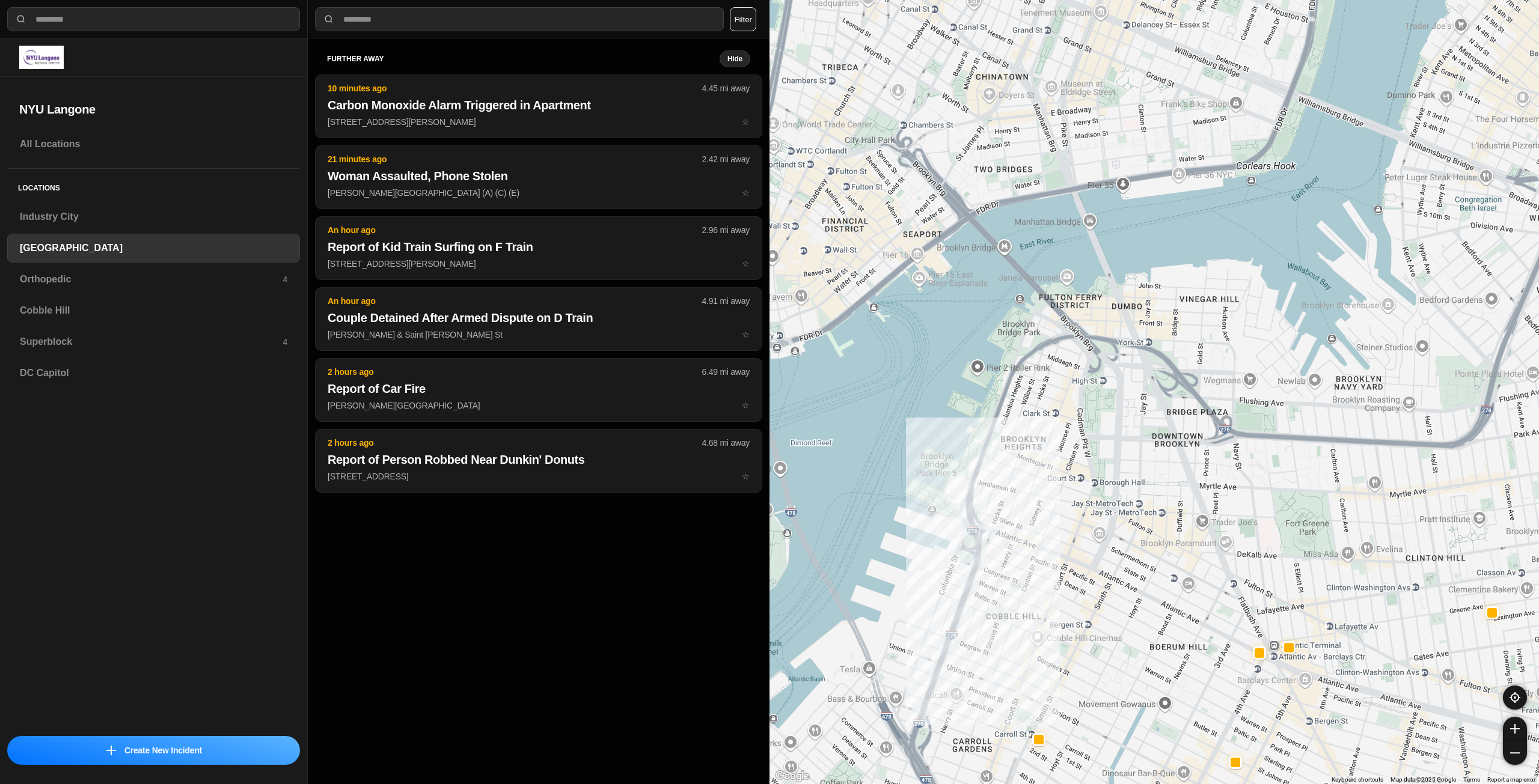
drag, startPoint x: 1061, startPoint y: 387, endPoint x: 1124, endPoint y: 566, distance: 189.8
click at [1124, 566] on div "421 people" at bounding box center [1154, 392] width 770 height 784
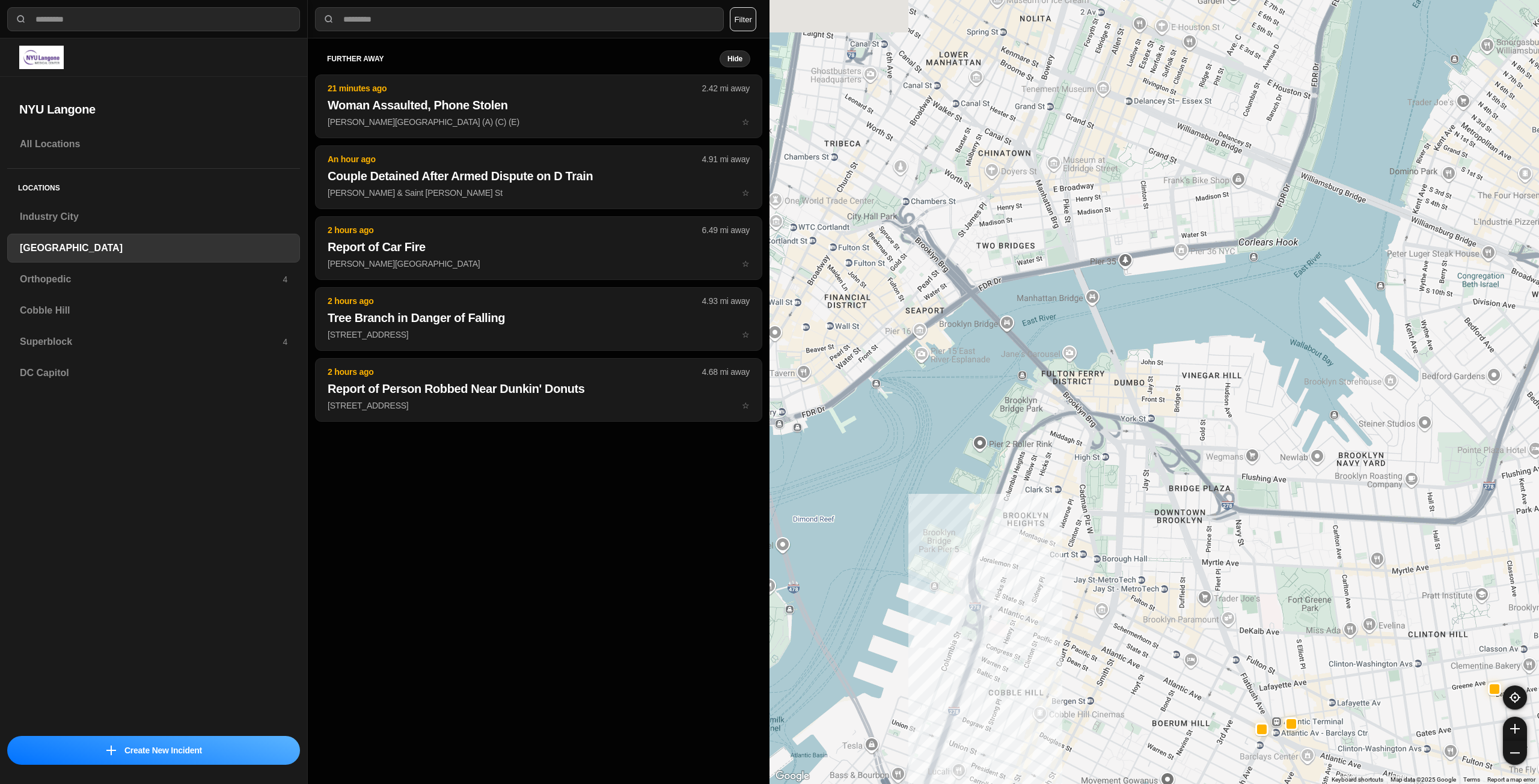
drag, startPoint x: 1053, startPoint y: 348, endPoint x: 1054, endPoint y: 492, distance: 144.0
click at [1054, 492] on div "421 people" at bounding box center [1154, 392] width 770 height 784
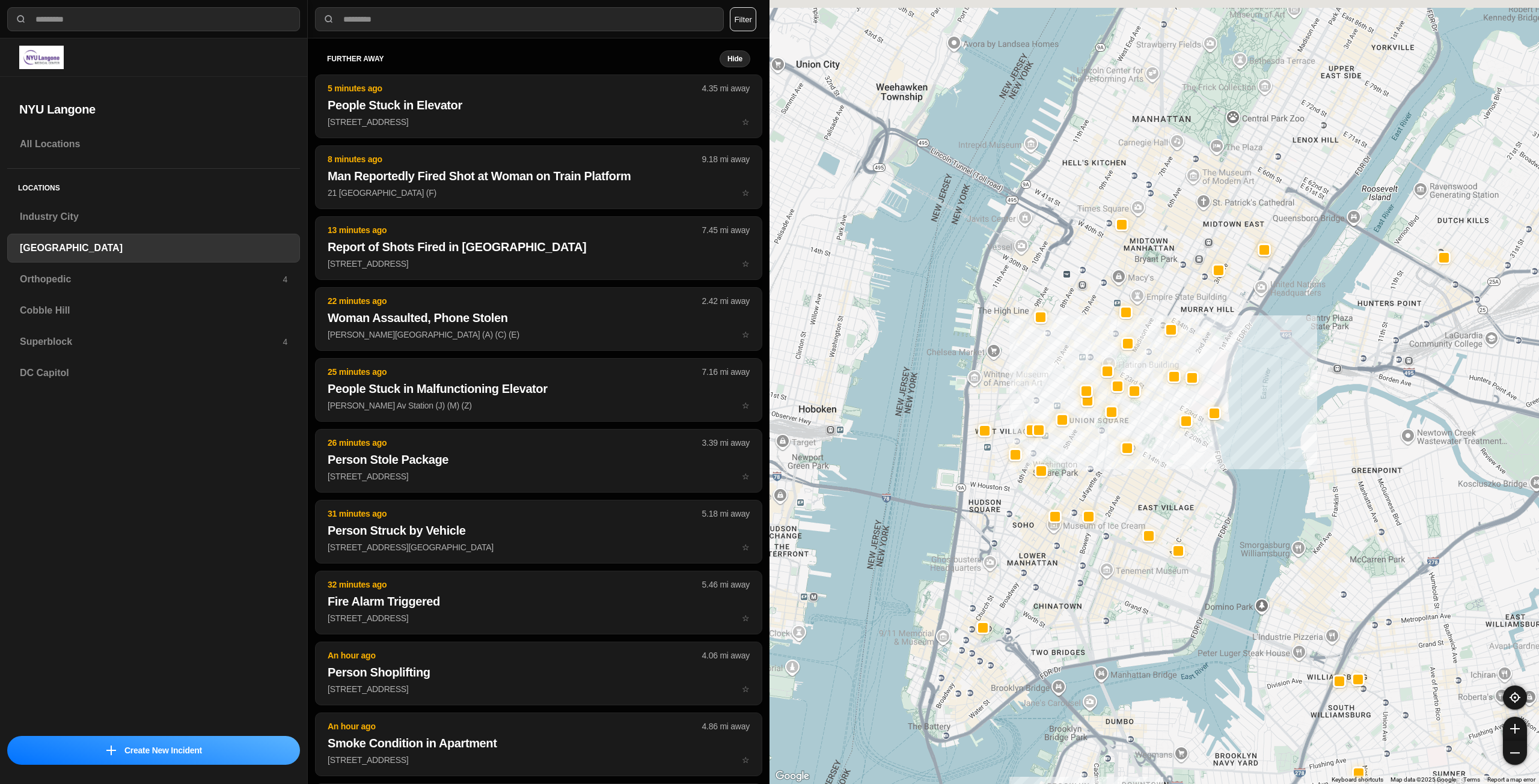
drag, startPoint x: 1083, startPoint y: 384, endPoint x: 1121, endPoint y: 582, distance: 201.6
click at [1106, 622] on div "421 people" at bounding box center [1154, 392] width 770 height 784
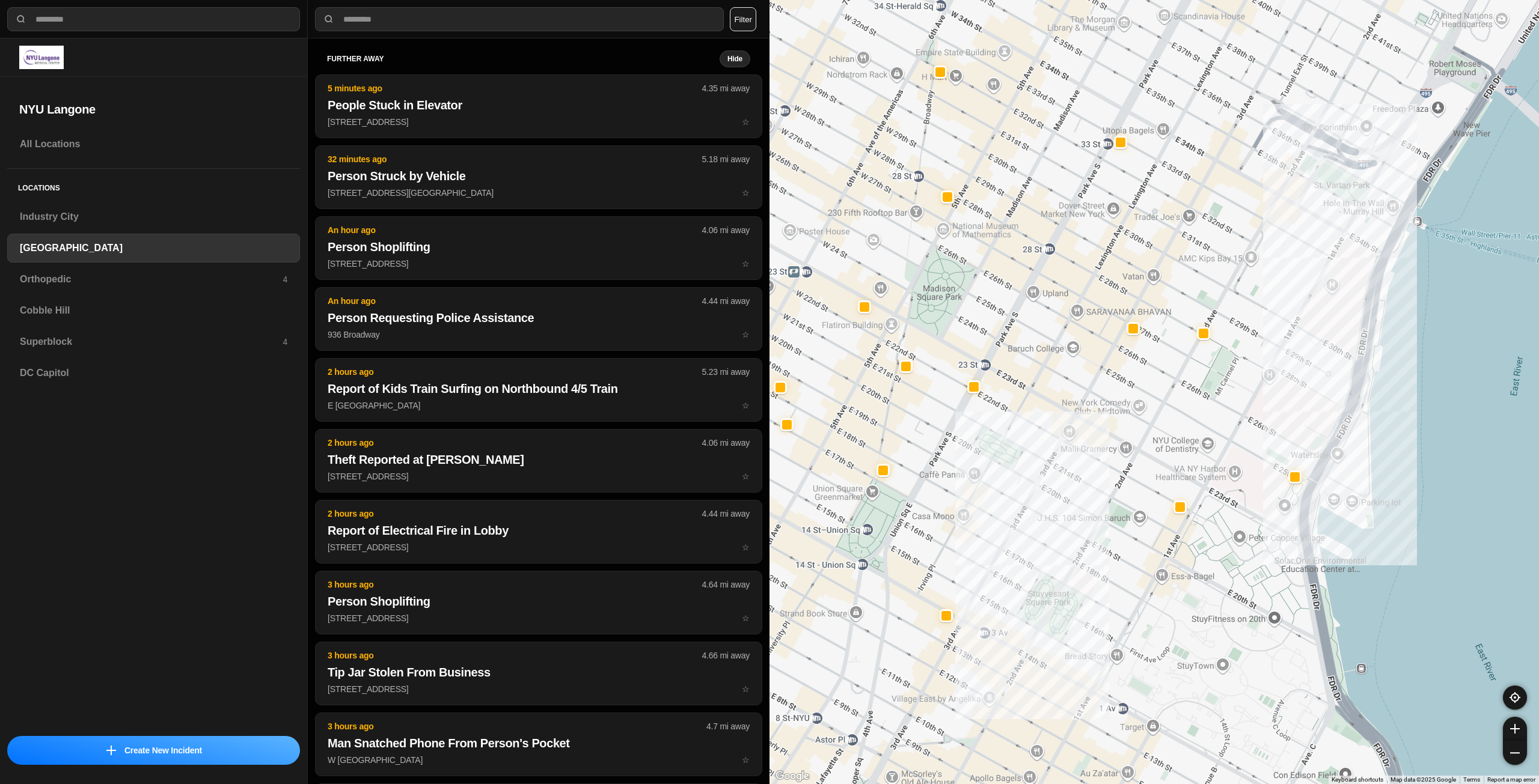
drag, startPoint x: 1194, startPoint y: 438, endPoint x: 1149, endPoint y: 523, distance: 96.2
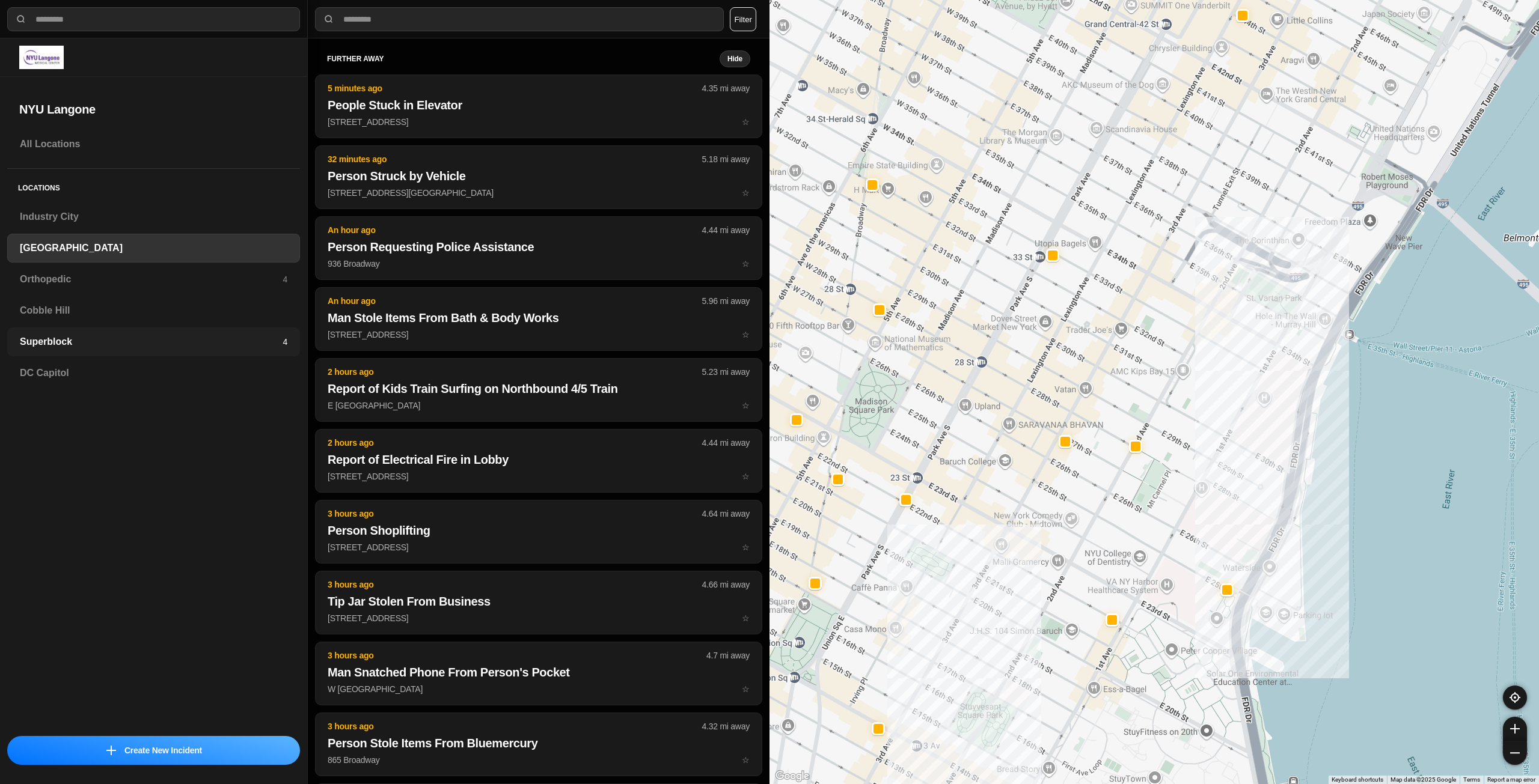
click at [93, 338] on h3 "Superblock" at bounding box center [151, 342] width 262 height 15
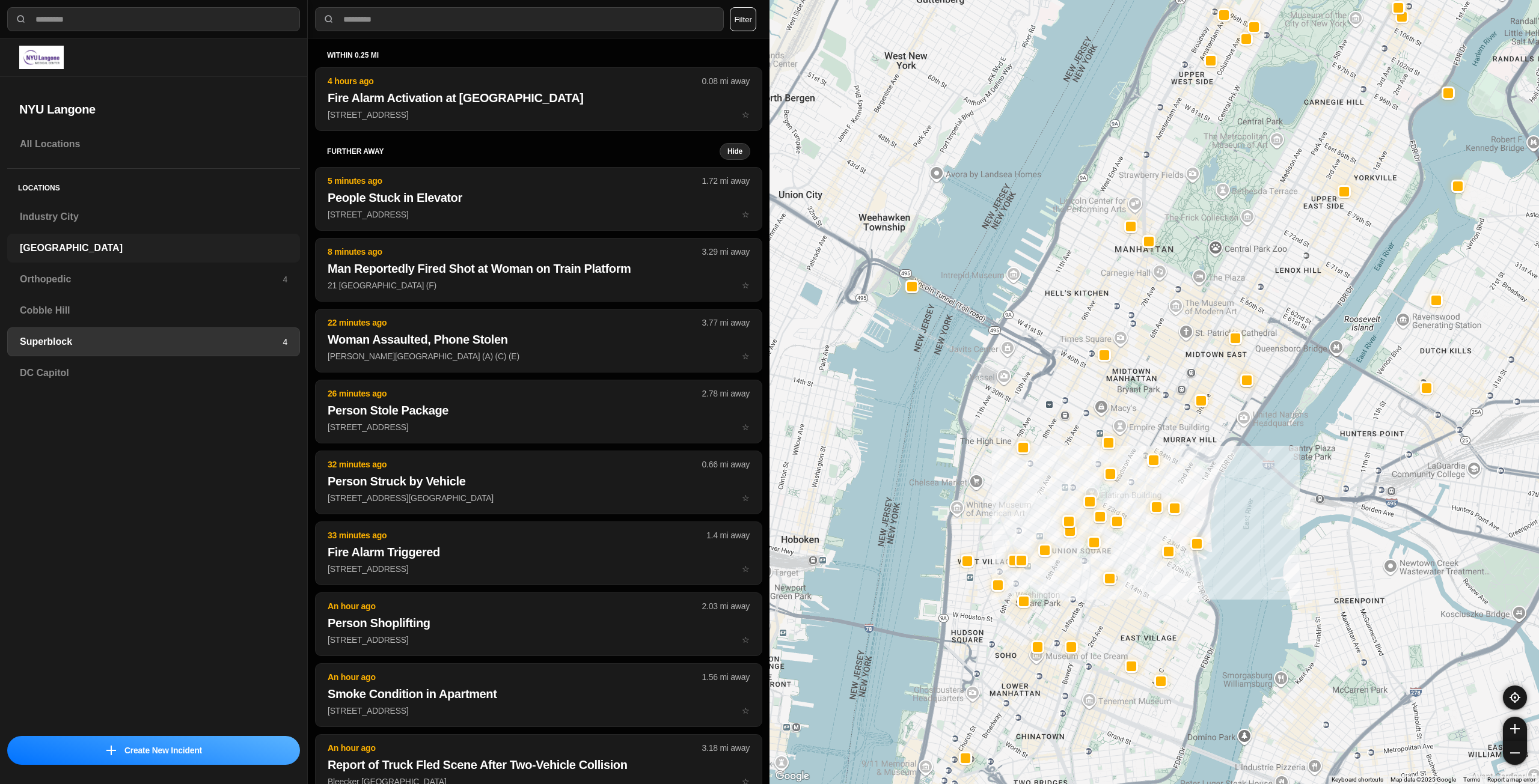
click at [101, 259] on div "[GEOGRAPHIC_DATA]" at bounding box center [154, 248] width 293 height 29
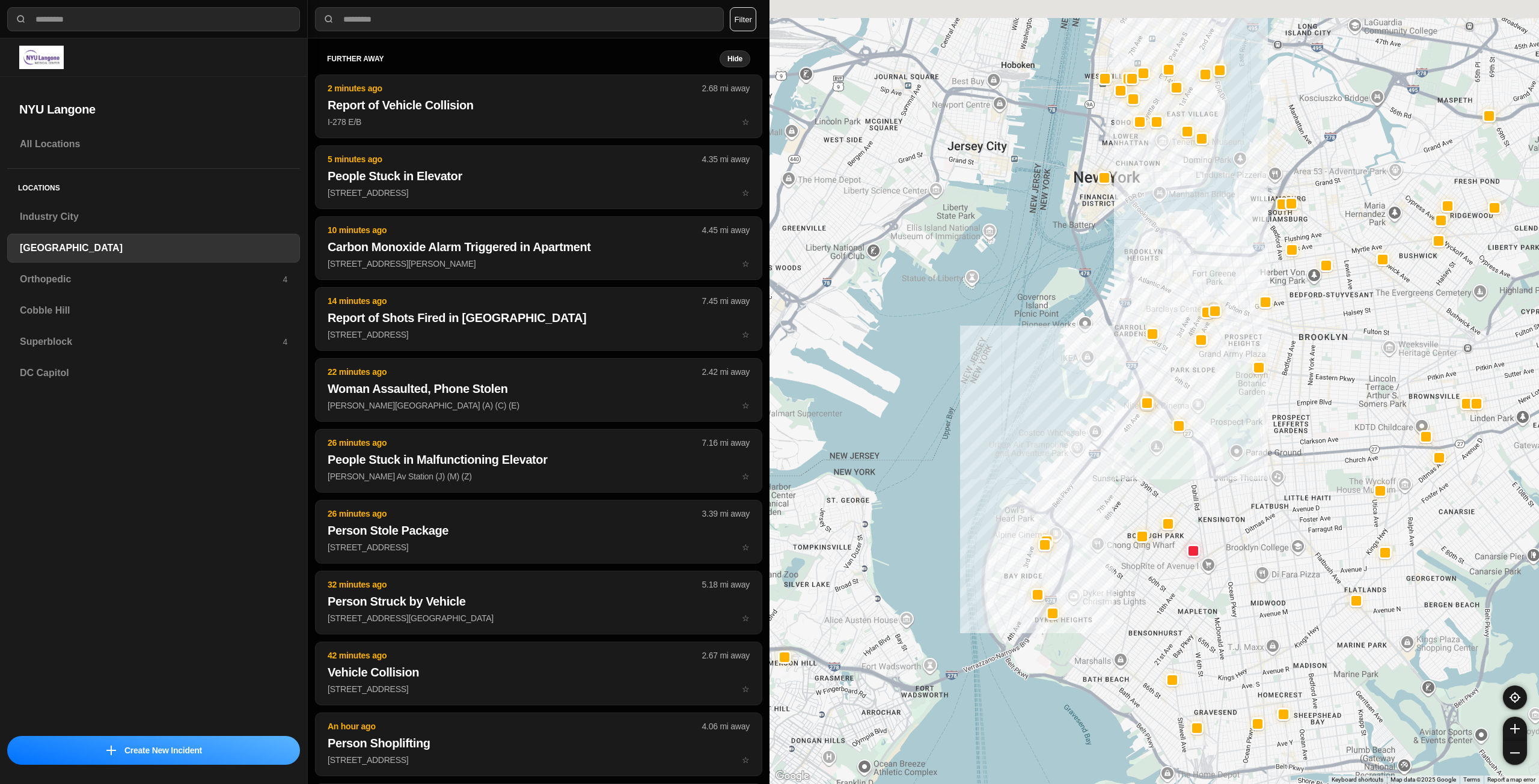
drag, startPoint x: 1236, startPoint y: 534, endPoint x: 1228, endPoint y: 595, distance: 61.5
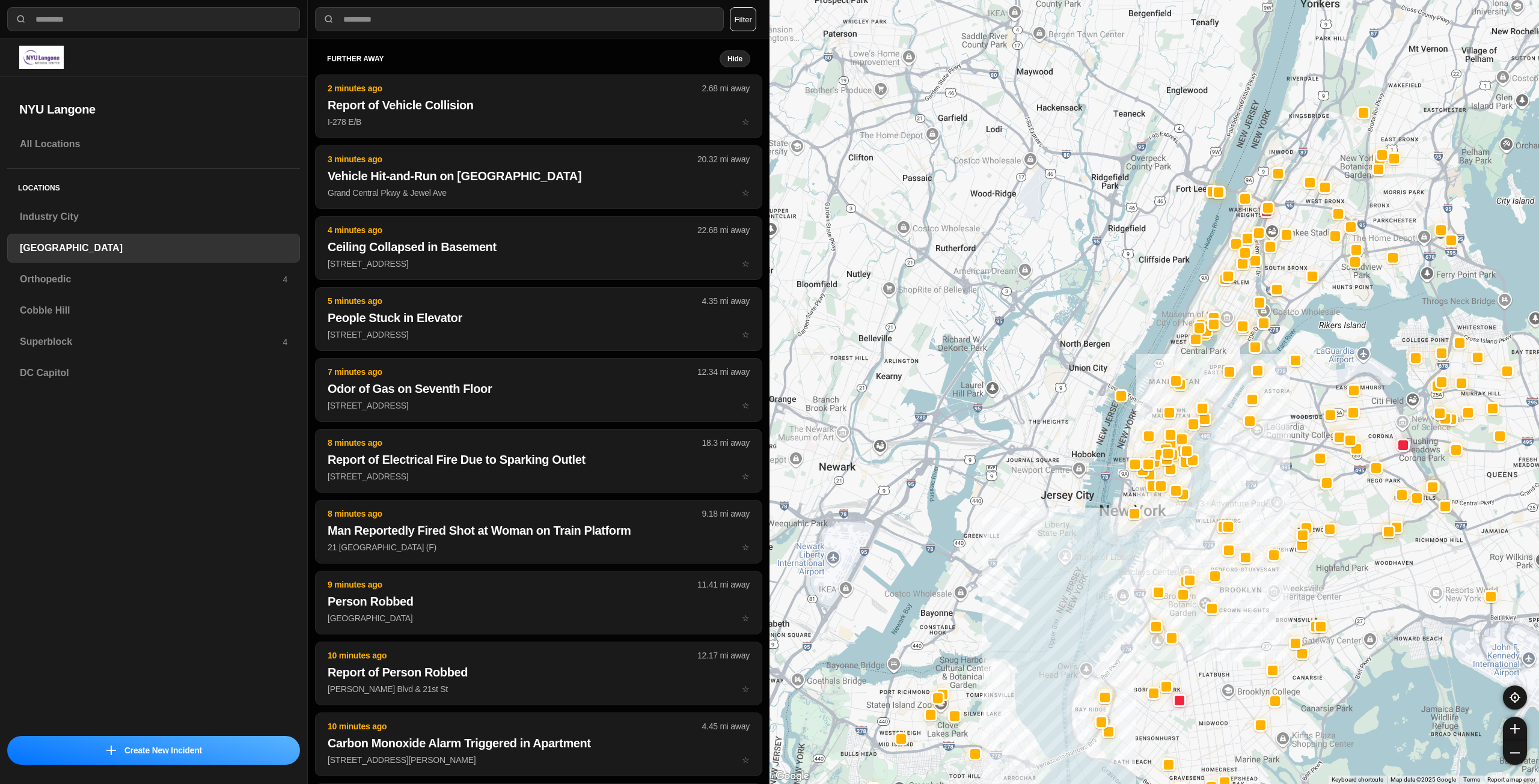
drag, startPoint x: 1138, startPoint y: 398, endPoint x: 1111, endPoint y: 478, distance: 84.4
click at [1111, 478] on div at bounding box center [1154, 392] width 770 height 784
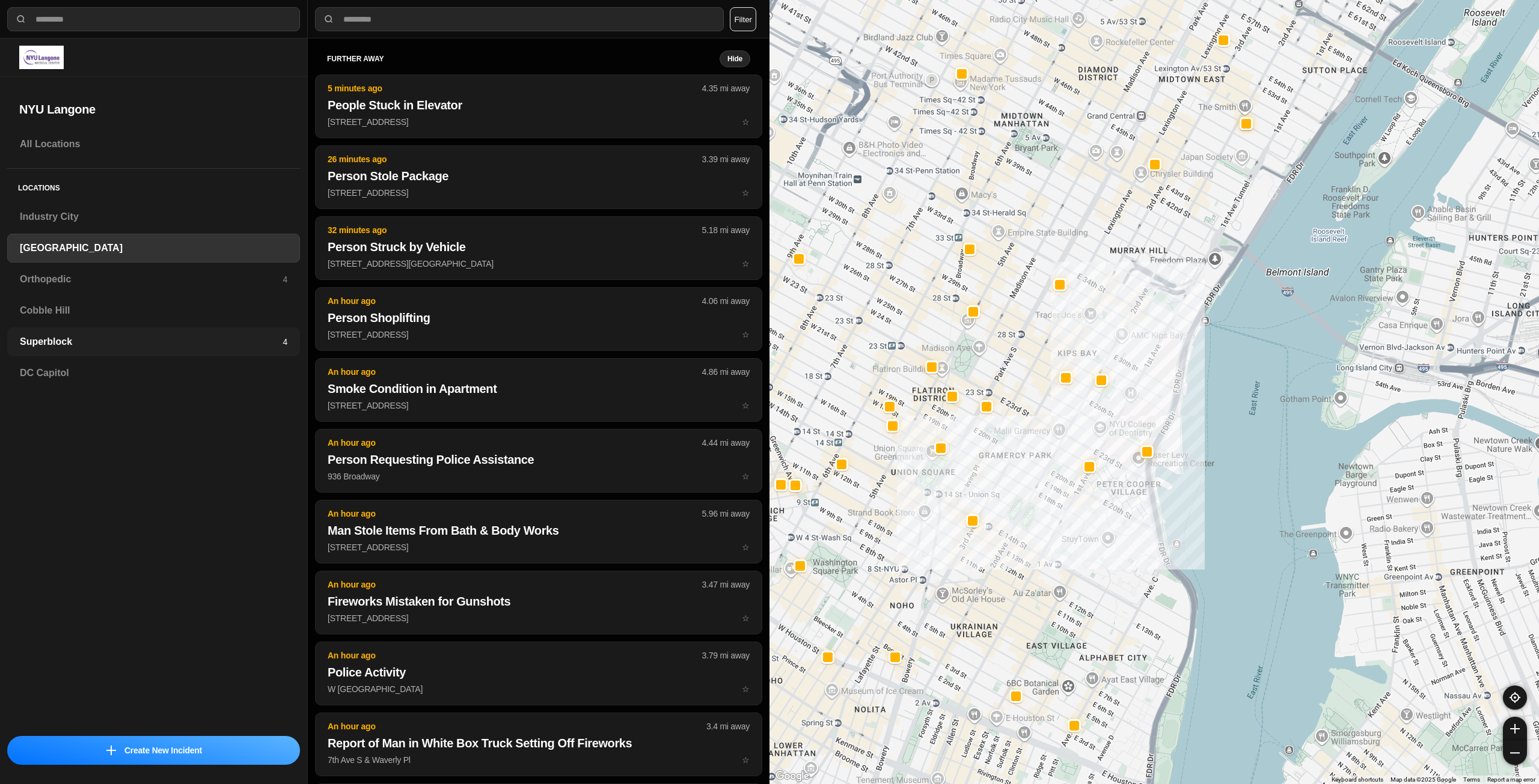
click at [150, 348] on h3 "Superblock" at bounding box center [151, 342] width 262 height 15
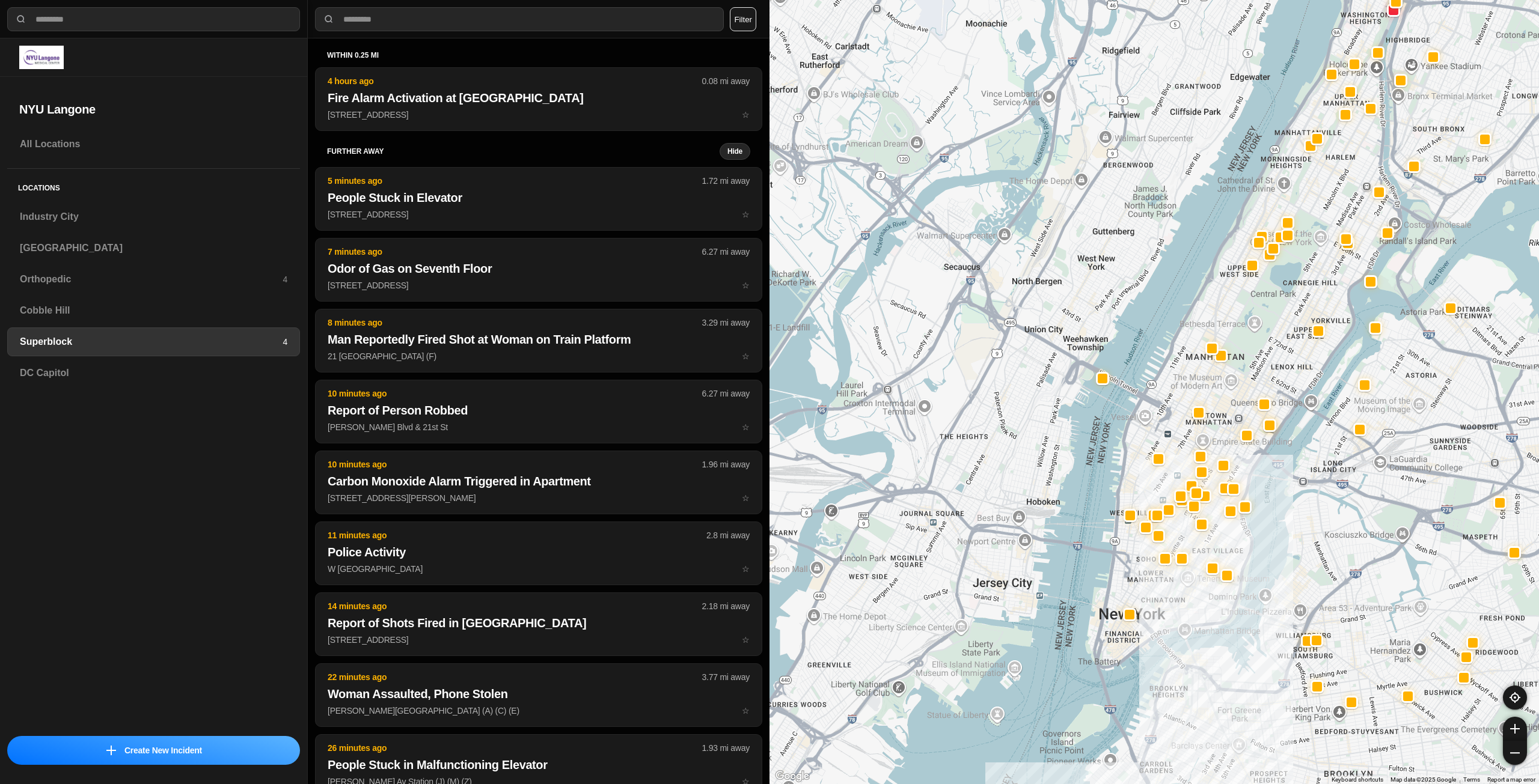
drag, startPoint x: 1299, startPoint y: 634, endPoint x: 1265, endPoint y: 544, distance: 96.2
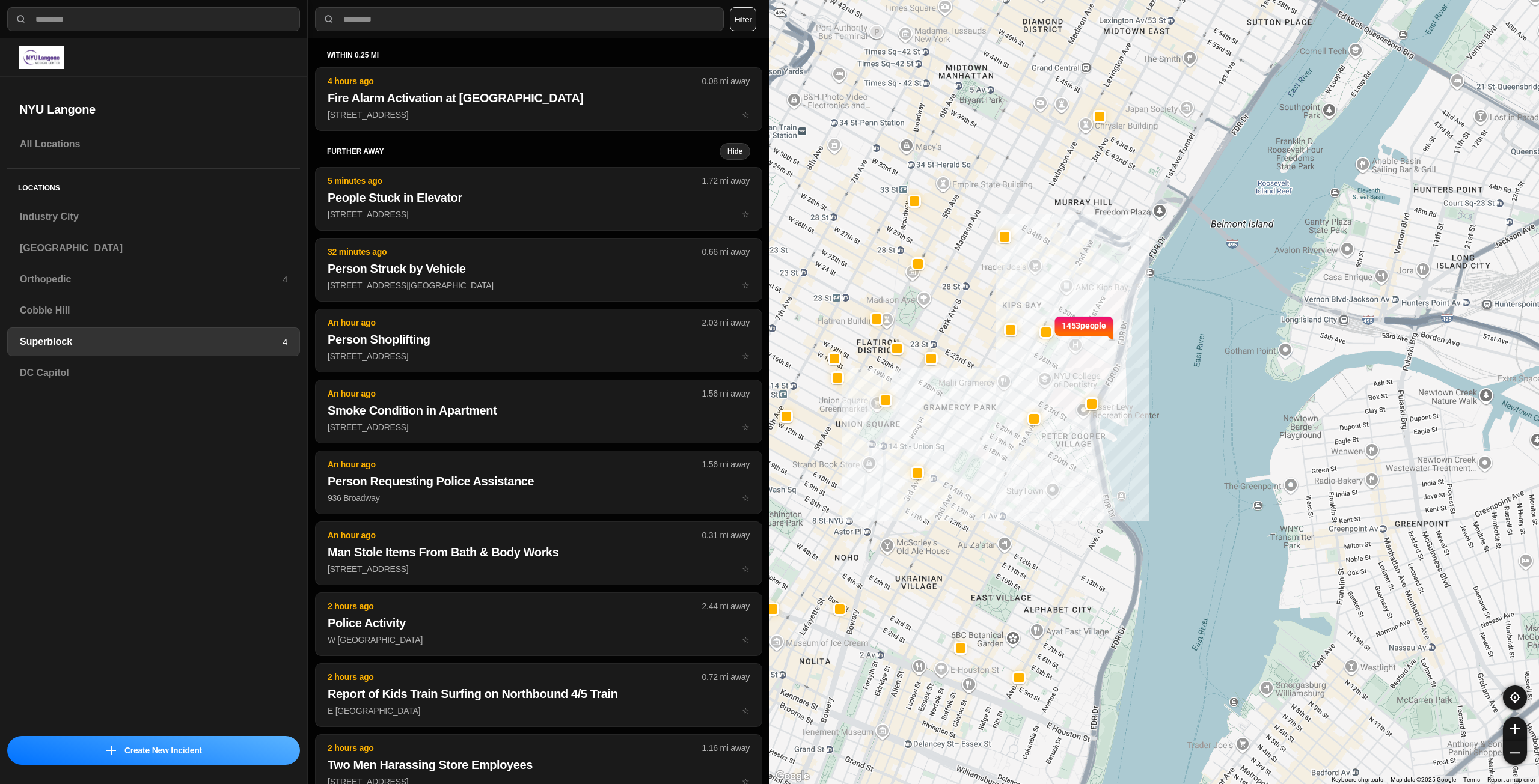
drag, startPoint x: 1289, startPoint y: 470, endPoint x: 1288, endPoint y: 564, distance: 94.0
click at [62, 259] on div "[GEOGRAPHIC_DATA]" at bounding box center [154, 248] width 293 height 29
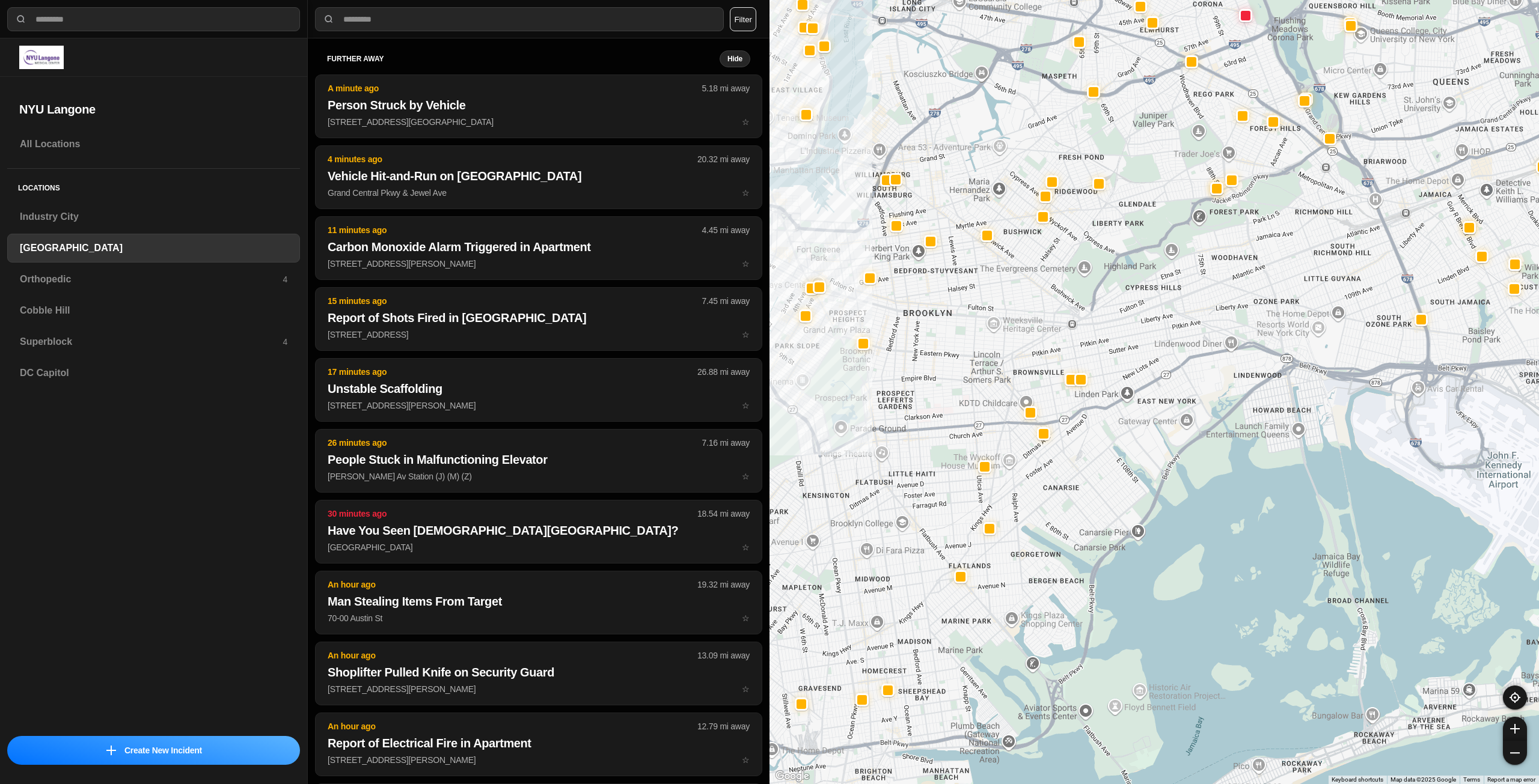
drag, startPoint x: 961, startPoint y: 423, endPoint x: 1085, endPoint y: 389, distance: 128.6
click at [1084, 389] on div at bounding box center [1154, 392] width 770 height 784
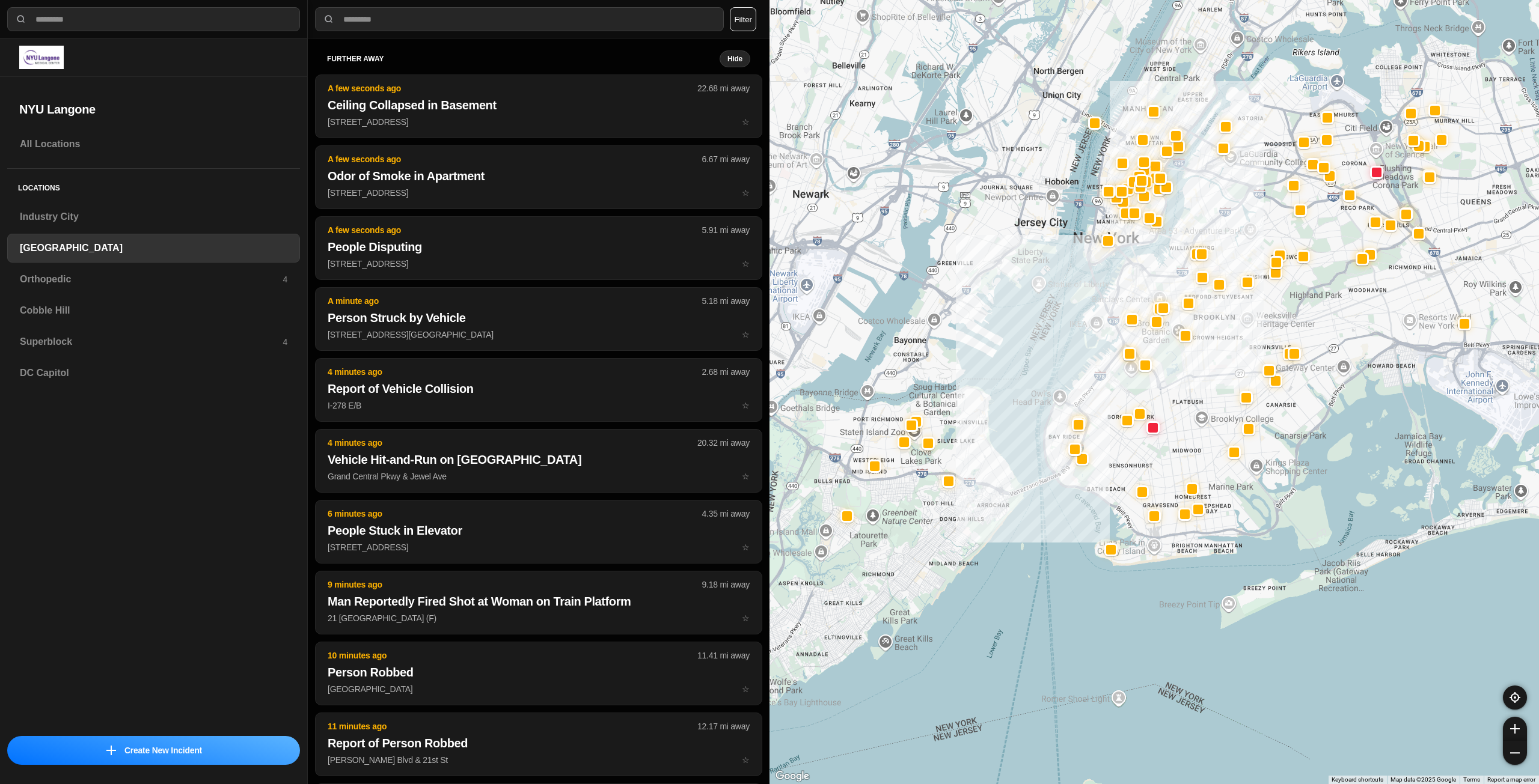
drag, startPoint x: 1209, startPoint y: 165, endPoint x: 1149, endPoint y: 248, distance: 102.4
click at [1149, 248] on div at bounding box center [1154, 392] width 770 height 784
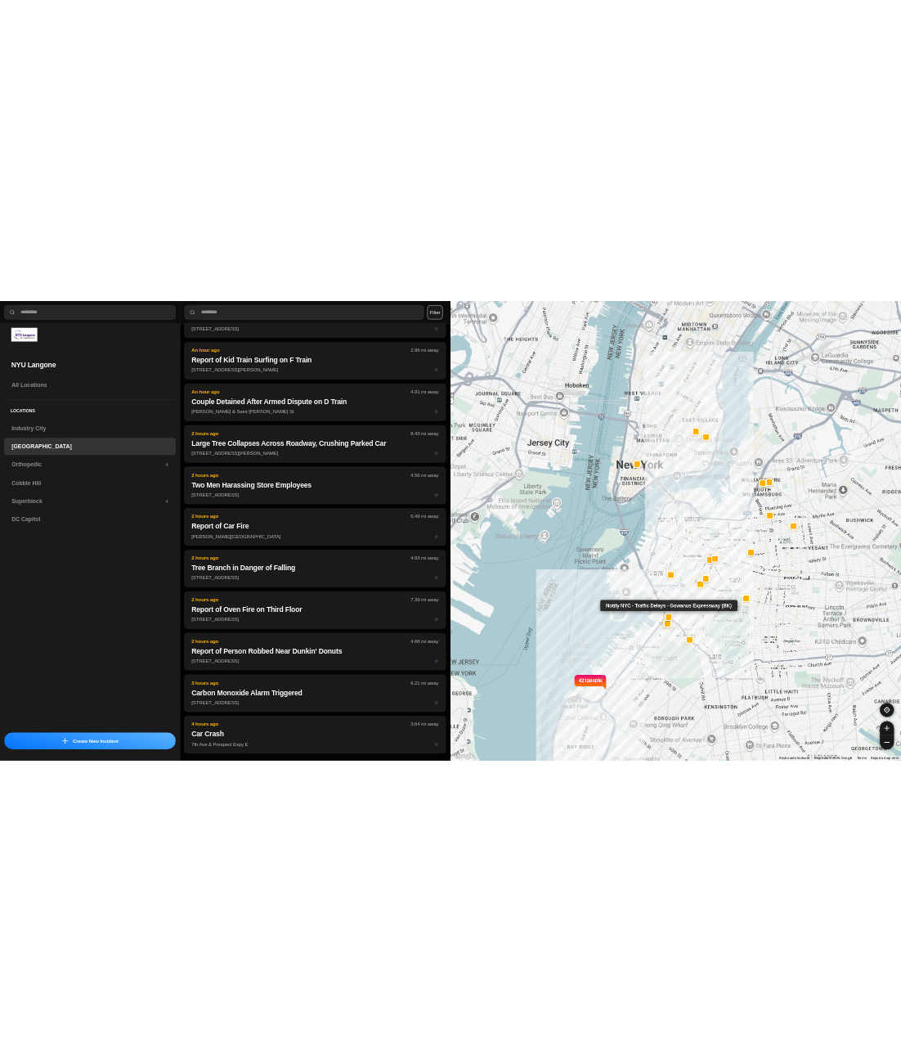
scroll to position [67, 0]
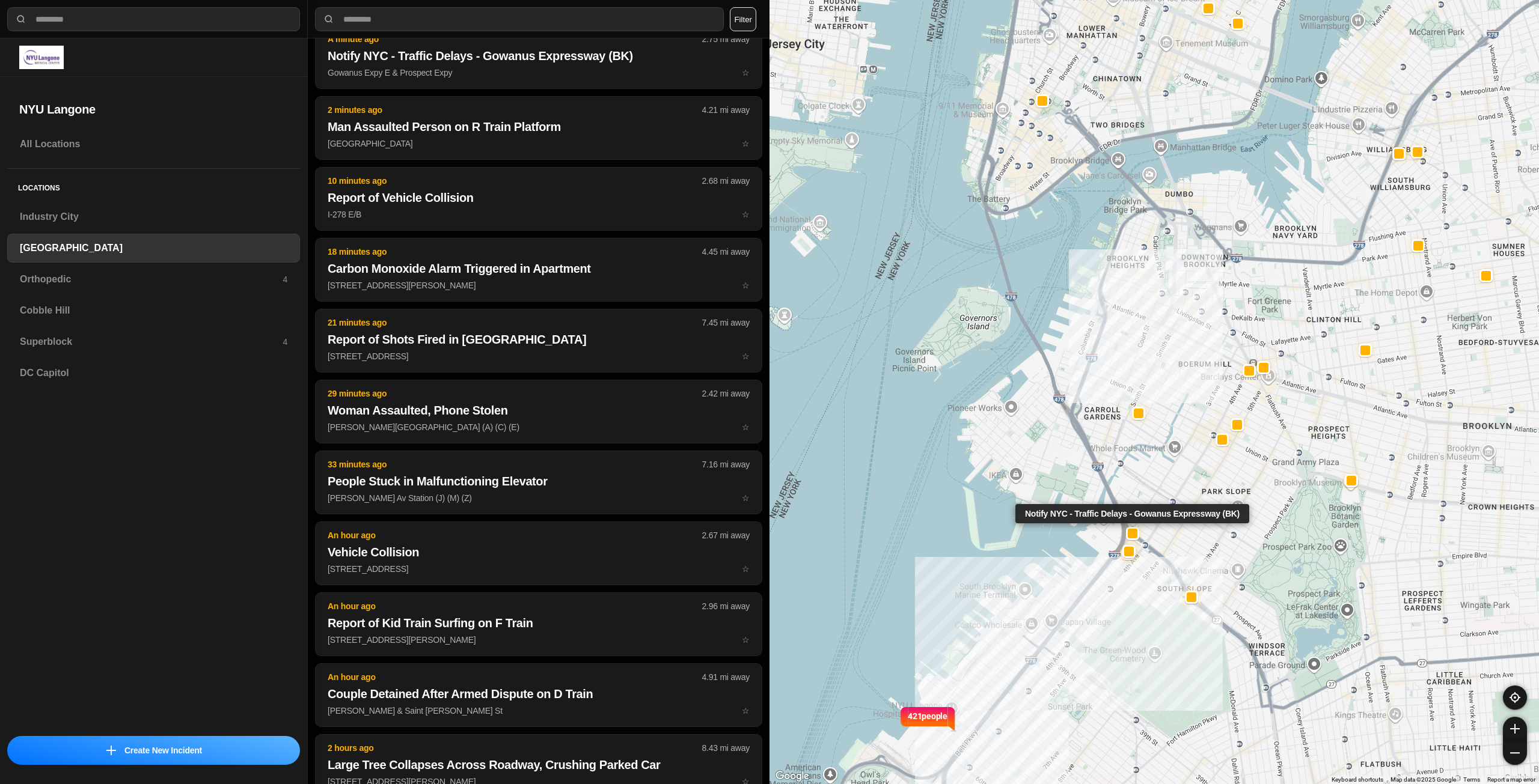
click at [1132, 539] on div at bounding box center [1132, 533] width 10 height 10
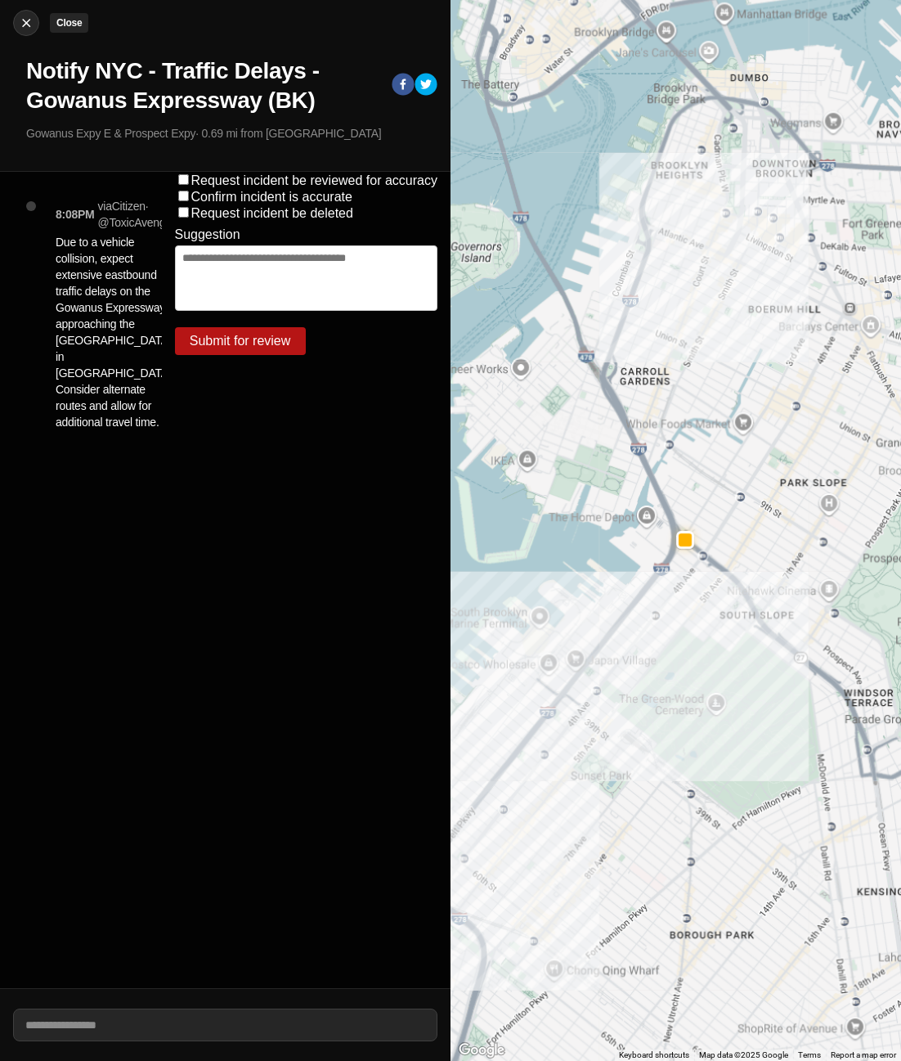
click at [25, 15] on img at bounding box center [26, 23] width 16 height 16
select select "*"
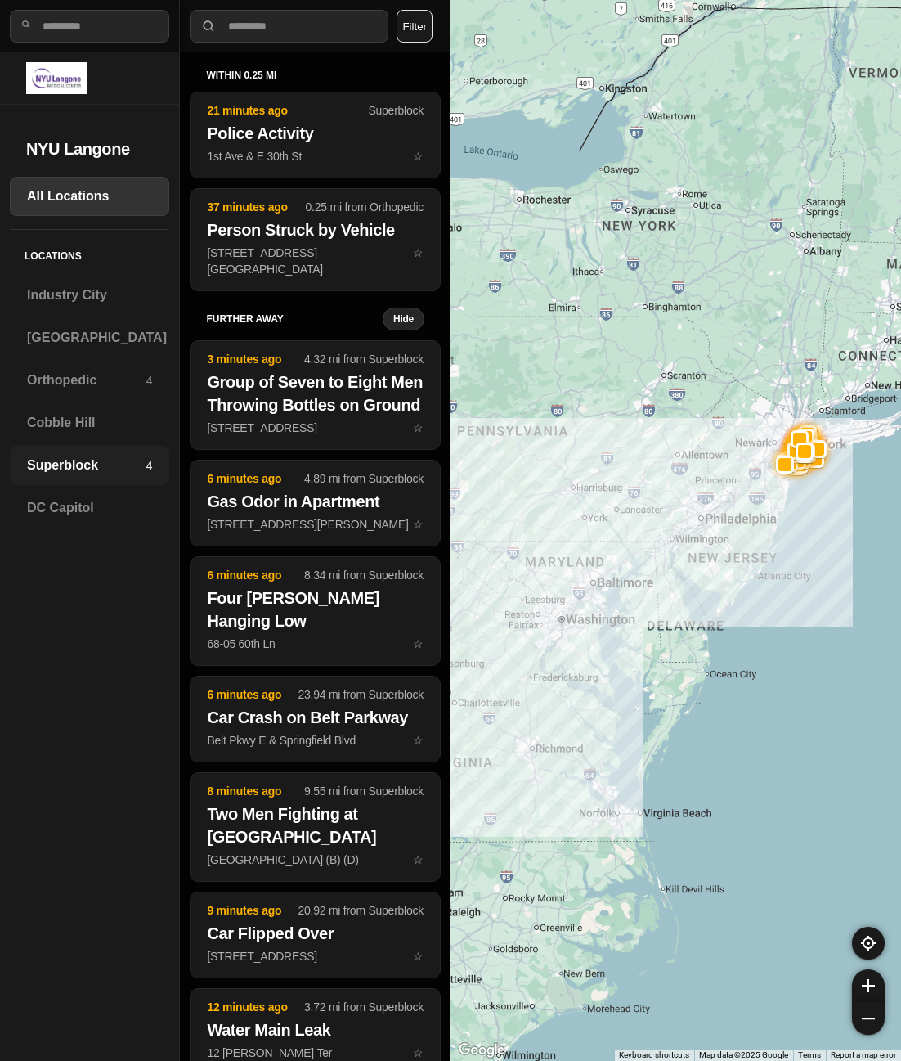
click at [57, 467] on h3 "Superblock" at bounding box center [86, 466] width 119 height 20
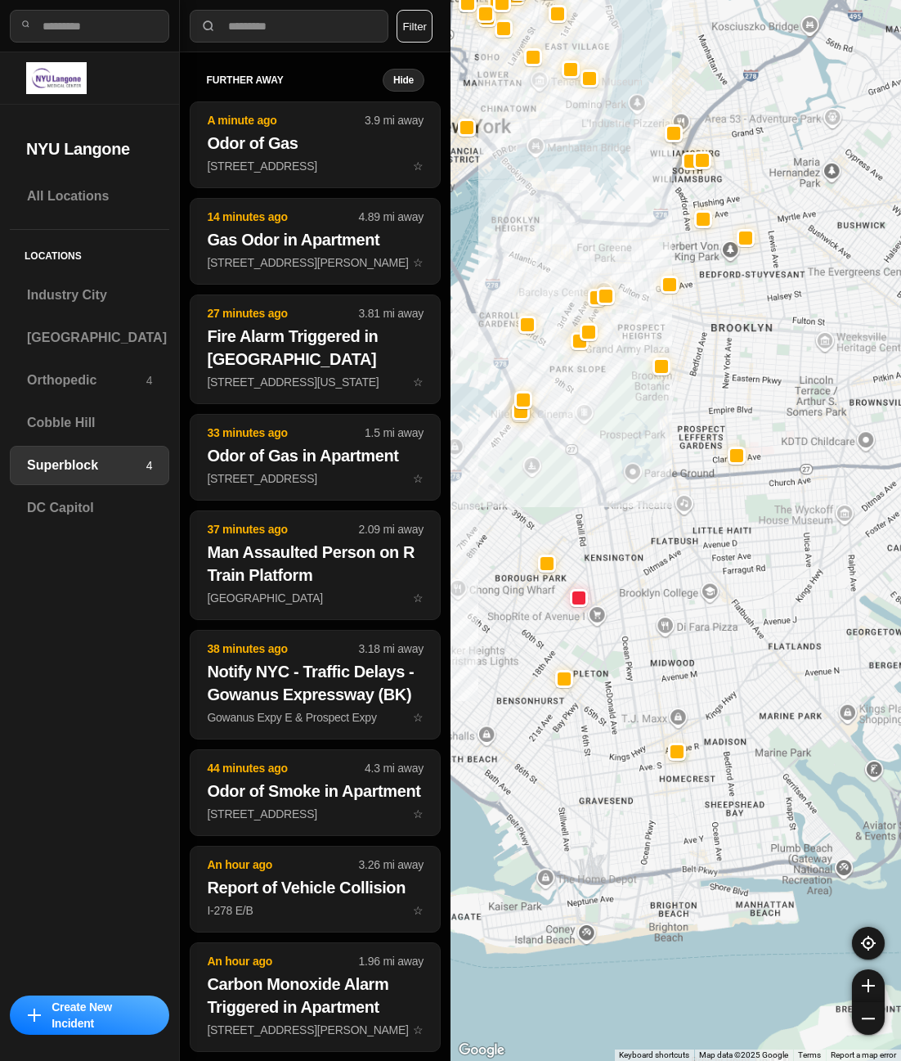
drag, startPoint x: 817, startPoint y: 958, endPoint x: 656, endPoint y: 644, distance: 353.0
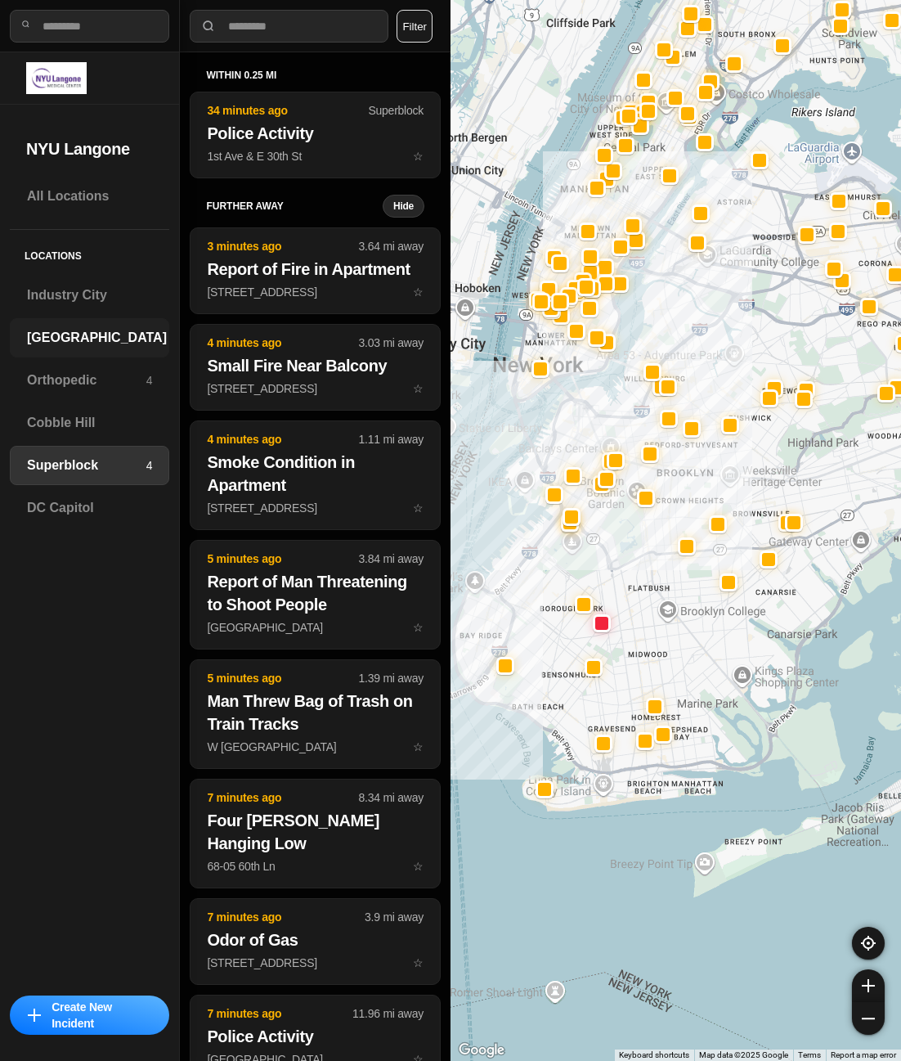
click at [66, 352] on div "[GEOGRAPHIC_DATA]" at bounding box center [89, 337] width 159 height 39
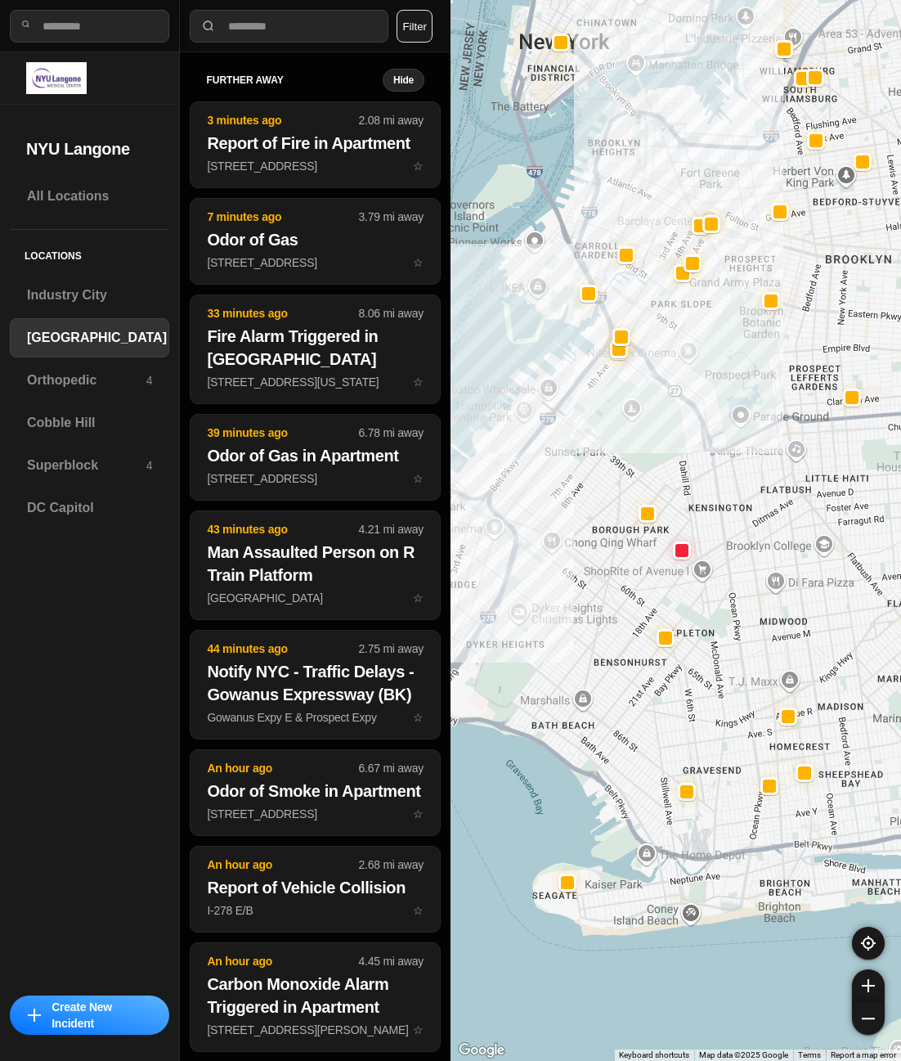
drag, startPoint x: 587, startPoint y: 448, endPoint x: 626, endPoint y: 446, distance: 38.5
click at [626, 446] on div at bounding box center [676, 530] width 451 height 1061
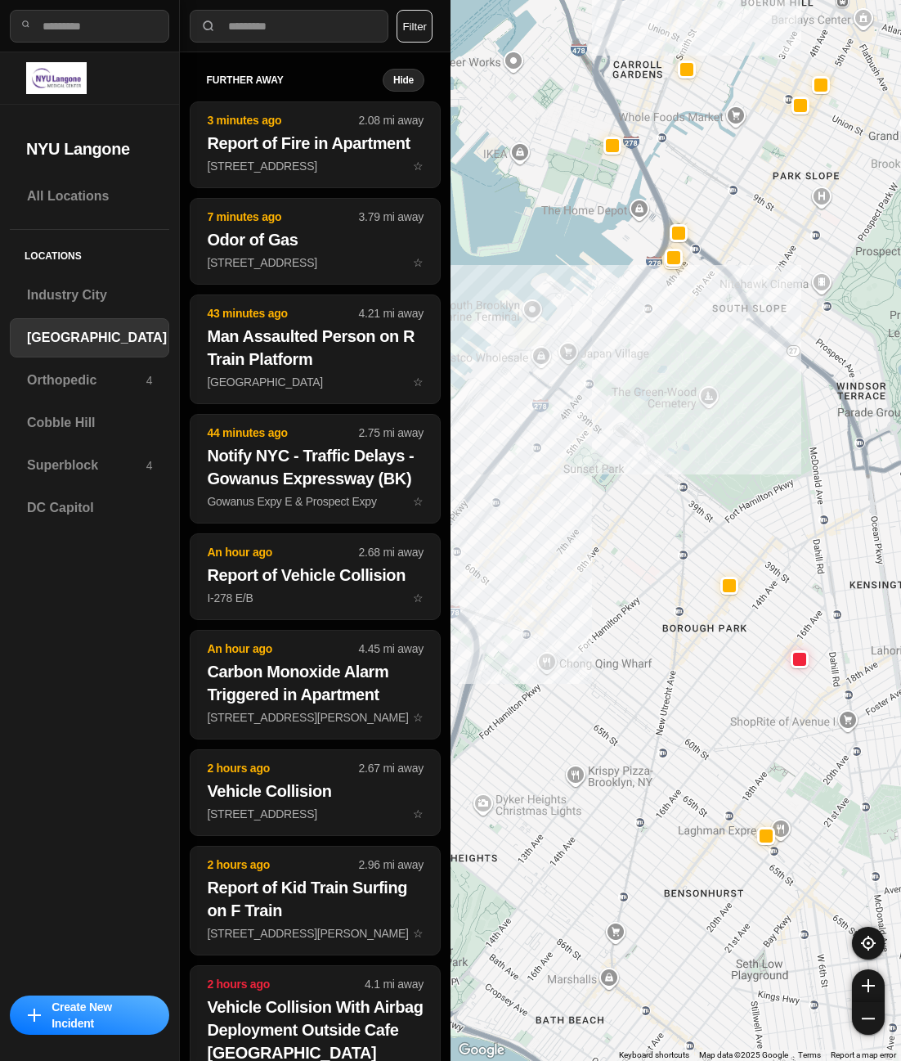
drag, startPoint x: 601, startPoint y: 481, endPoint x: 627, endPoint y: 517, distance: 44.5
click at [627, 517] on div "421 people" at bounding box center [676, 530] width 451 height 1061
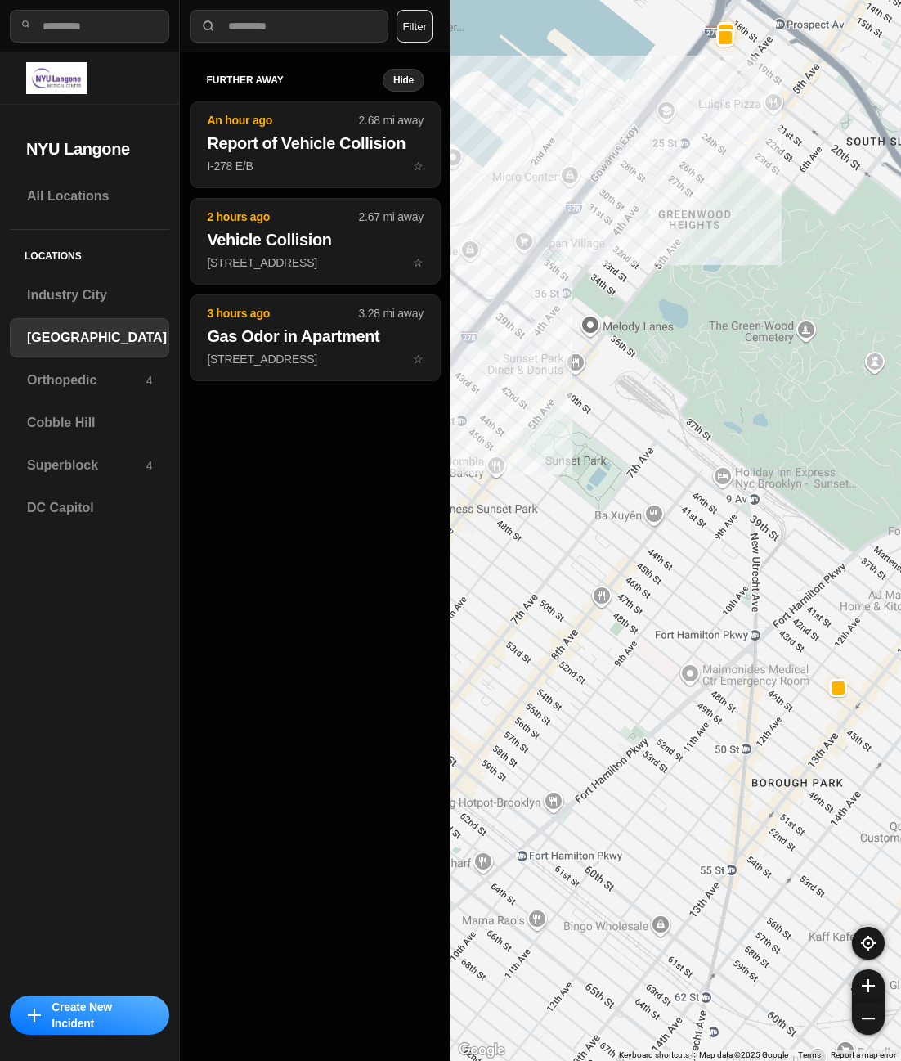
drag, startPoint x: 594, startPoint y: 487, endPoint x: 717, endPoint y: 552, distance: 139.4
click at [717, 552] on div "421 people" at bounding box center [676, 530] width 451 height 1061
